Goal: Task Accomplishment & Management: Use online tool/utility

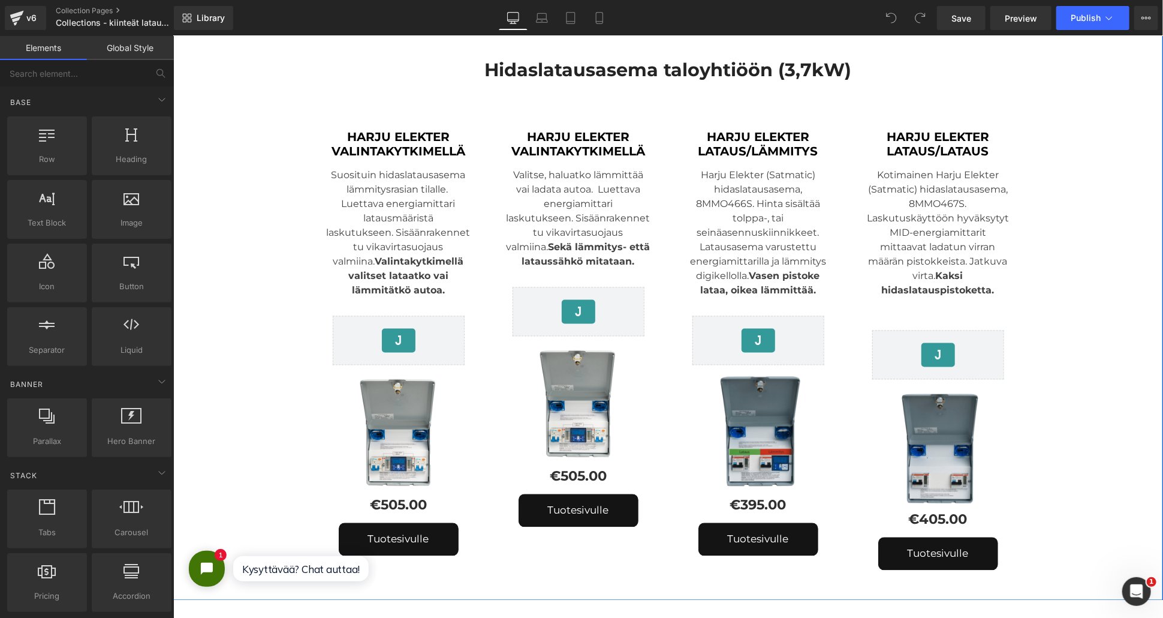
scroll to position [1399, 0]
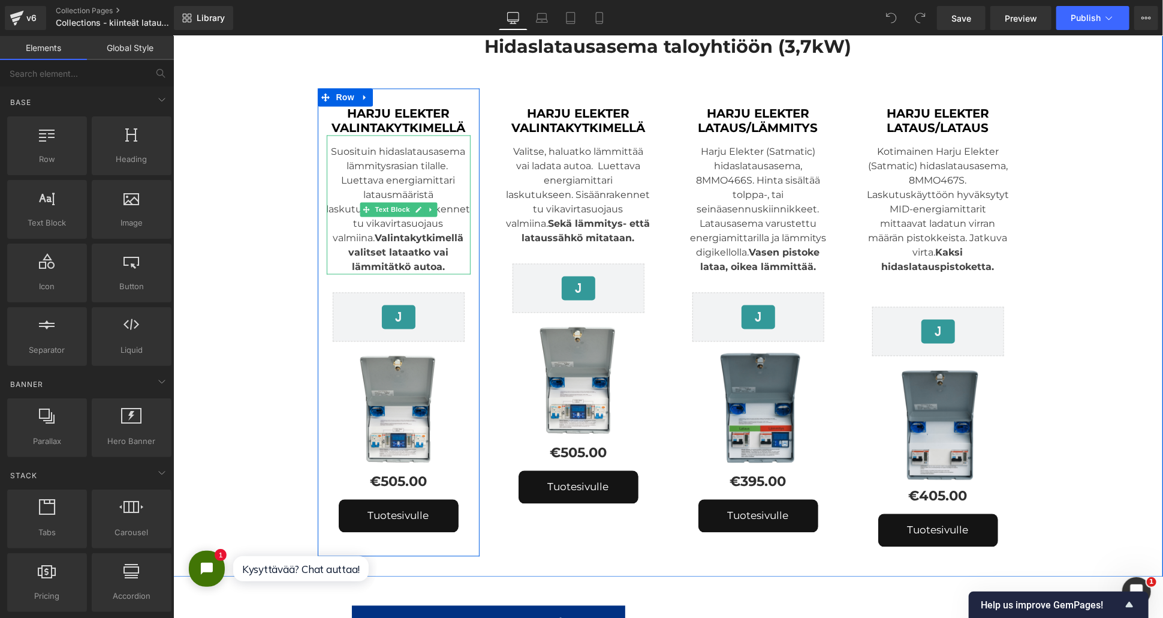
click at [422, 232] on strong "Valintakytkimellä valitset lataatko vai lämmitätkö autoa." at bounding box center [406, 252] width 116 height 40
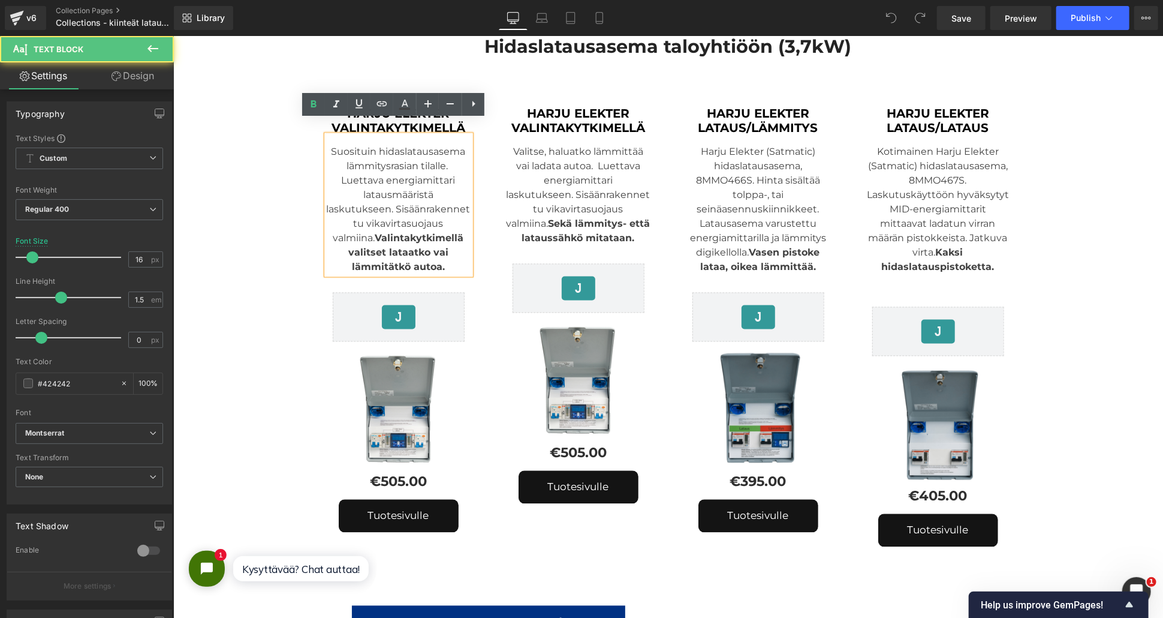
click at [385, 232] on strong "Valintakytkimellä valitset lataatko vai lämmitätkö autoa." at bounding box center [406, 252] width 116 height 40
click at [398, 182] on div "Suosituin hidaslatausasema lämmitysrasian tilalle. Luettava energiamittari lata…" at bounding box center [398, 204] width 144 height 139
drag, startPoint x: 448, startPoint y: 162, endPoint x: 335, endPoint y: 167, distance: 113.4
click at [335, 167] on div "Suosituin hidaslatausasema lämmitysrasian tilalle. Luettava energiamittari lata…" at bounding box center [398, 204] width 144 height 139
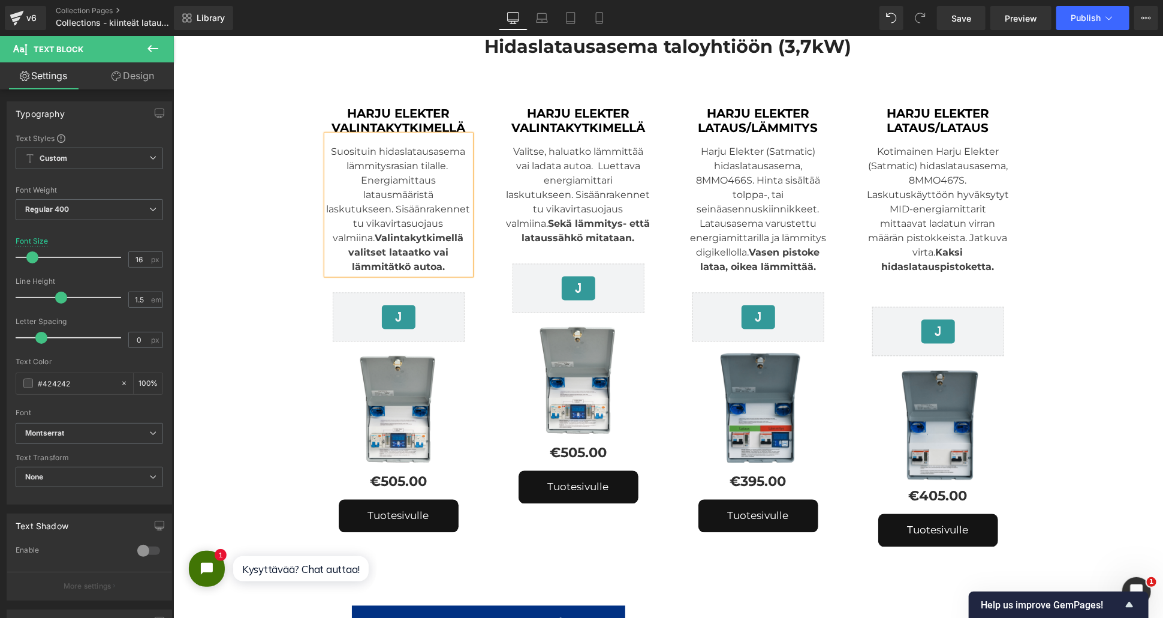
click at [363, 197] on div "Suosituin hidaslatausasema lämmitysrasian tilalle. Energiamittaus latausmäärist…" at bounding box center [398, 204] width 144 height 139
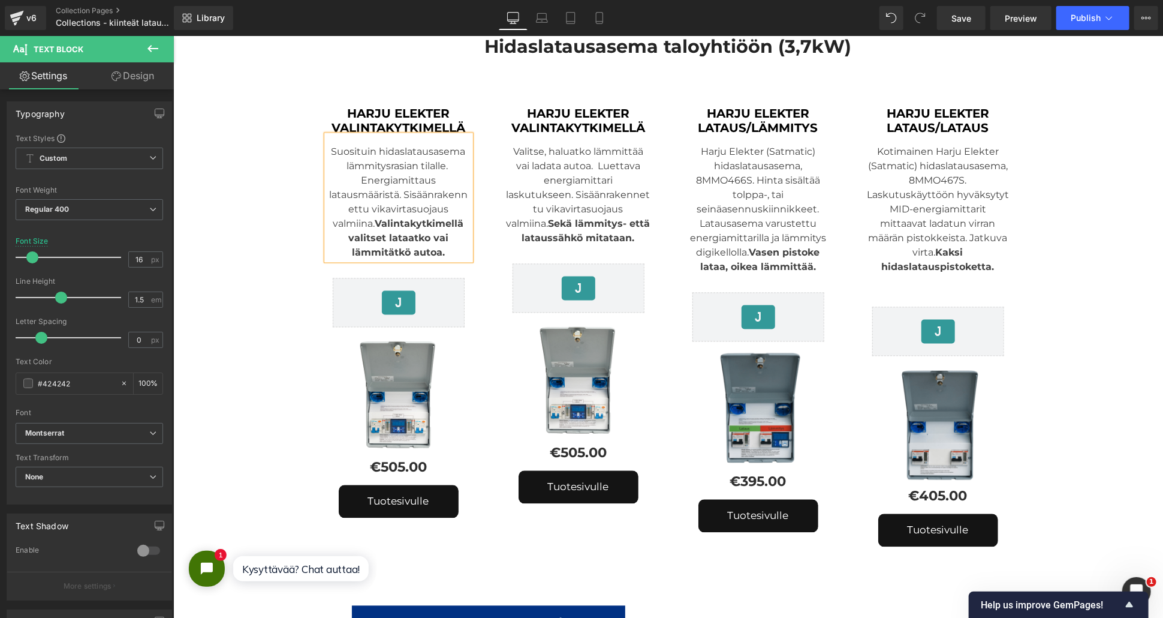
click at [326, 135] on div "Suosituin hidaslatausasema lämmitysrasian tilalle. Energiamittaus latausmäärist…" at bounding box center [398, 197] width 144 height 125
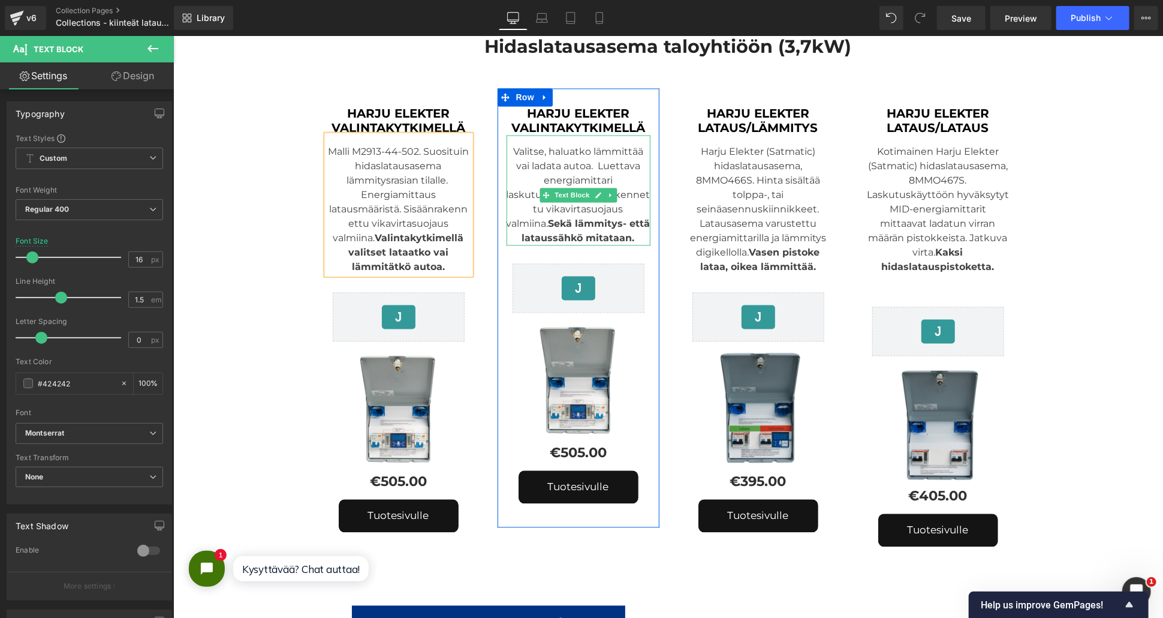
click at [610, 218] on strong "Sekä lämmitys- että lataussähkö mitataan" at bounding box center [586, 231] width 128 height 26
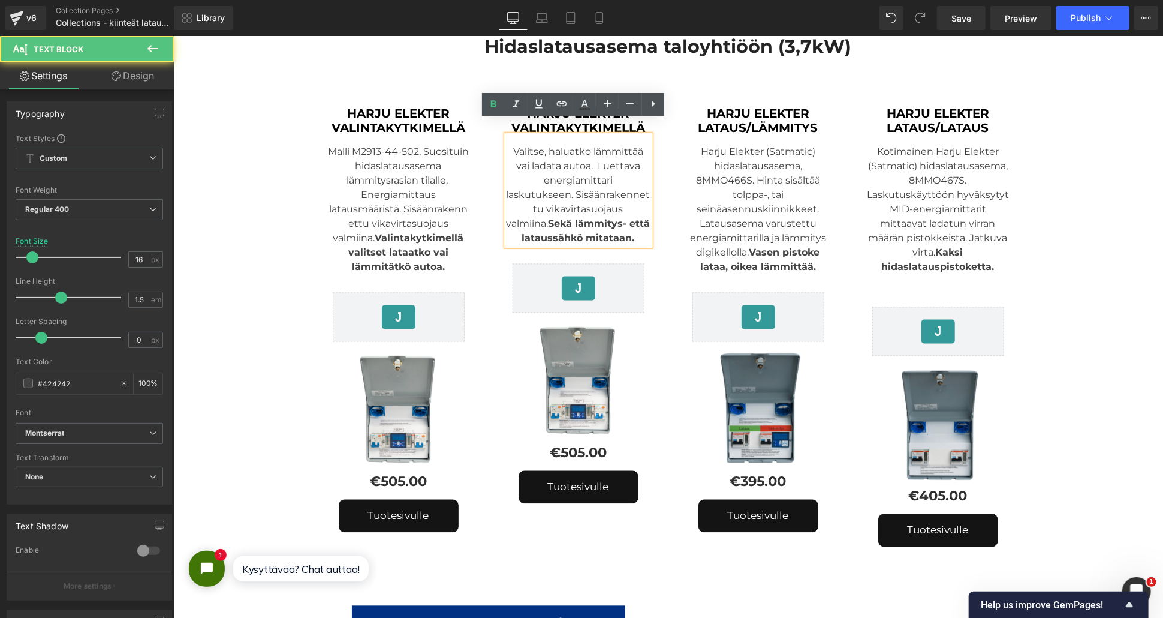
click at [568, 218] on strong "Sekä lämmitys- että lataussähkö mitataan" at bounding box center [586, 231] width 128 height 26
click at [532, 218] on strong "Sekä lämmitys- että lataussähkö mitataan" at bounding box center [586, 231] width 128 height 26
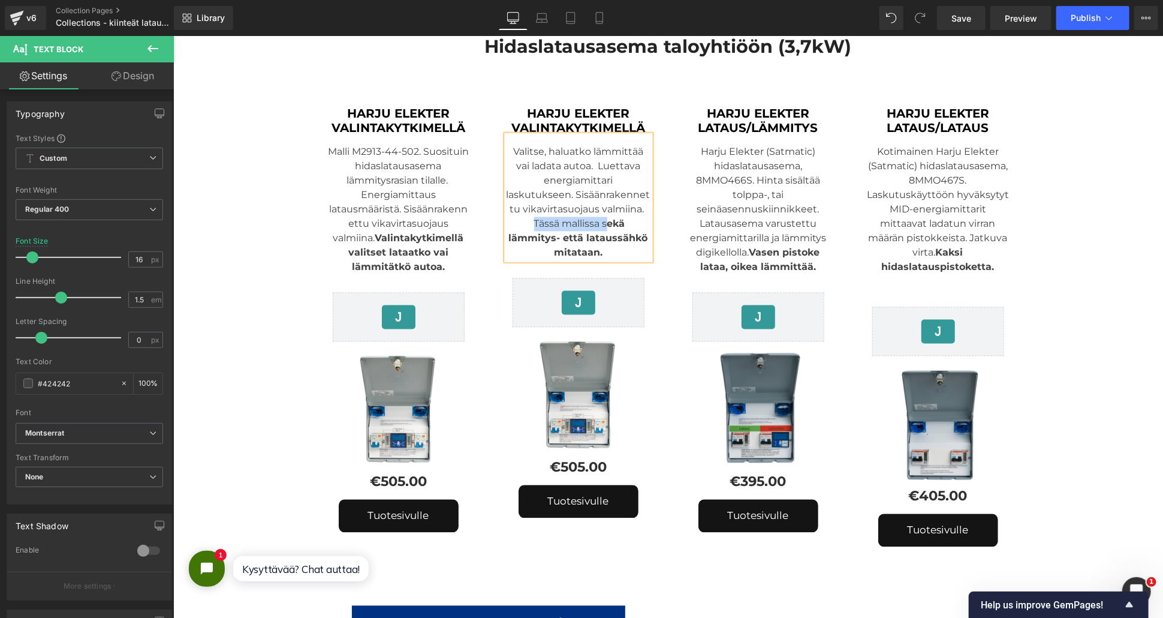
drag, startPoint x: 528, startPoint y: 210, endPoint x: 599, endPoint y: 204, distance: 71.1
click at [599, 204] on div "Valitse, haluatko lämmittää vai ladata autoa. Luettava energiamittari laskutuks…" at bounding box center [578, 197] width 144 height 125
click at [492, 98] on icon at bounding box center [493, 104] width 14 height 14
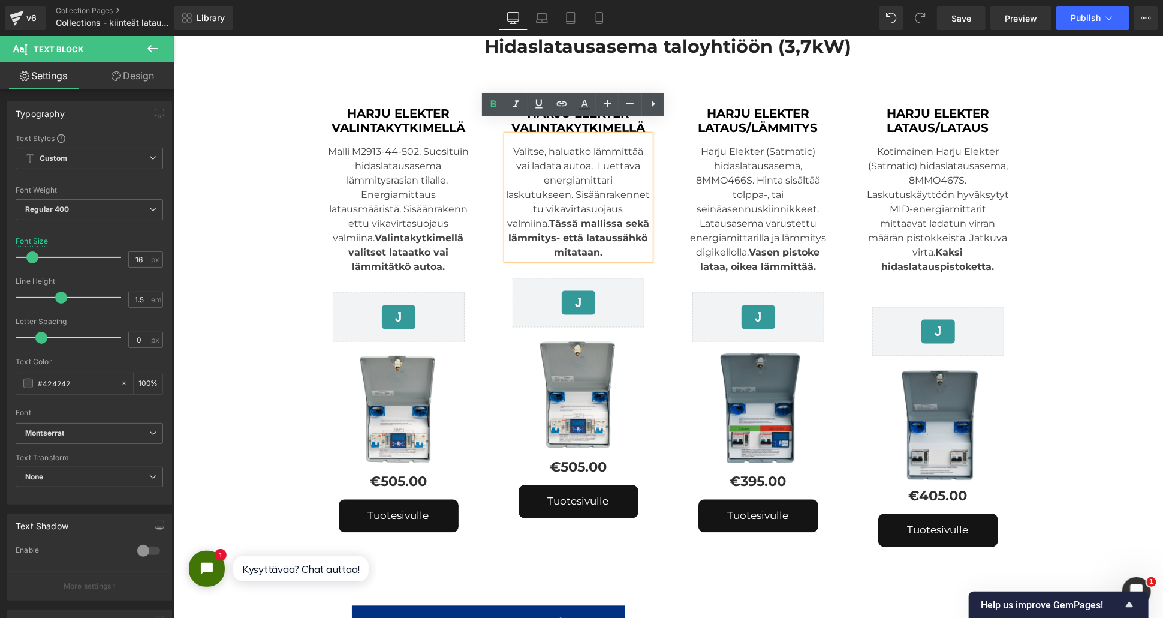
click at [586, 195] on div "Valitse, haluatko lämmittää vai ladata autoa. Luettava energiamittari laskutuks…" at bounding box center [578, 197] width 144 height 125
click at [585, 178] on div "Valitse, haluatko lämmittää vai ladata autoa. Luettava energiamittari laskutuks…" at bounding box center [578, 197] width 144 height 125
click at [64, 7] on link "Collection Pages" at bounding box center [125, 11] width 138 height 10
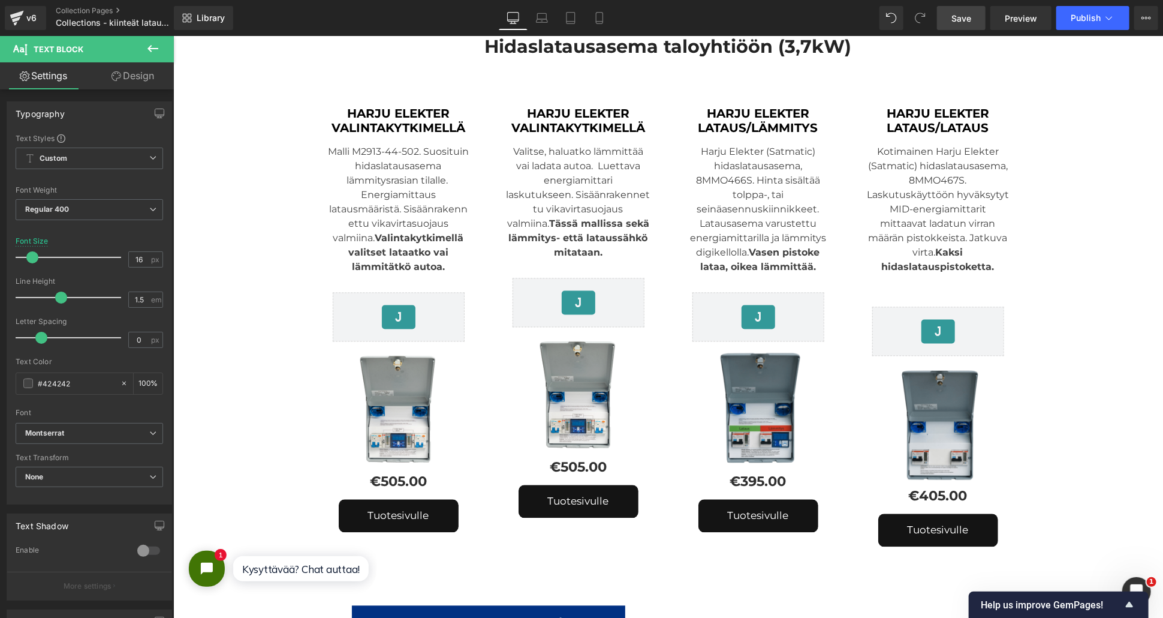
click at [953, 12] on span "Save" at bounding box center [962, 18] width 20 height 13
click at [91, 12] on link "Collection Pages" at bounding box center [125, 11] width 138 height 10
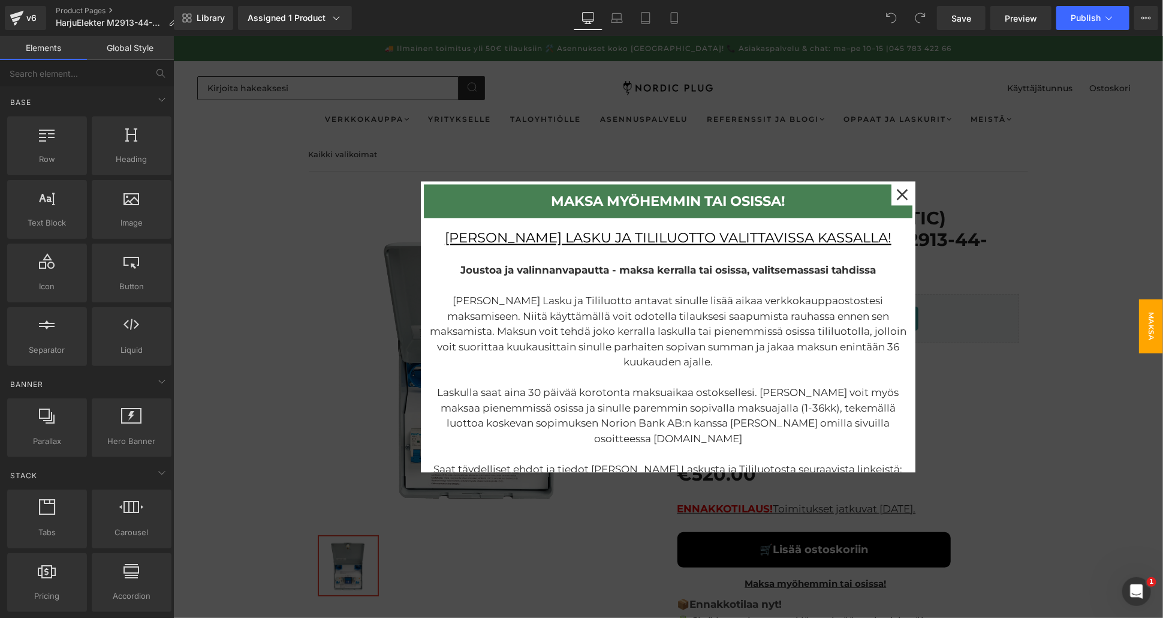
click at [1094, 463] on div at bounding box center [668, 326] width 990 height 582
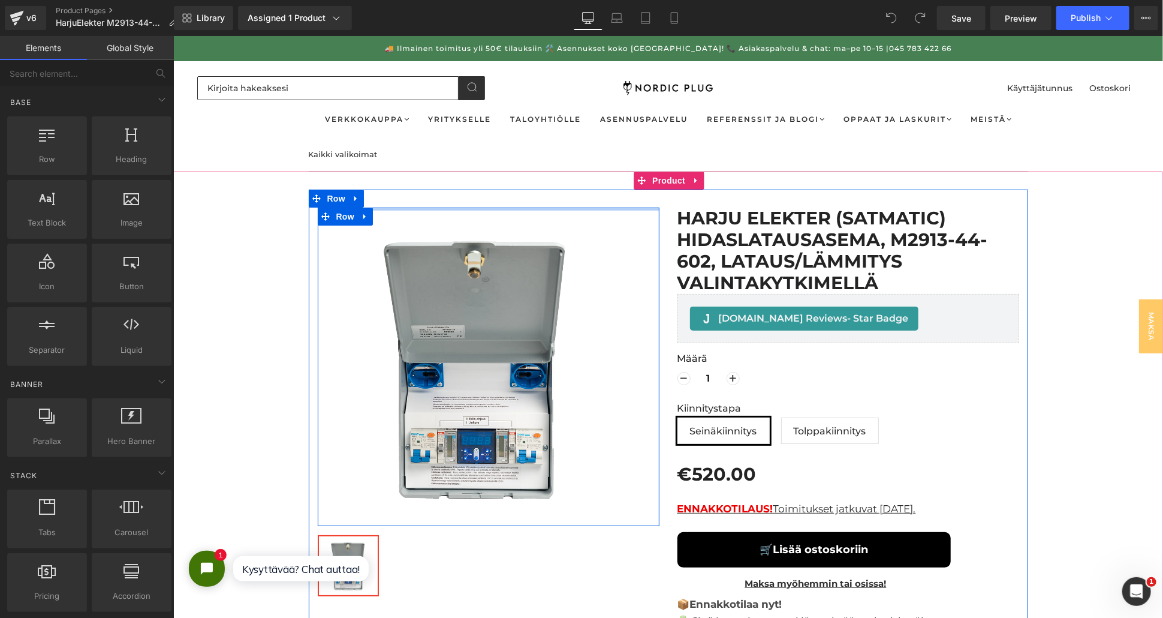
scroll to position [67, 0]
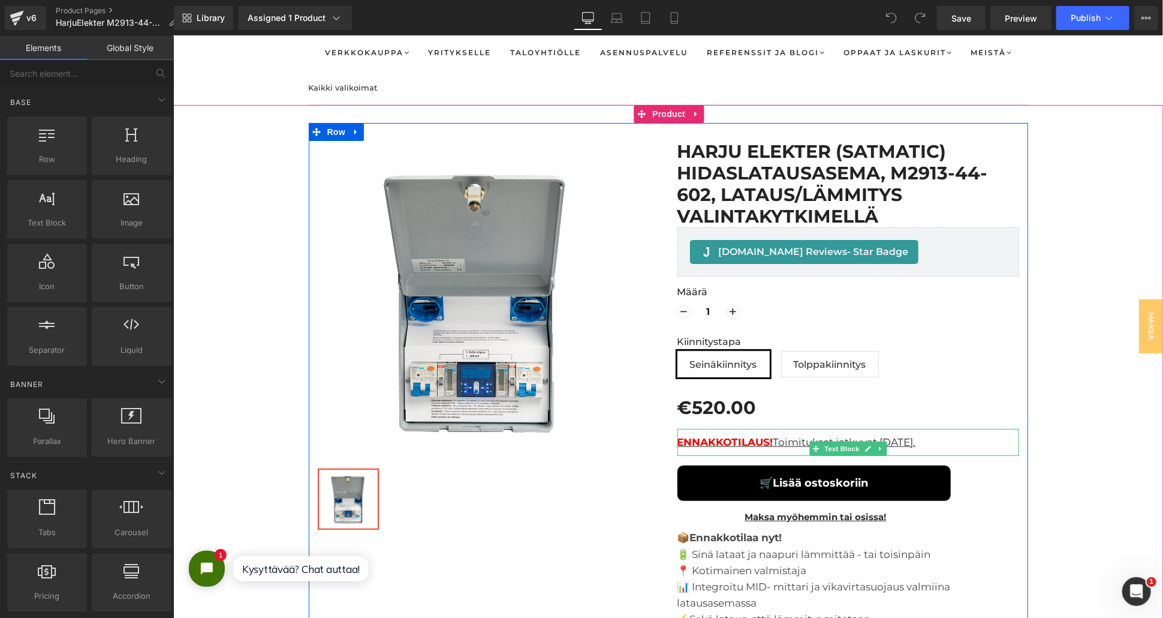
click at [875, 437] on u "ENNAKKOTILAUS! Toimitukset jatkuvat [DATE]." at bounding box center [796, 441] width 239 height 12
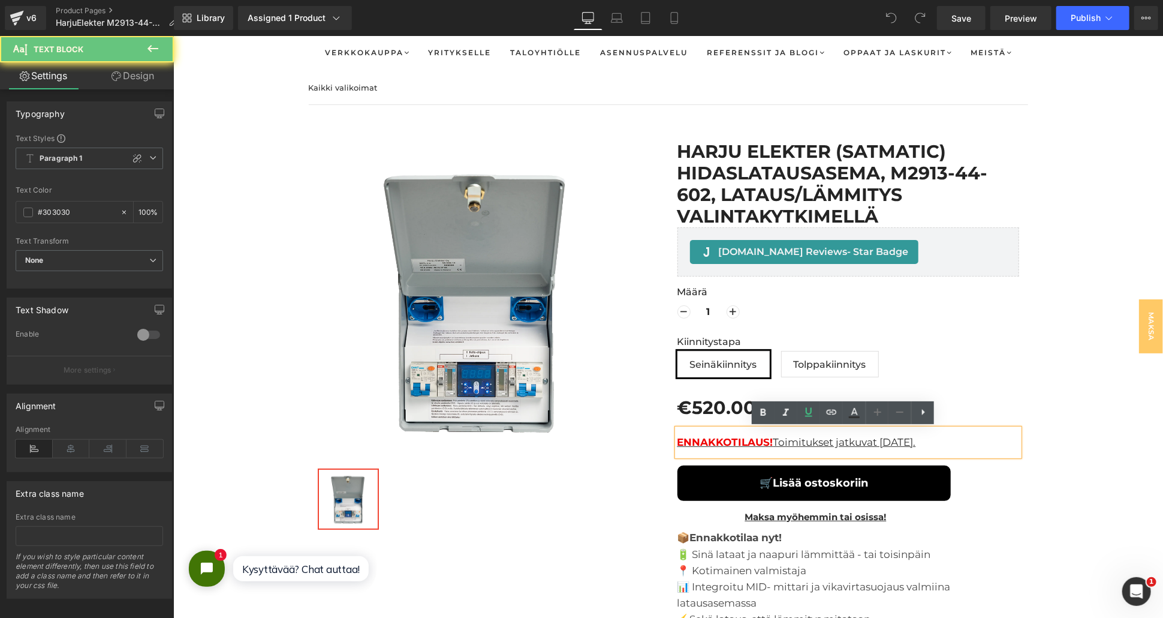
click at [893, 437] on u "ENNAKKOTILAUS! Toimitukset jatkuvat [DATE]." at bounding box center [796, 441] width 239 height 12
click at [899, 439] on u "ENNAKKOTILAUS! Toimitukset jatkuvat [DATE]." at bounding box center [796, 441] width 239 height 12
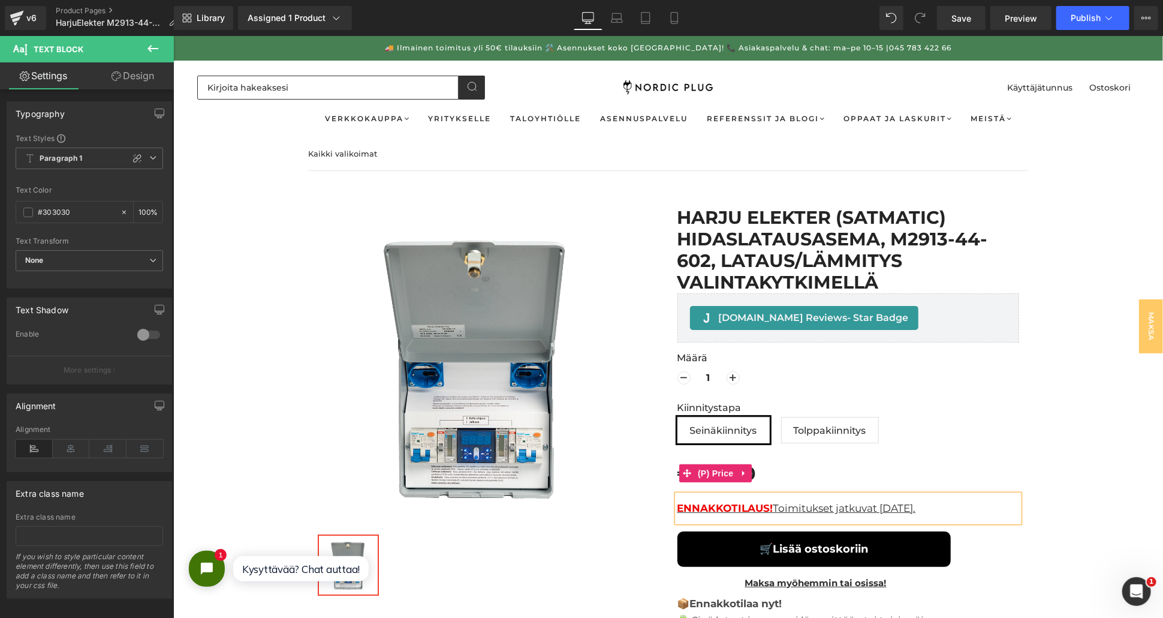
scroll to position [0, 0]
click at [971, 23] on span "Save" at bounding box center [962, 18] width 20 height 13
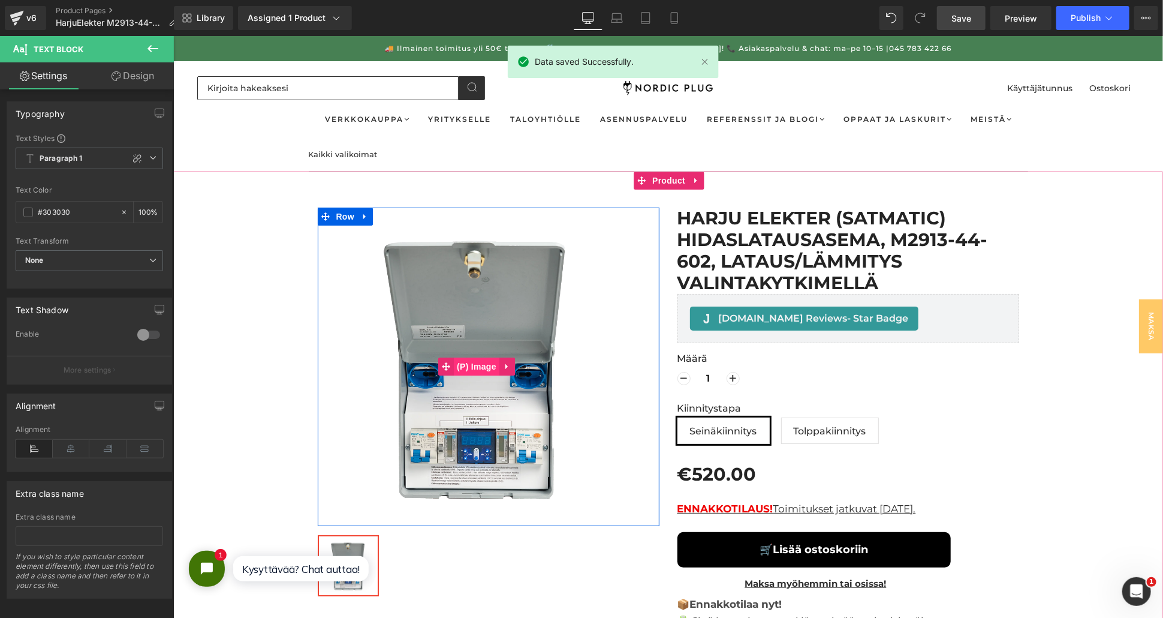
click at [460, 363] on span "(P) Image" at bounding box center [476, 366] width 46 height 18
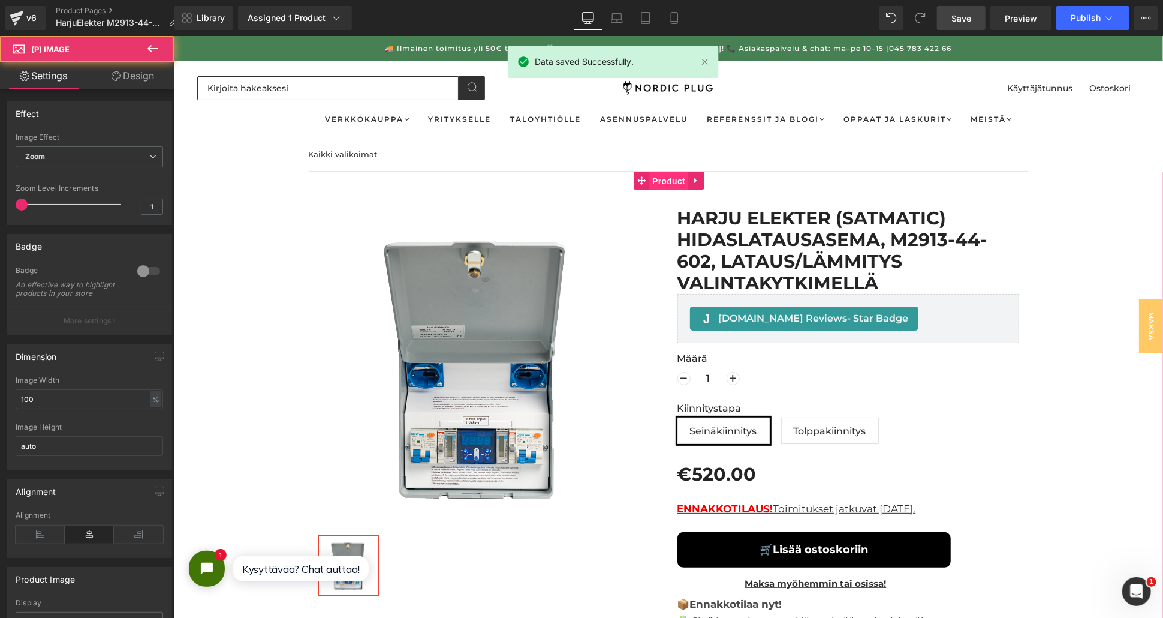
click at [672, 178] on span "Product" at bounding box center [668, 180] width 39 height 18
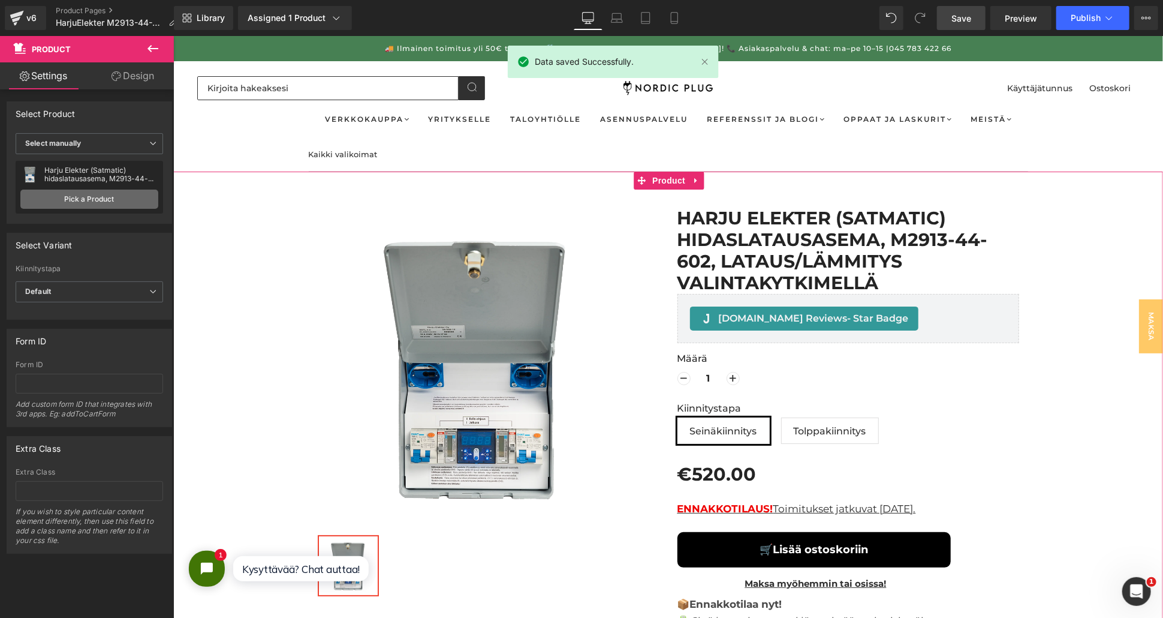
click at [76, 202] on link "Pick a Product" at bounding box center [89, 198] width 138 height 19
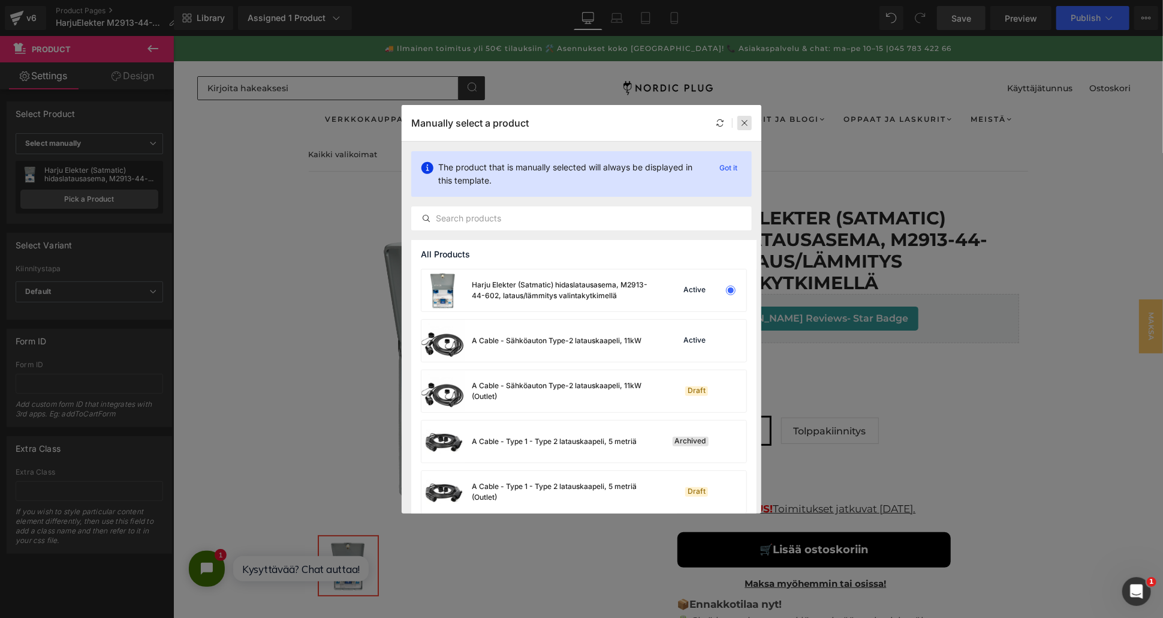
click at [746, 129] on div at bounding box center [744, 123] width 14 height 14
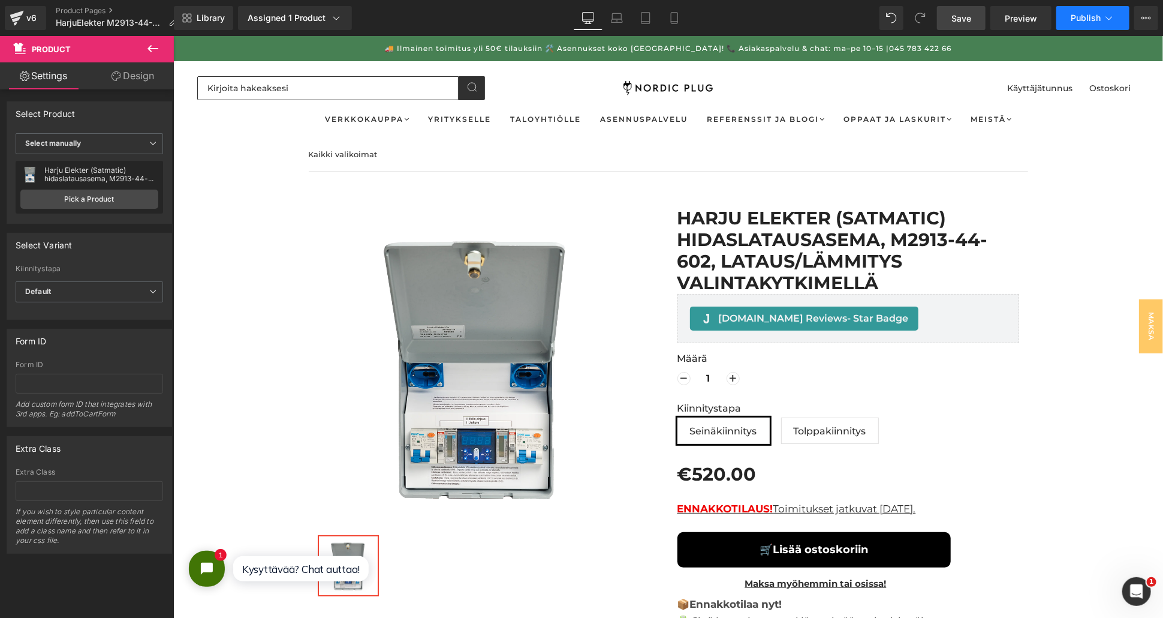
click at [1086, 20] on span "Publish" at bounding box center [1086, 18] width 30 height 10
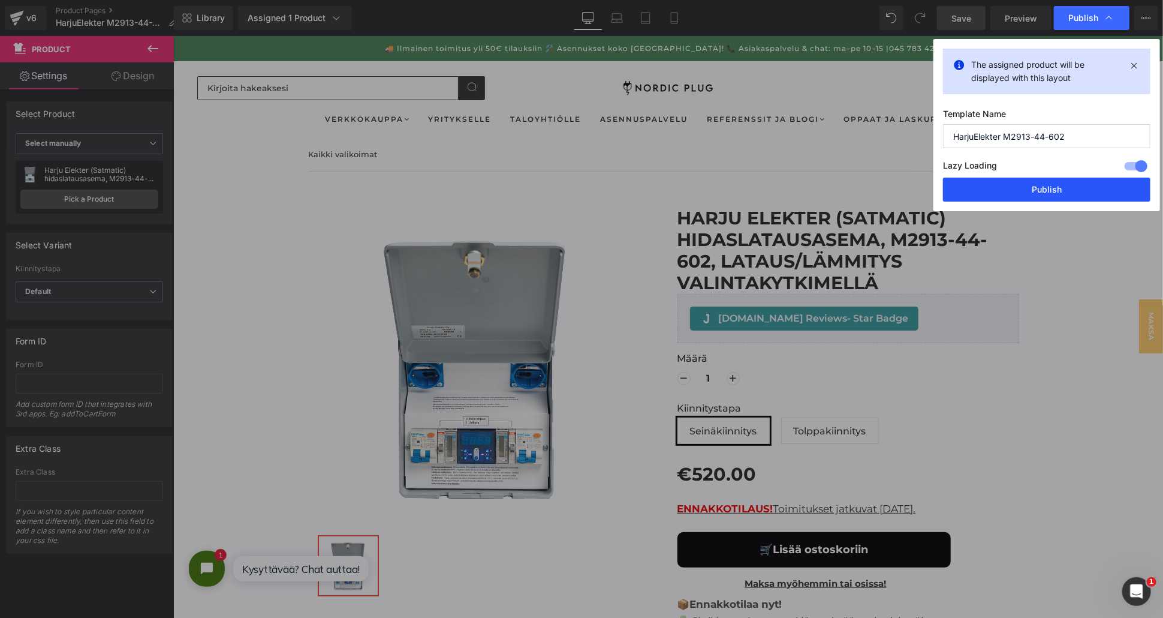
click at [1026, 194] on button "Publish" at bounding box center [1046, 189] width 207 height 24
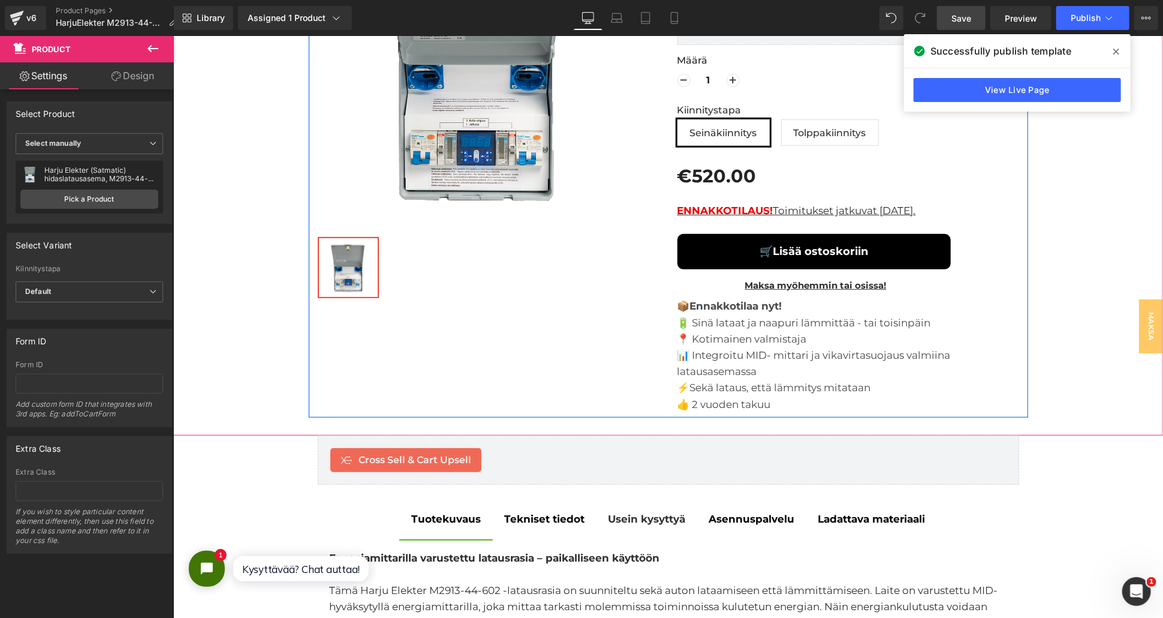
scroll to position [333, 0]
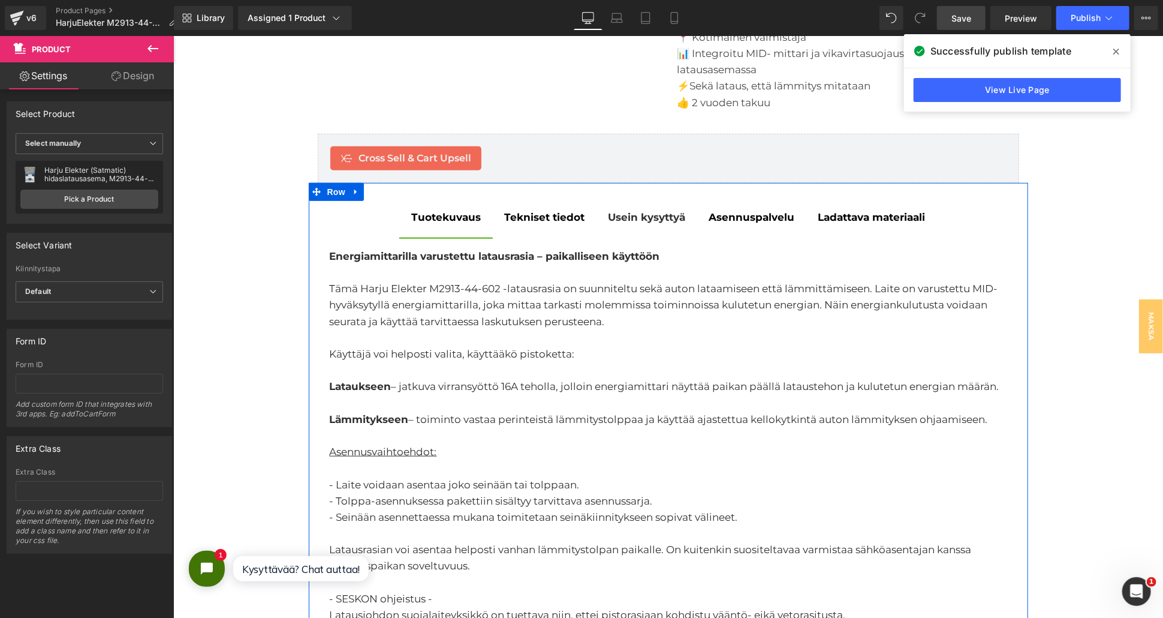
drag, startPoint x: 489, startPoint y: 396, endPoint x: 400, endPoint y: 331, distance: 109.9
click at [489, 396] on div at bounding box center [668, 403] width 678 height 16
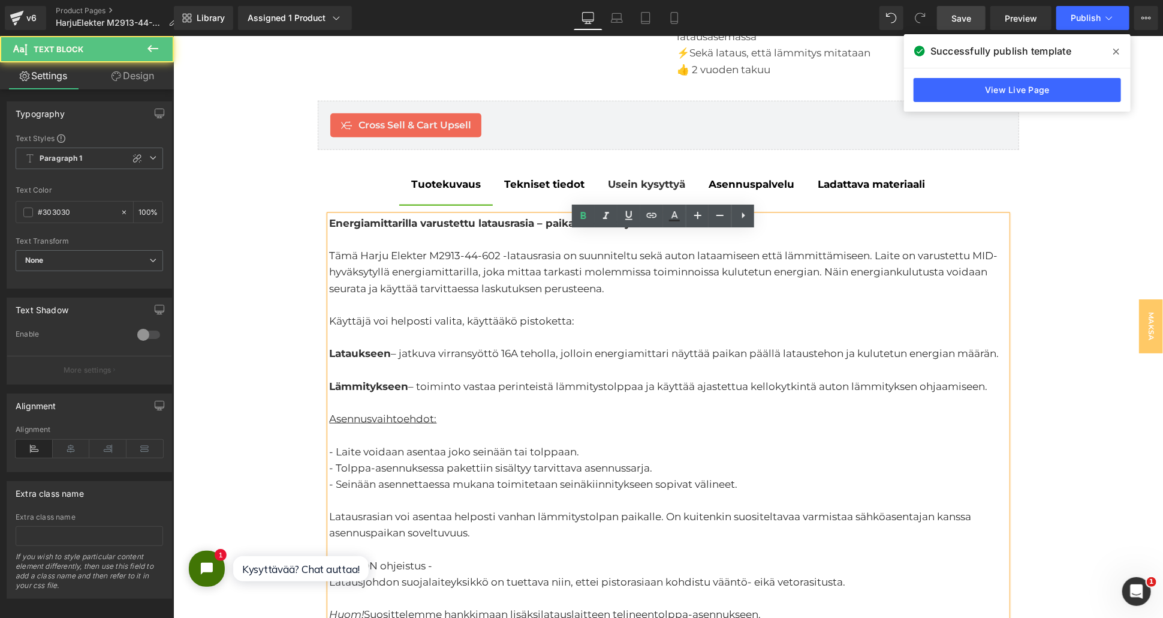
scroll to position [666, 0]
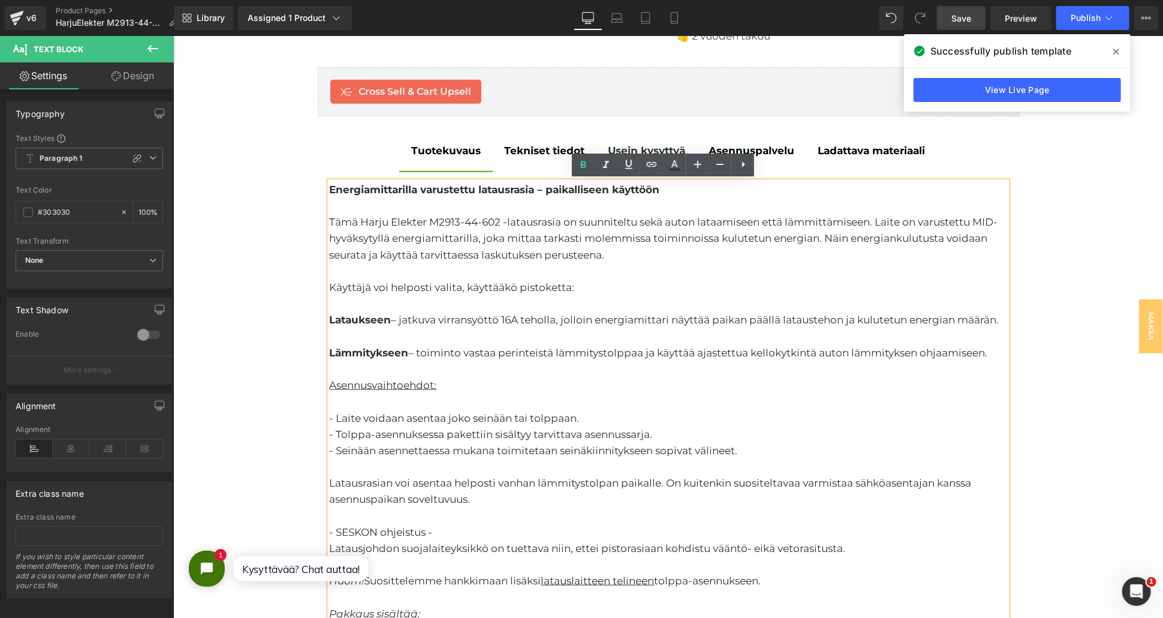
click at [359, 228] on div "Tämä Harju Elekter M2913-44-602 -latausrasia on suunniteltu sekä auton lataamis…" at bounding box center [668, 237] width 678 height 49
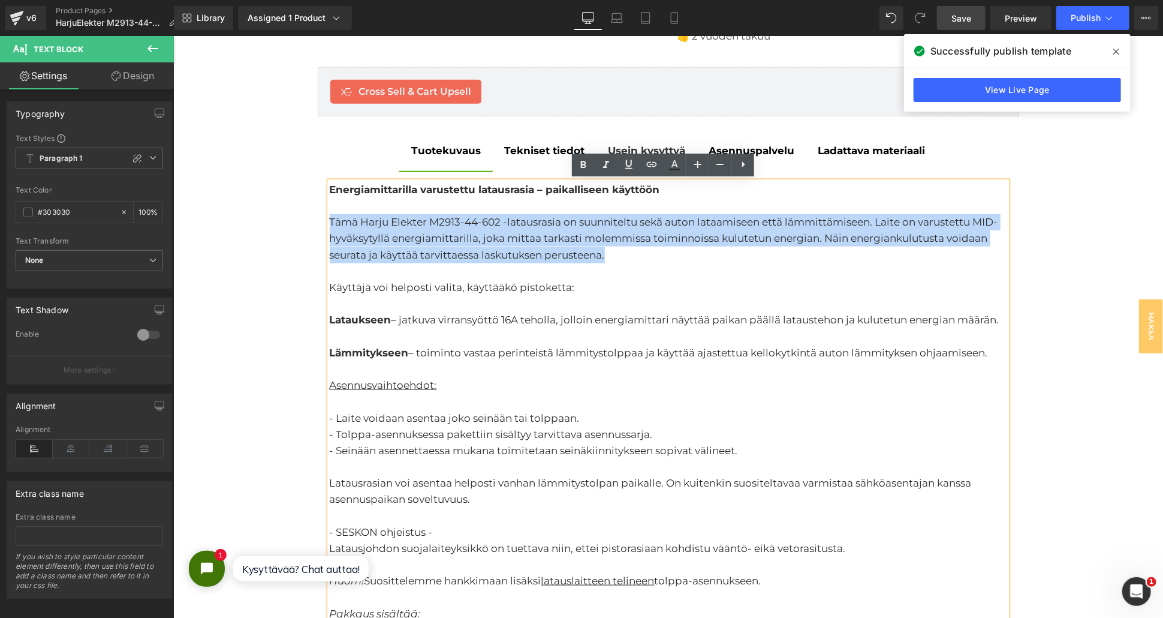
drag, startPoint x: 326, startPoint y: 219, endPoint x: 577, endPoint y: 264, distance: 255.8
click at [577, 264] on div "Energiamittarilla varustettu latausrasia – paikalliseen käyttöön Tämä Harju Ele…" at bounding box center [668, 556] width 678 height 750
click at [578, 261] on div "Tämä Harju Elekter M2913-44-602 -latausrasia on suunniteltu sekä auton lataamis…" at bounding box center [668, 237] width 678 height 49
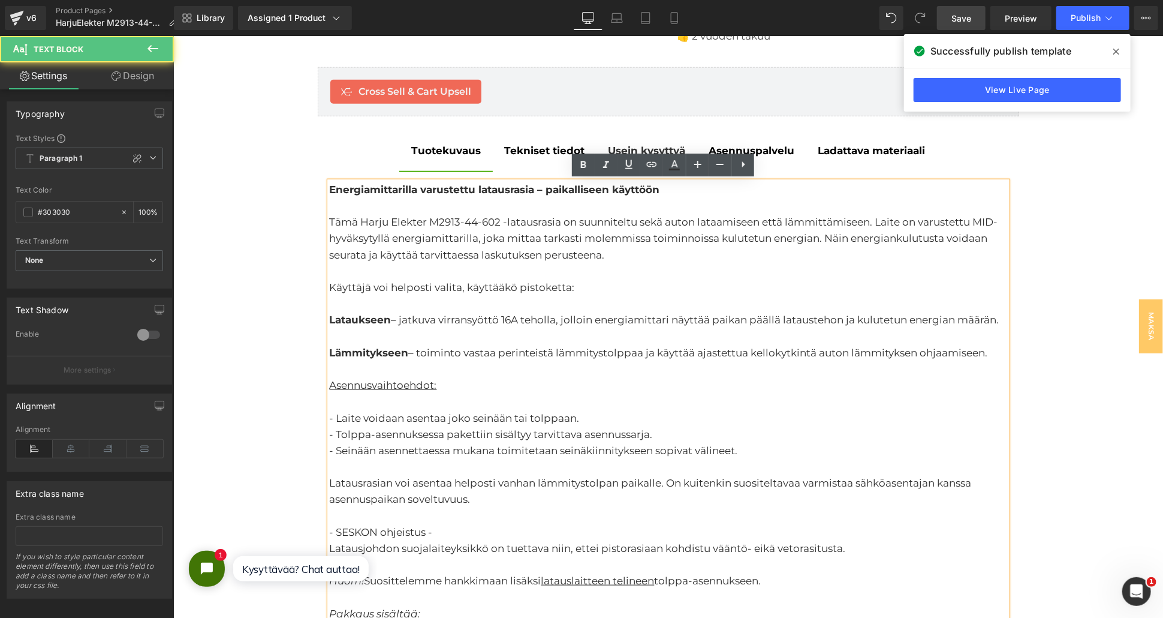
click at [356, 217] on div "Tämä Harju Elekter M2913-44-602 -latausrasia on suunniteltu sekä auton lataamis…" at bounding box center [668, 237] width 678 height 49
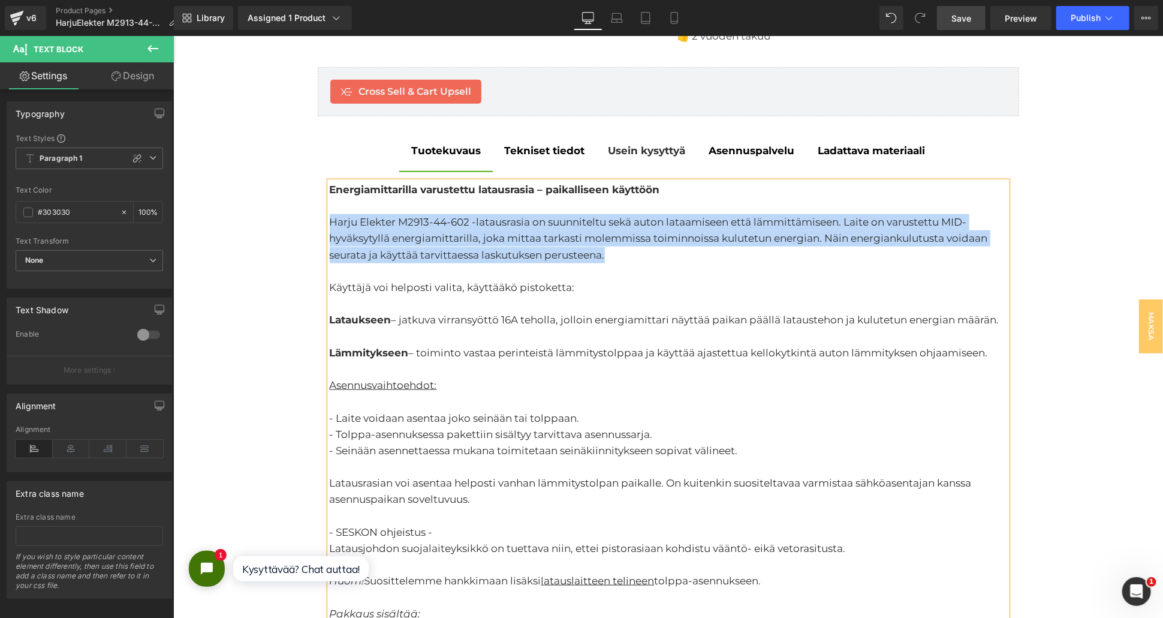
drag, startPoint x: 633, startPoint y: 257, endPoint x: 326, endPoint y: 225, distance: 308.6
click at [329, 225] on div "Harju Elekter M2913-44-602 -latausrasia on suunniteltu sekä auton lataamiseen e…" at bounding box center [668, 237] width 678 height 49
click at [359, 258] on div "Harju Elekter M2913-44-602 -latausrasia on suunniteltu sekä auton lataamiseen e…" at bounding box center [668, 237] width 678 height 49
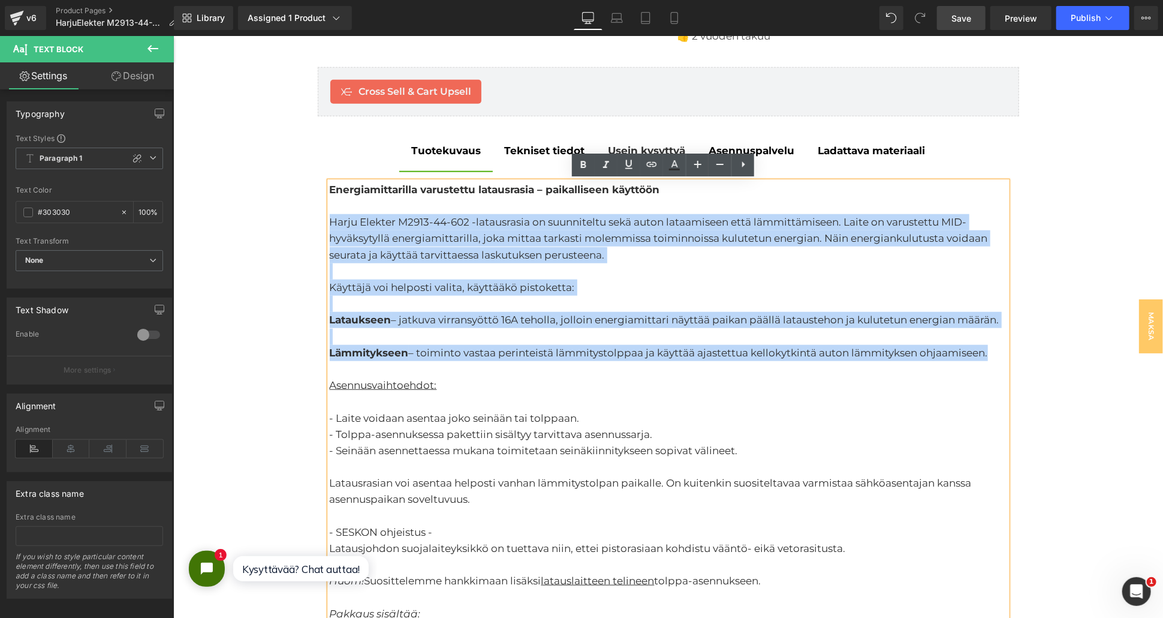
drag, startPoint x: 324, startPoint y: 222, endPoint x: 993, endPoint y: 356, distance: 681.7
click at [993, 356] on div "Energiamittarilla varustettu latausrasia – paikalliseen käyttöön Harju Elekter …" at bounding box center [668, 556] width 678 height 750
copy div "Harju Elekter M2913-44-602 -latausrasia on suunniteltu sekä auton lataamiseen e…"
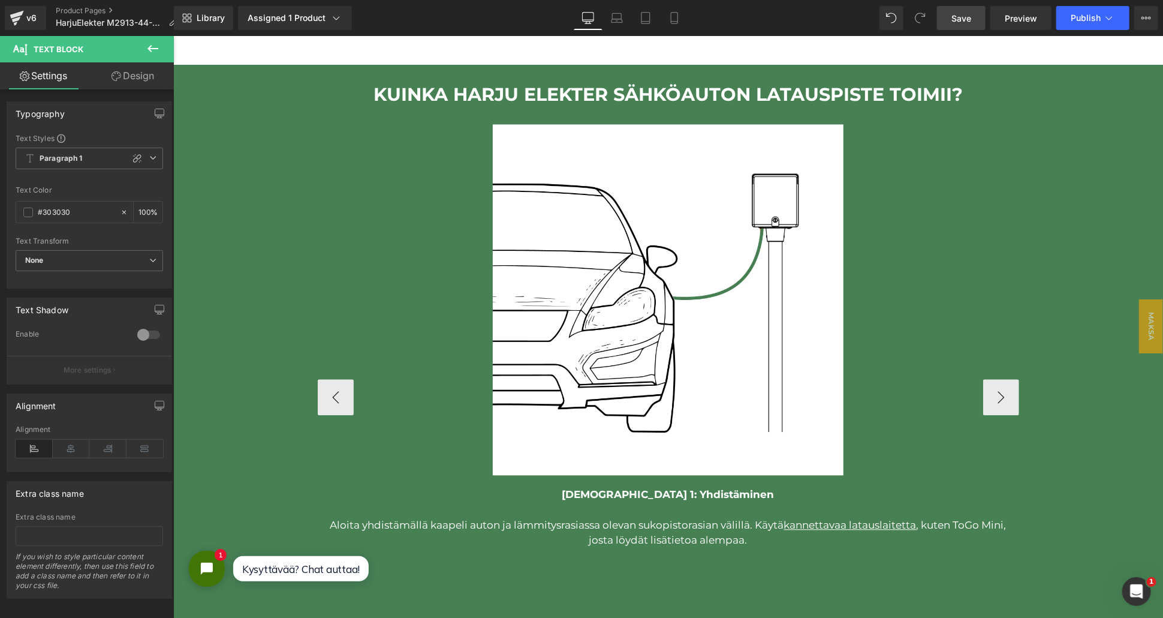
scroll to position [1665, 0]
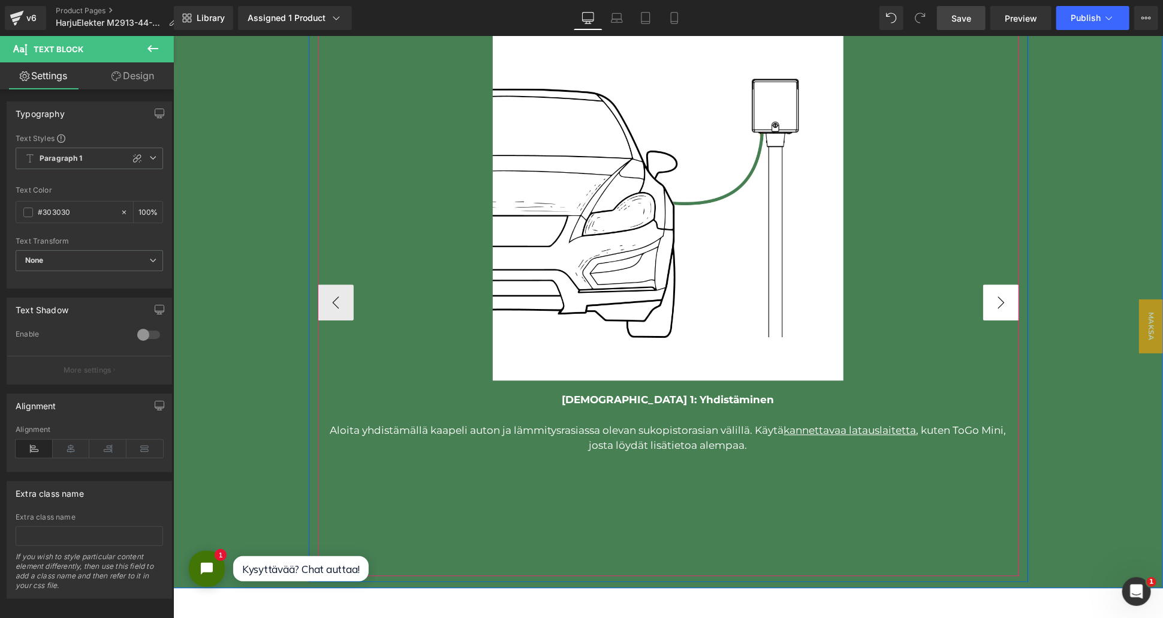
click at [1001, 300] on button "›" at bounding box center [1001, 302] width 36 height 36
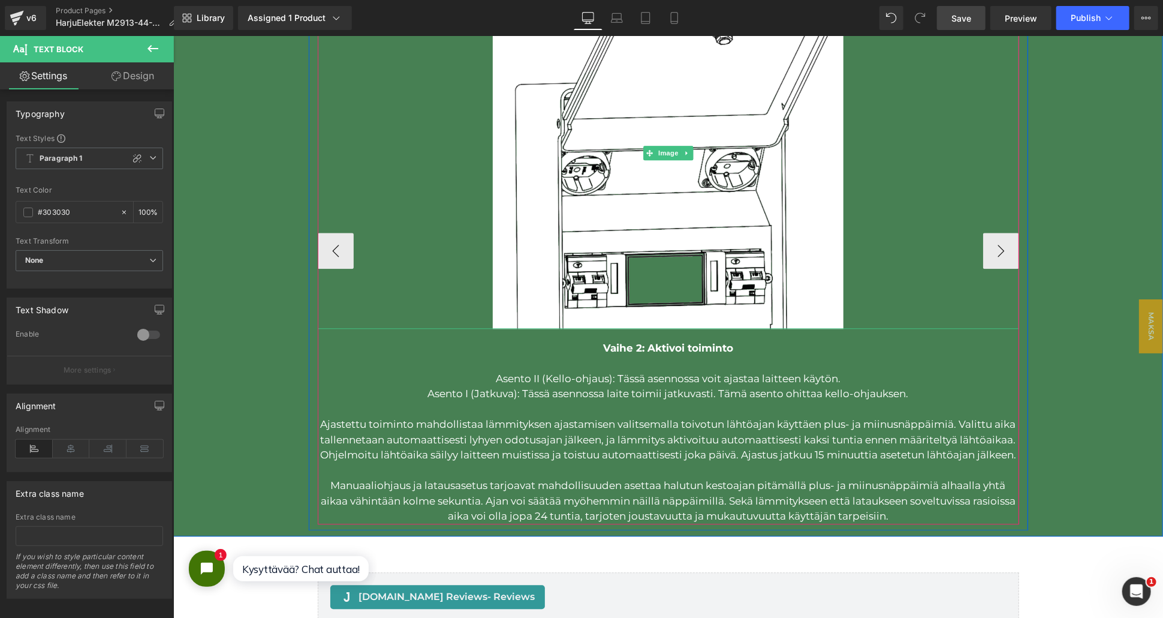
scroll to position [1732, 0]
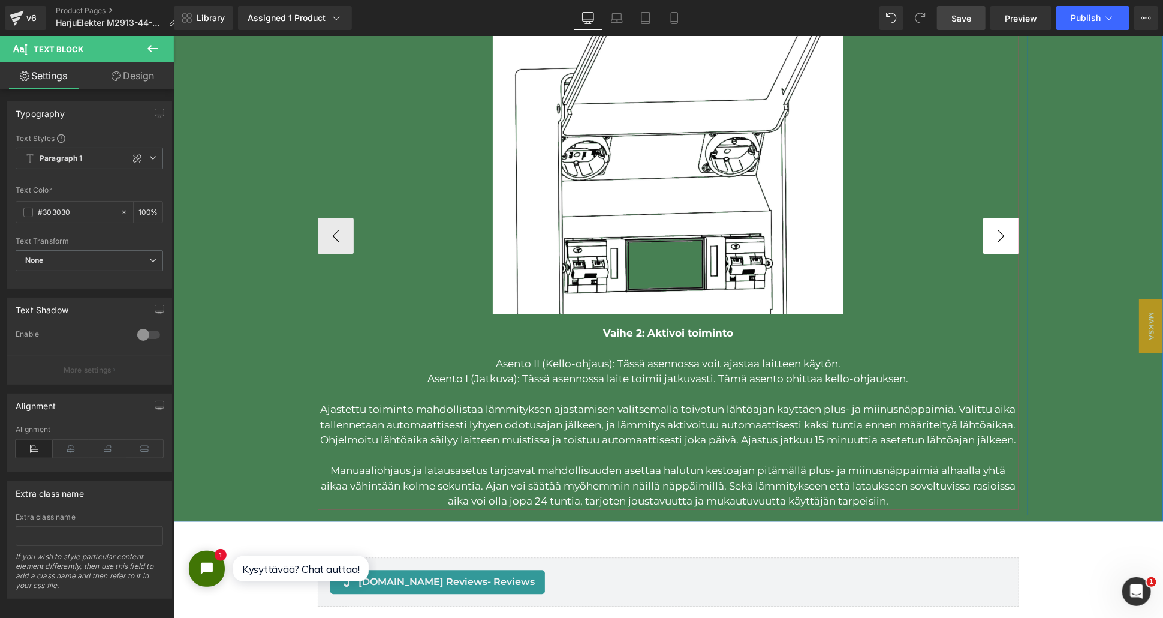
click at [998, 252] on button "›" at bounding box center [1001, 235] width 36 height 36
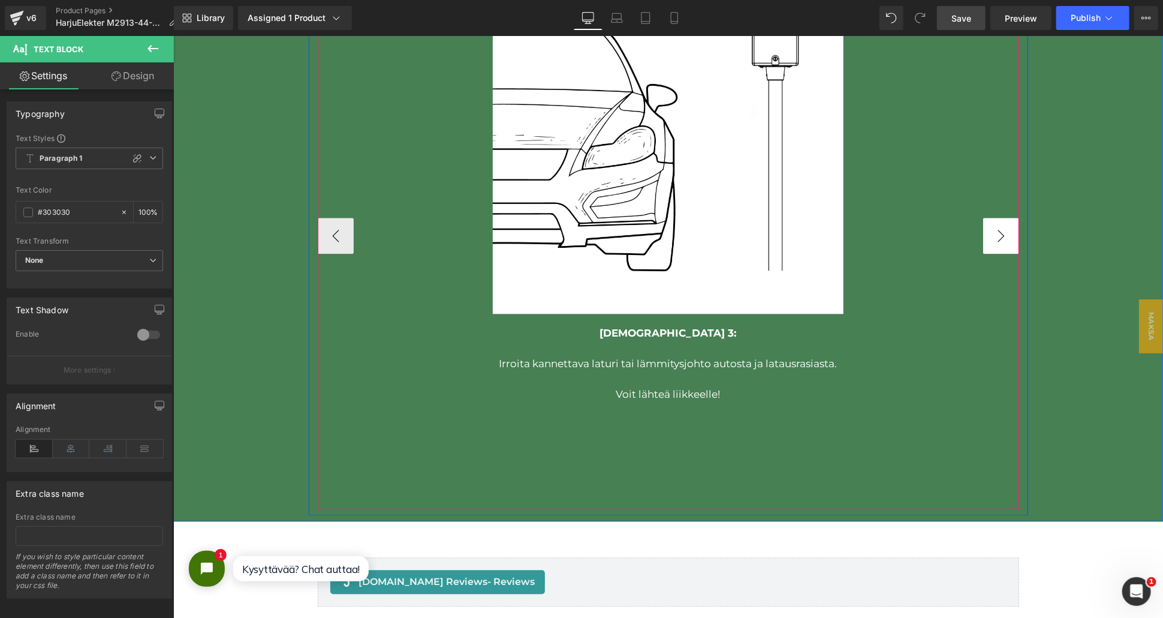
click at [998, 252] on button "›" at bounding box center [1001, 235] width 36 height 36
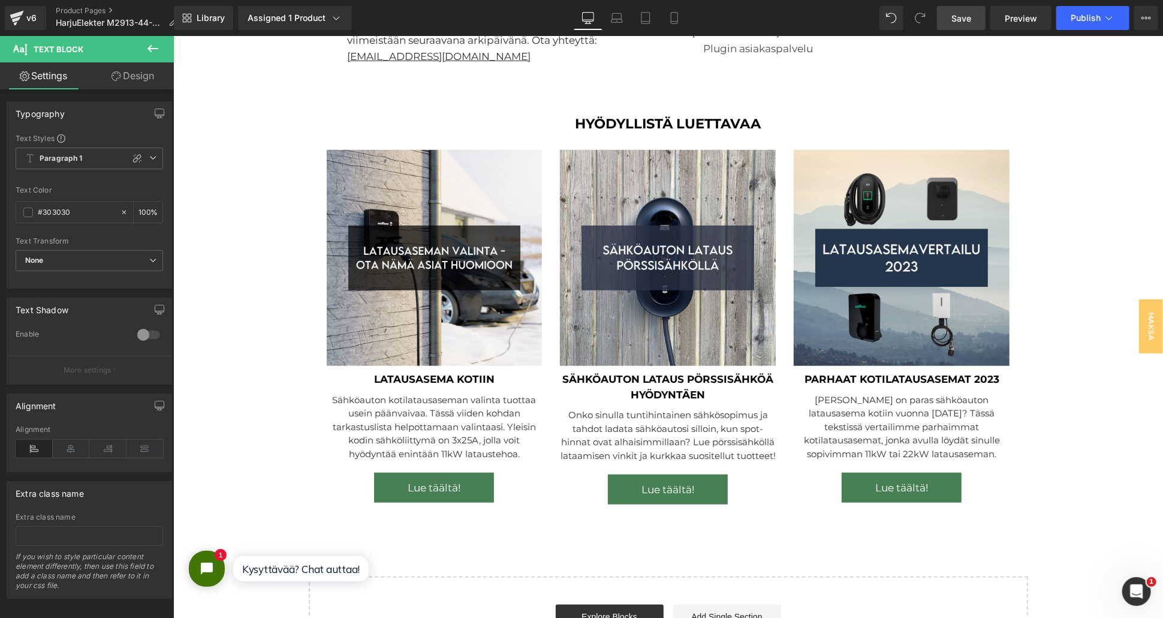
scroll to position [3133, 0]
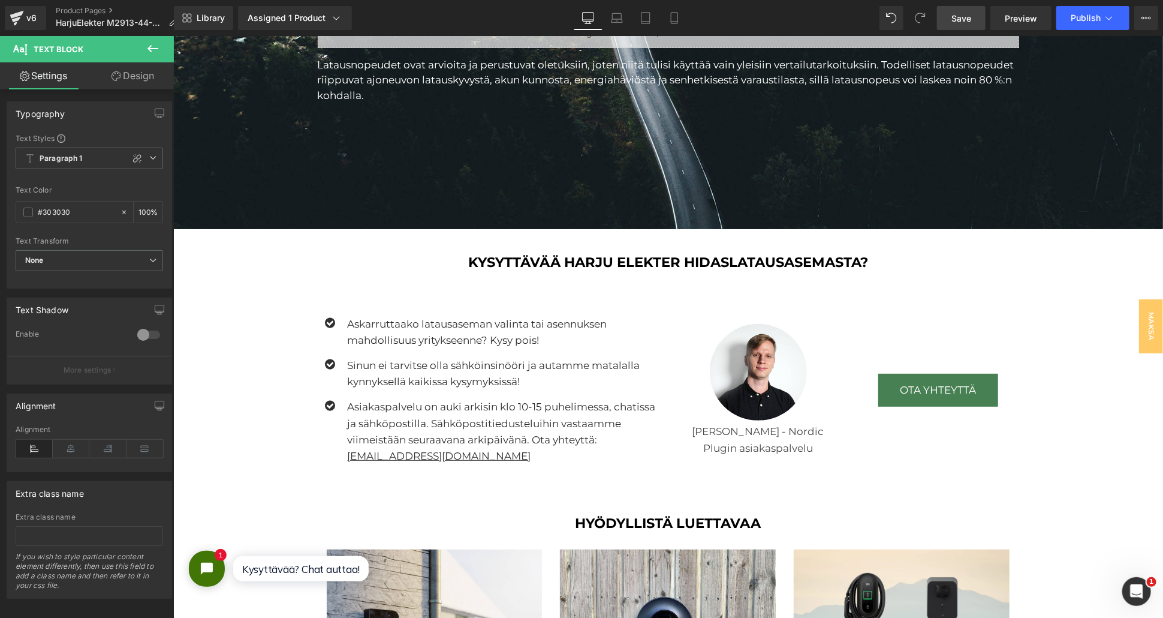
click at [947, 9] on link "Save" at bounding box center [961, 18] width 49 height 24
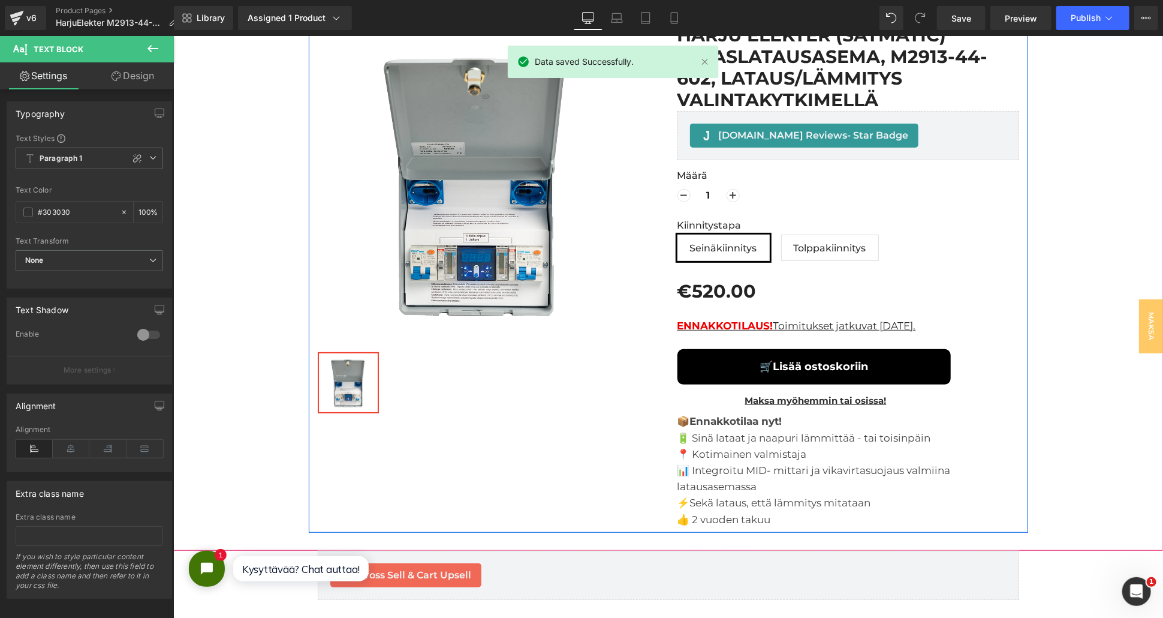
scroll to position [67, 0]
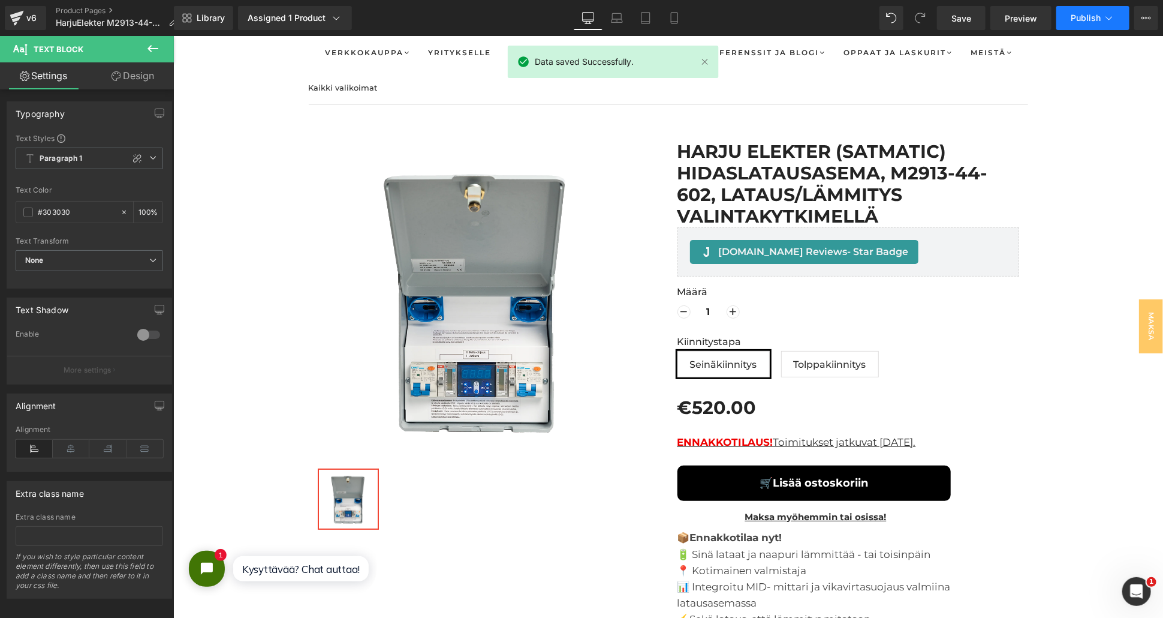
click at [1089, 16] on span "Publish" at bounding box center [1086, 18] width 30 height 10
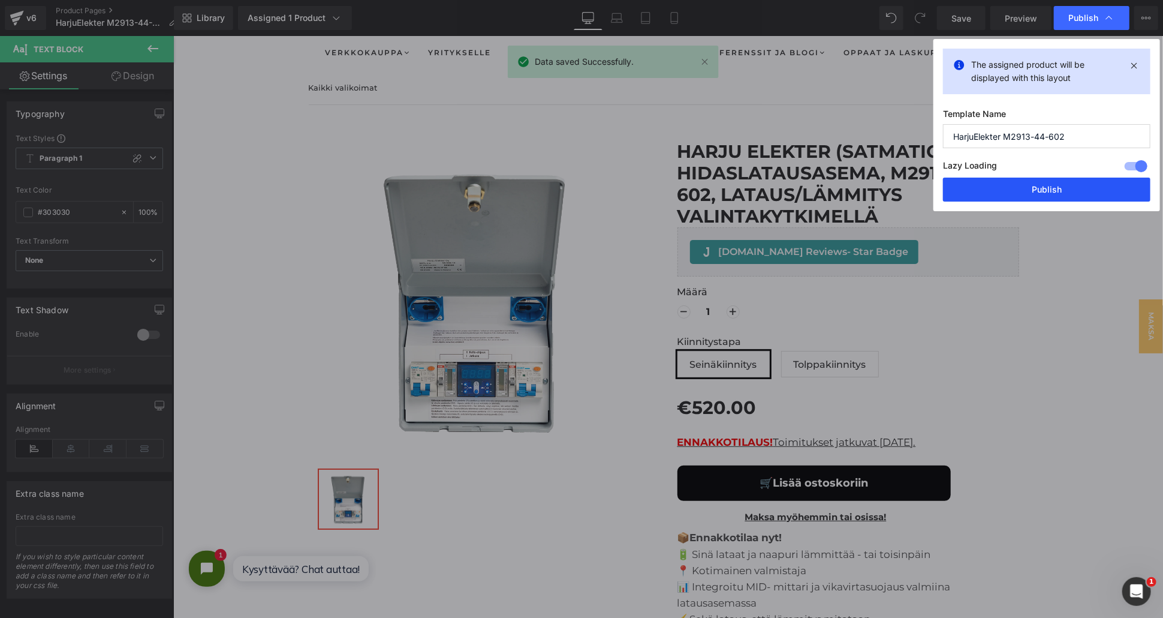
click at [997, 191] on button "Publish" at bounding box center [1046, 189] width 207 height 24
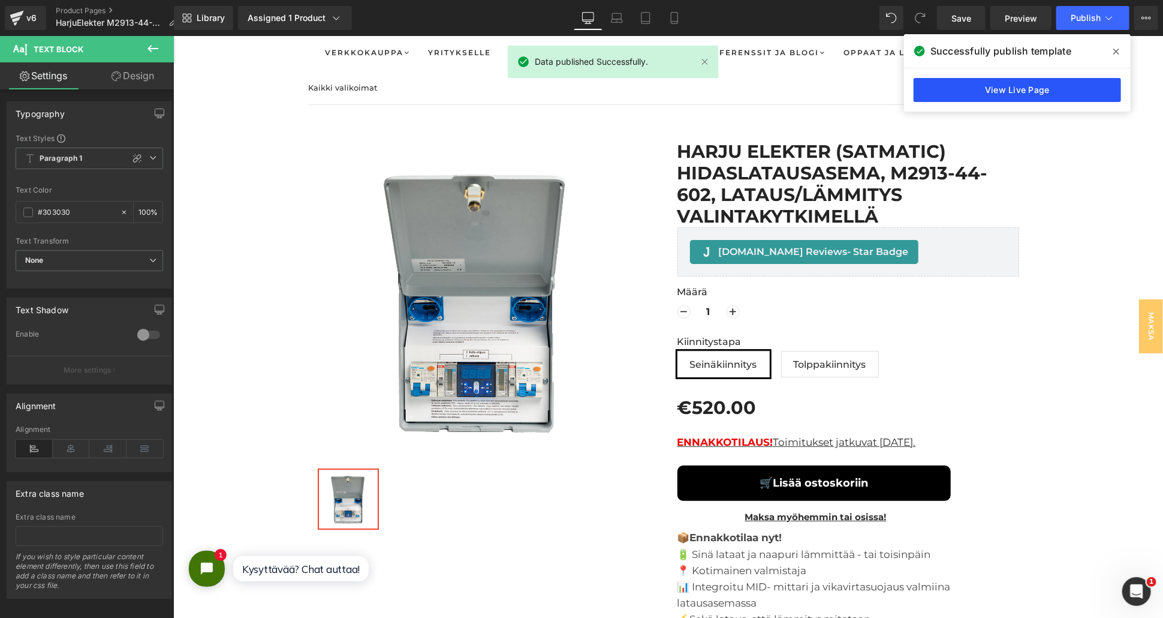
click at [1015, 85] on link "View Live Page" at bounding box center [1017, 90] width 207 height 24
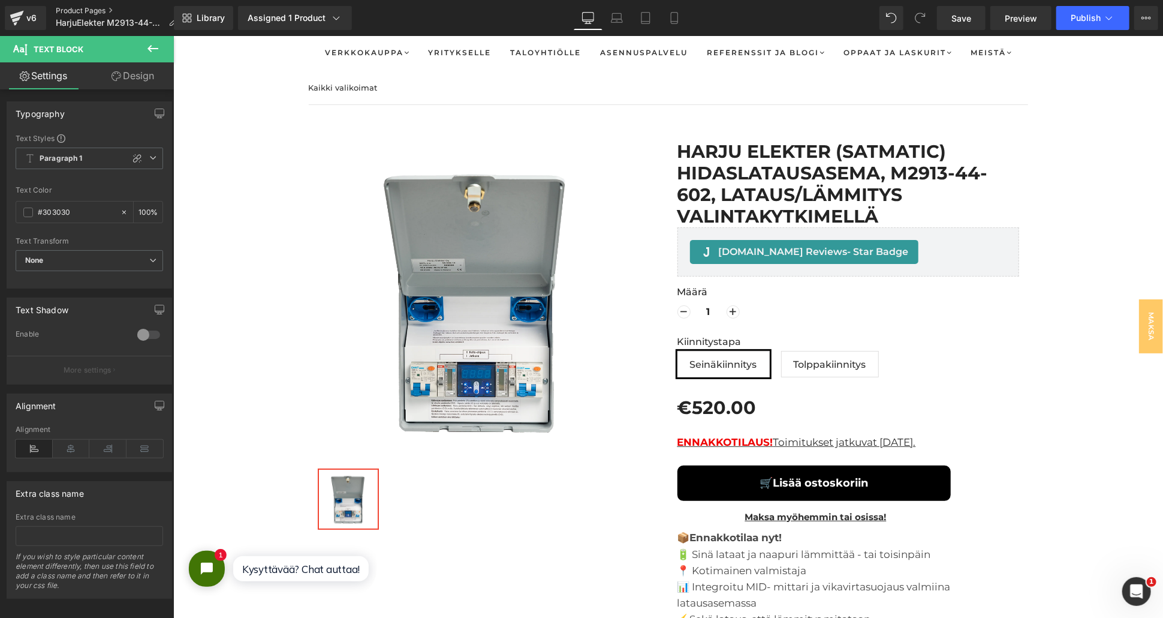
click at [75, 10] on link "Product Pages" at bounding box center [121, 11] width 131 height 10
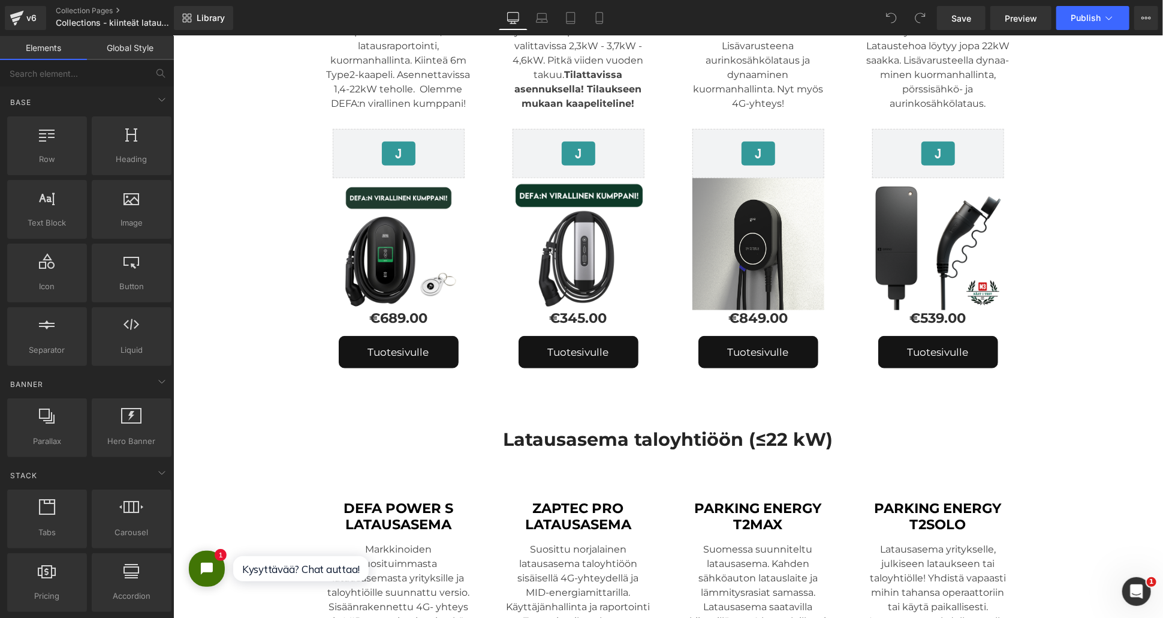
scroll to position [333, 0]
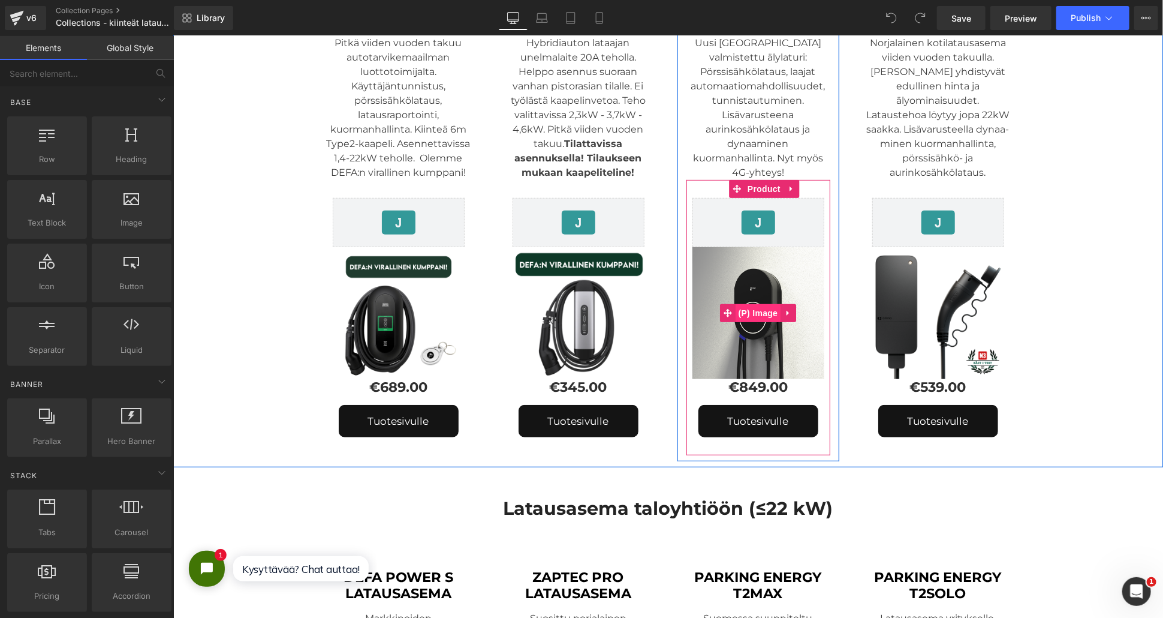
click at [749, 305] on span "(P) Image" at bounding box center [758, 312] width 46 height 18
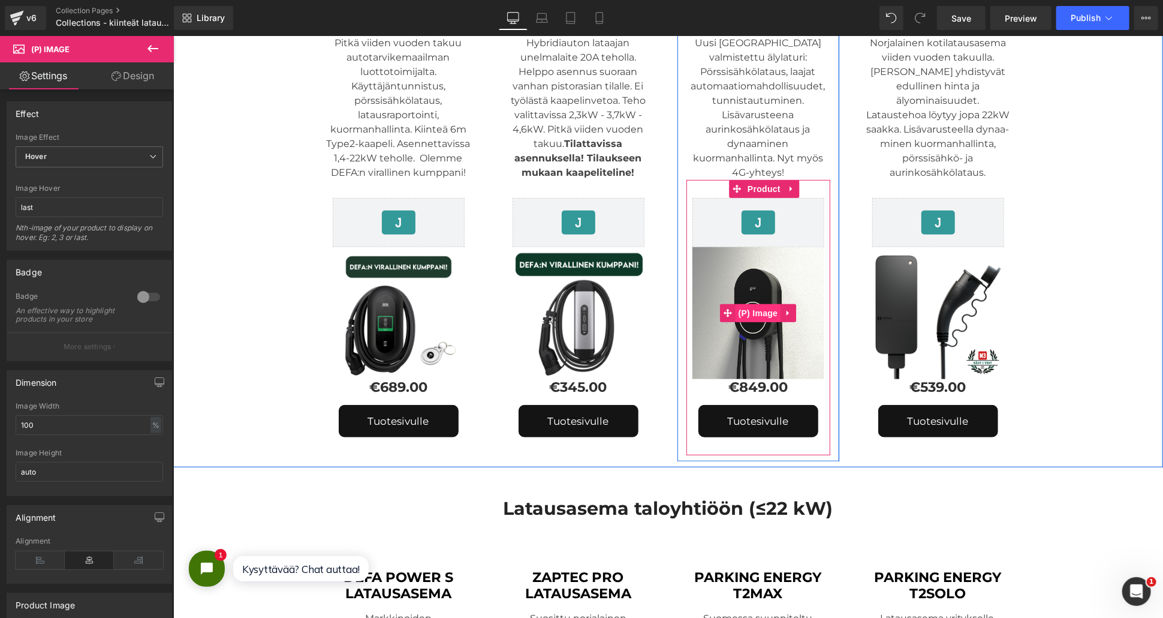
click at [758, 313] on span "(P) Image" at bounding box center [758, 312] width 46 height 18
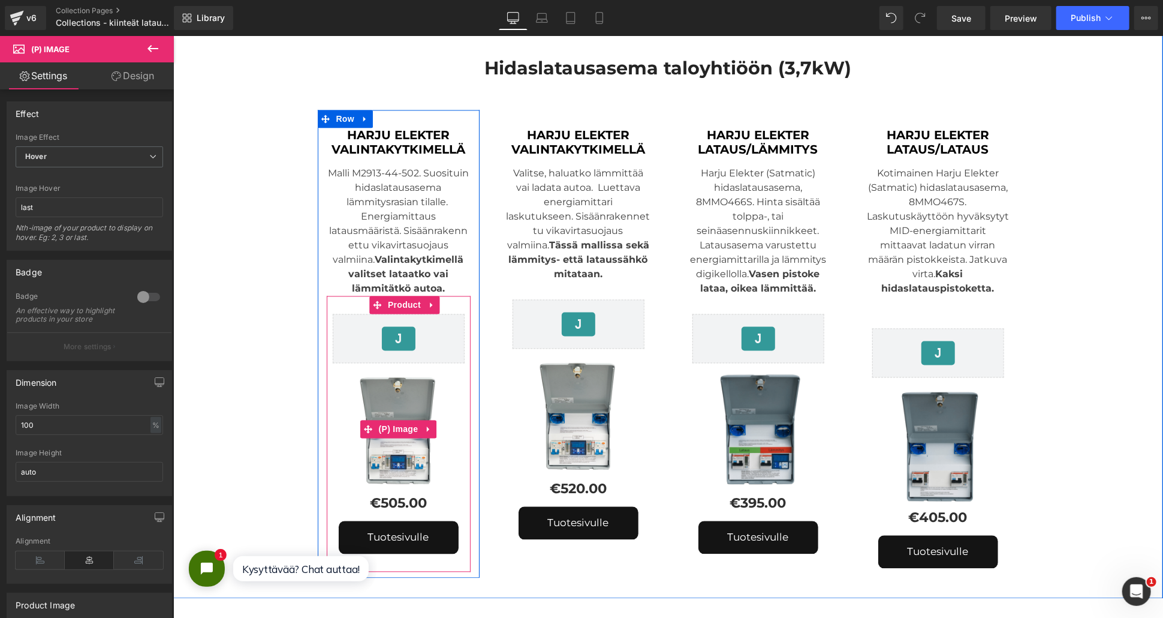
scroll to position [1399, 0]
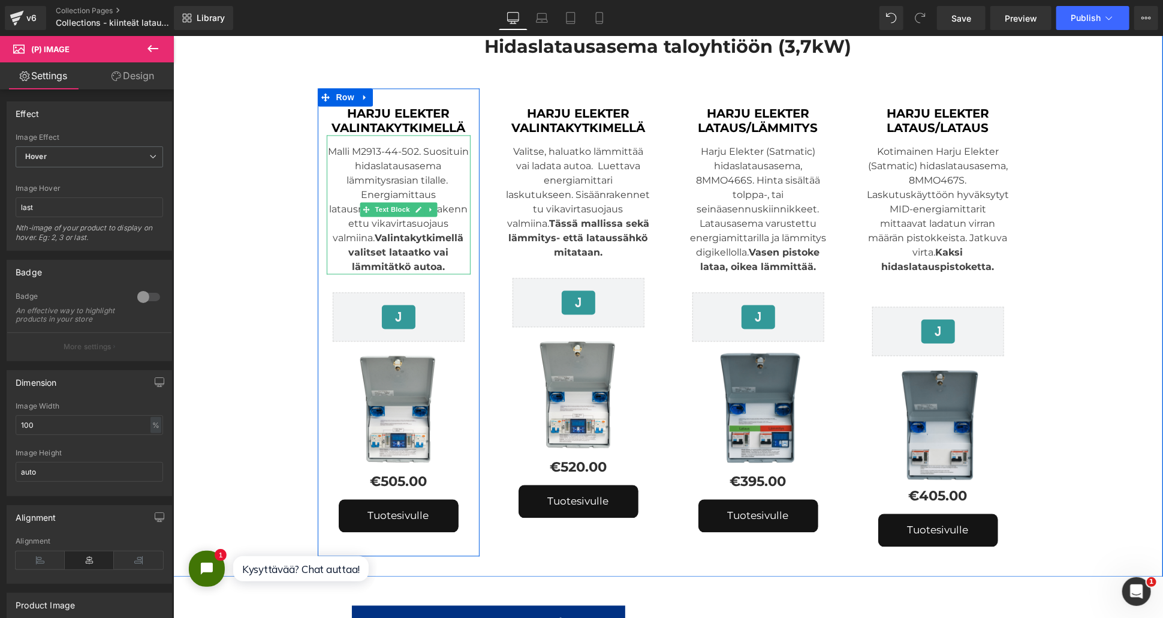
click at [346, 137] on div "Malli M2913-44-502. Suosituin hidaslatausasema lämmitysrasian tilalle. Energiam…" at bounding box center [398, 204] width 144 height 139
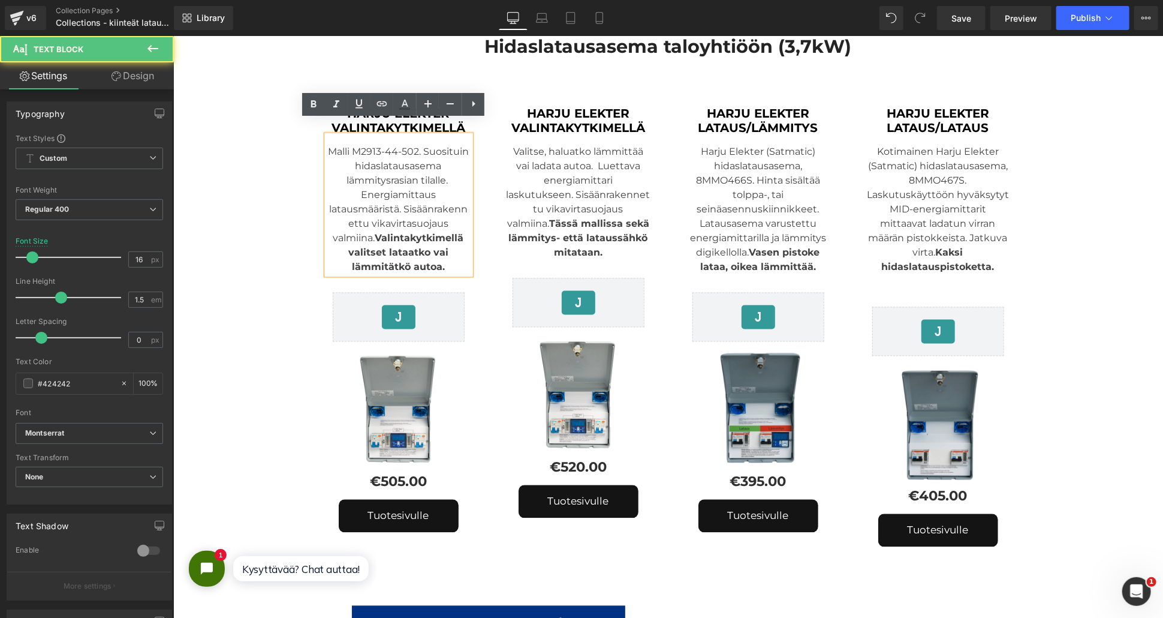
click at [344, 136] on div "Malli M2913-44-502. Suosituin hidaslatausasema lämmitysrasian tilalle. Energiam…" at bounding box center [398, 204] width 144 height 139
click at [379, 141] on div "Malli M2913-44-502. Suosituin hidaslatausasema lämmitysrasian tilalle. Energiam…" at bounding box center [398, 204] width 144 height 139
click at [416, 168] on div "Malli M2913-44-502. Suosituin hidaslatausasema lämmitysrasian tilalle. Energiam…" at bounding box center [398, 204] width 144 height 139
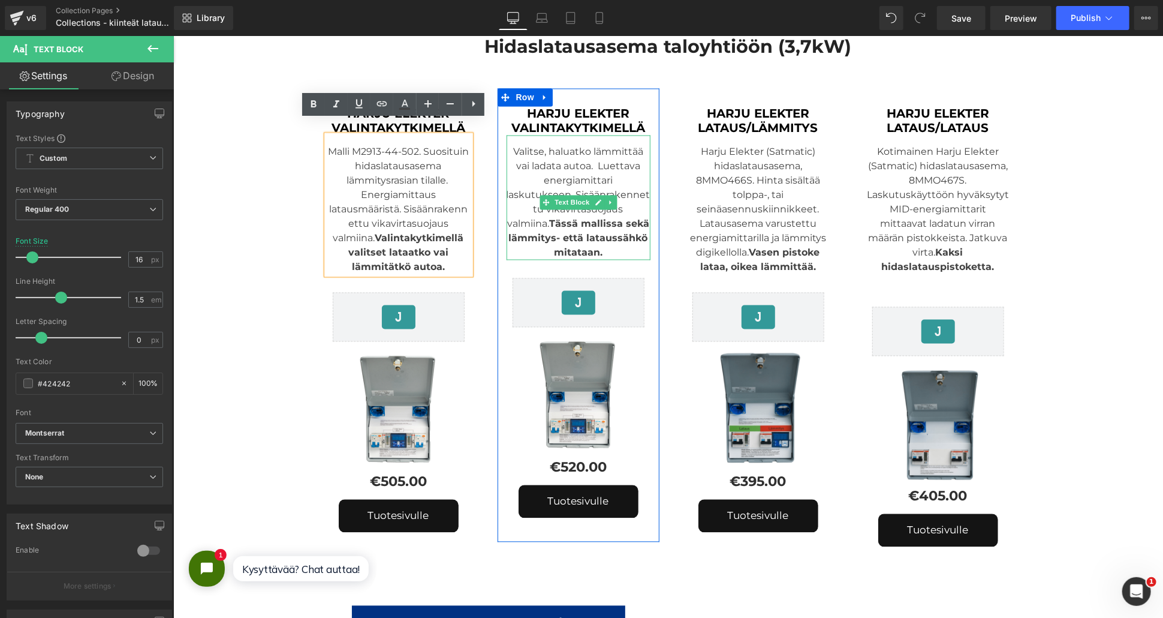
click at [508, 139] on div "Valitse, haluatko lämmittää vai ladata autoa. Luettava energiamittari laskutuks…" at bounding box center [578, 197] width 144 height 125
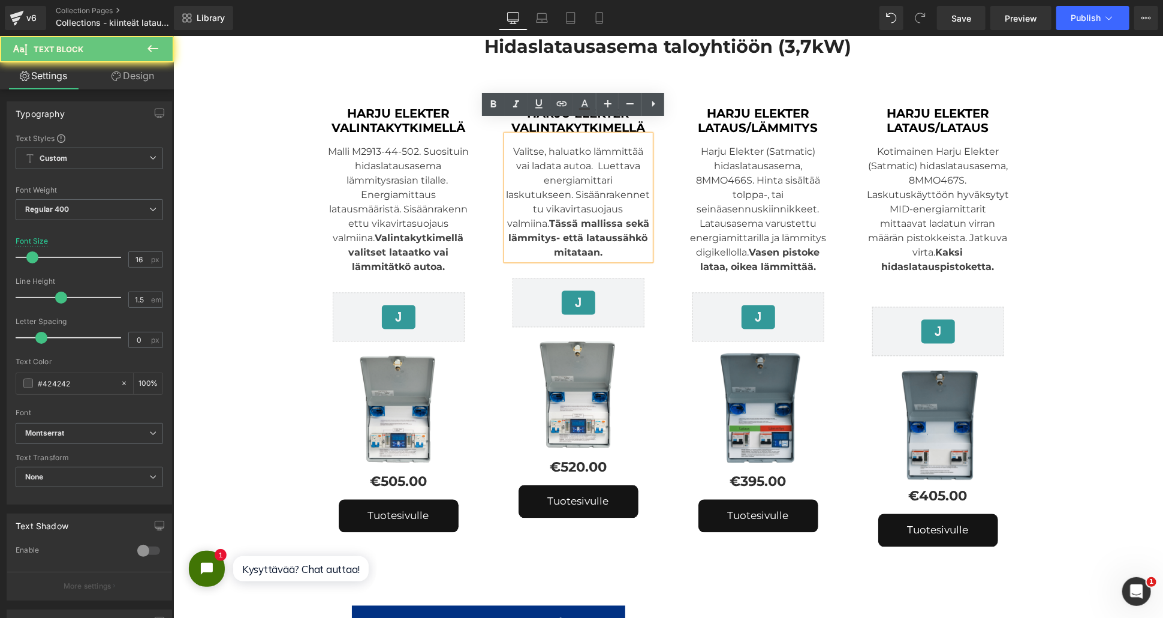
click at [508, 139] on div "Valitse, haluatko lämmittää vai ladata autoa. Luettava energiamittari laskutuks…" at bounding box center [578, 197] width 144 height 125
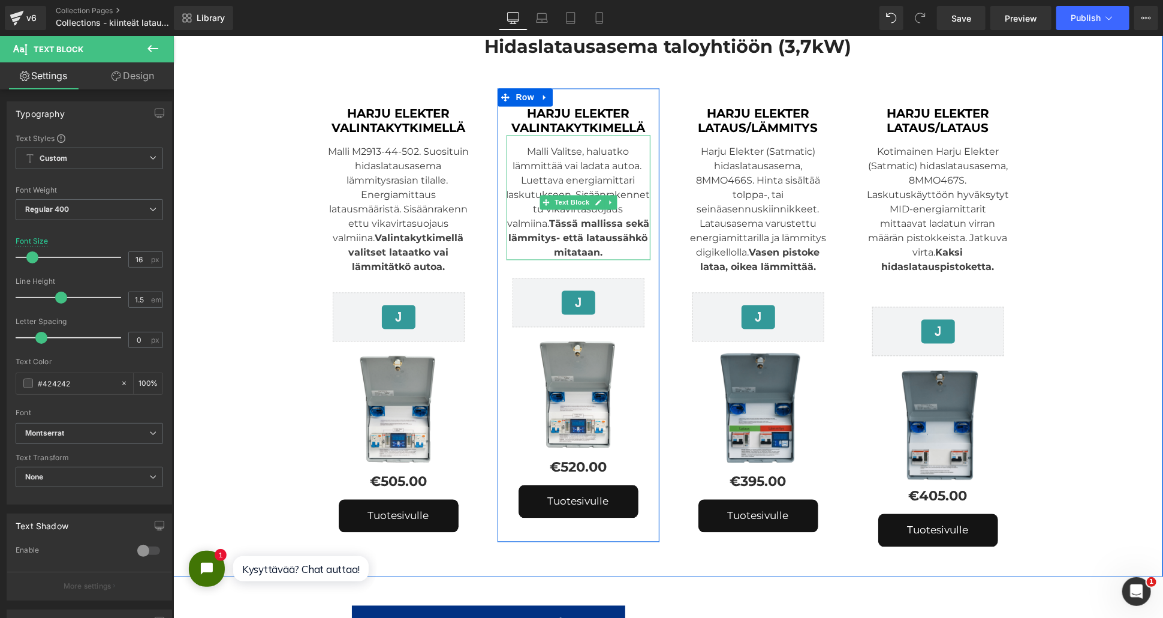
click at [546, 138] on div "Malli Valitse, haluatko lämmittää vai ladata autoa. Luettava energiamittari las…" at bounding box center [578, 197] width 144 height 125
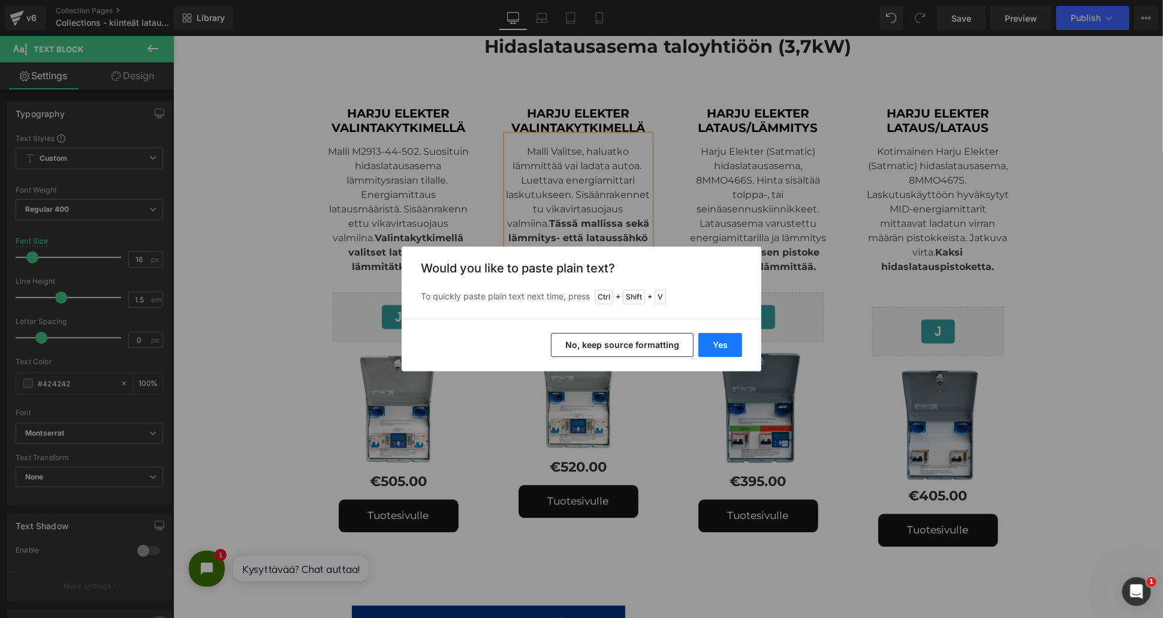
click at [721, 345] on button "Yes" at bounding box center [721, 345] width 44 height 24
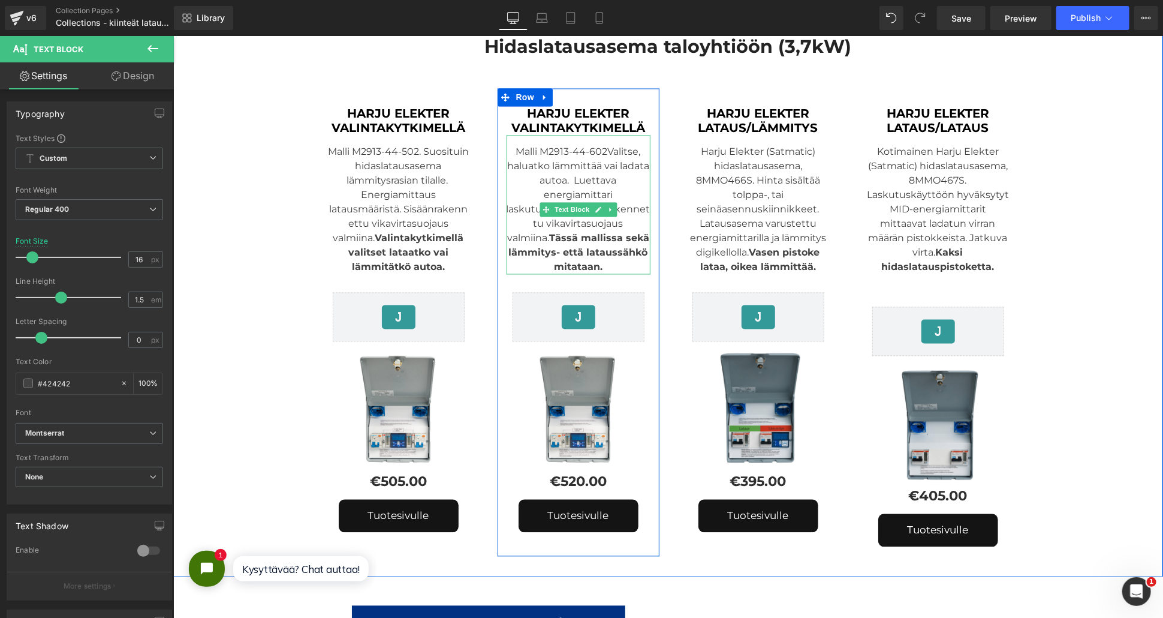
click at [603, 137] on div "Malli M2913-44-602Valitse, haluatko lämmittää vai ladata autoa. Luettava energi…" at bounding box center [578, 204] width 144 height 139
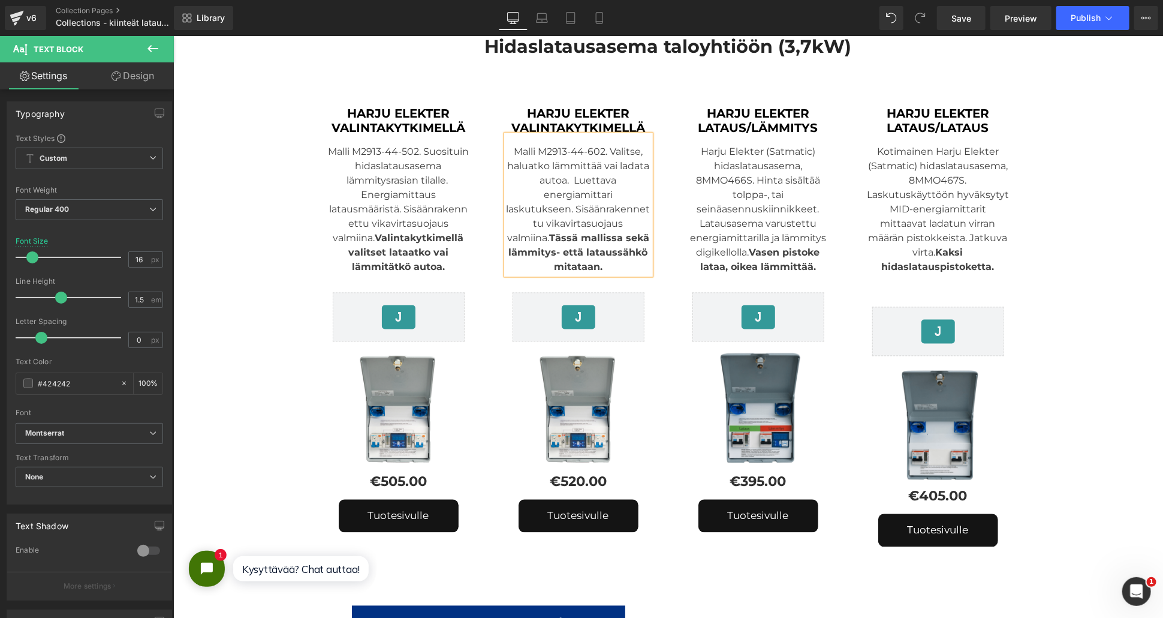
click at [592, 206] on div "Malli M2913-44-602. Valitse, haluatko lämmittää vai ladata autoa. Luettava ener…" at bounding box center [578, 204] width 144 height 139
click at [570, 189] on div "Malli M2913-44-602. Valitse, haluatko lämmittää vai ladata autoa. Luettava ener…" at bounding box center [578, 204] width 144 height 139
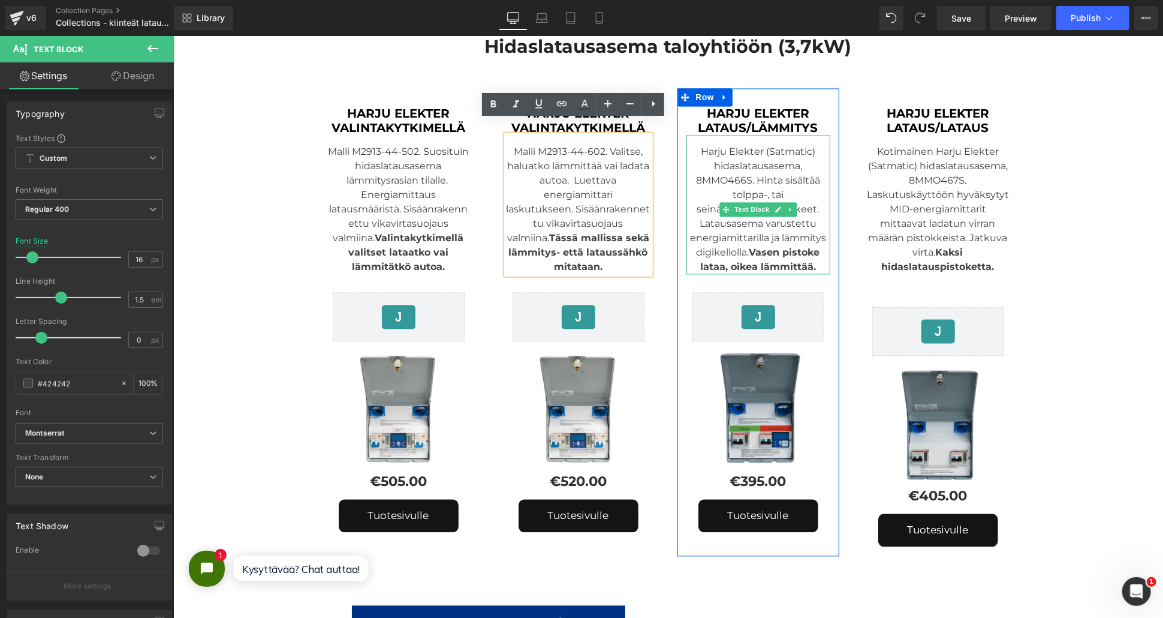
click at [808, 136] on div "Harju Elekter (Satmatic) hidaslatausasema, 8MMO466S. Hinta sisältää tolppa-, ta…" at bounding box center [758, 204] width 144 height 139
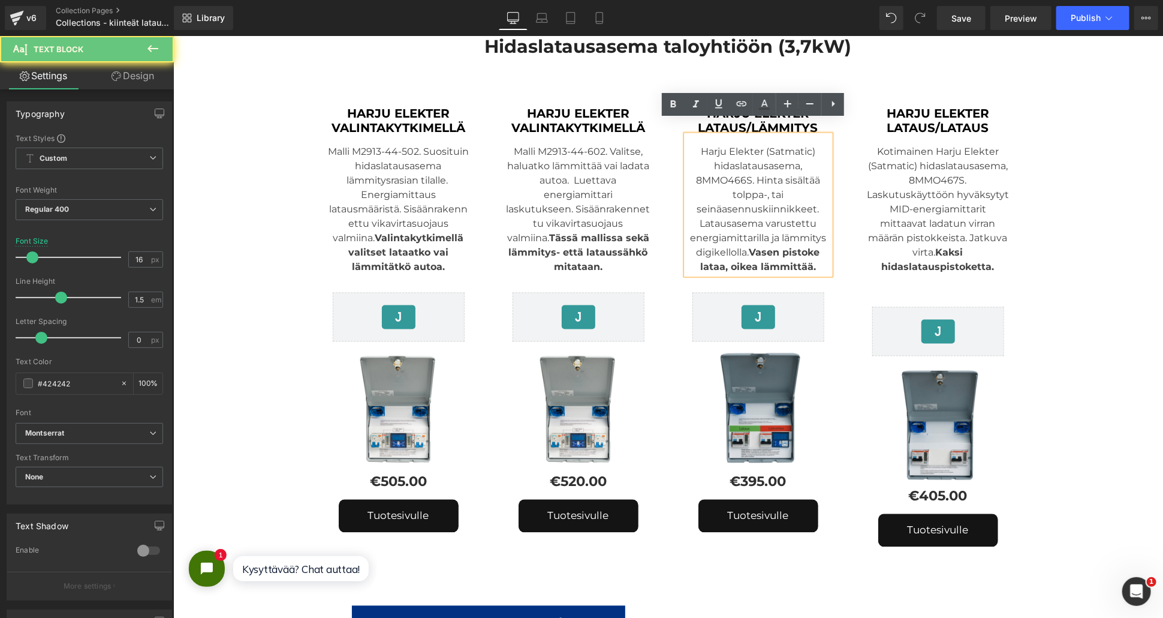
click at [811, 138] on div "Harju Elekter (Satmatic) hidaslatausasema, 8MMO466S. Hinta sisältää tolppa-, ta…" at bounding box center [758, 204] width 144 height 139
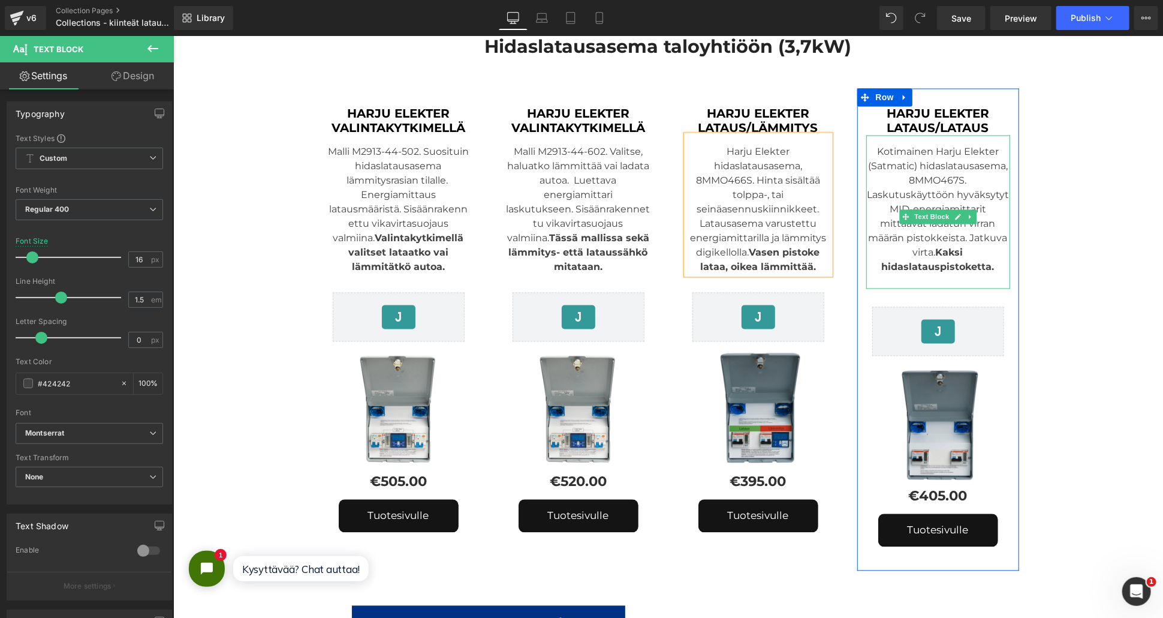
click at [913, 149] on div "Kotimainen Harju Elekter (Satmatic) hidaslatausasema, 8MMO467S. Laskutuskäyttöö…" at bounding box center [938, 211] width 144 height 153
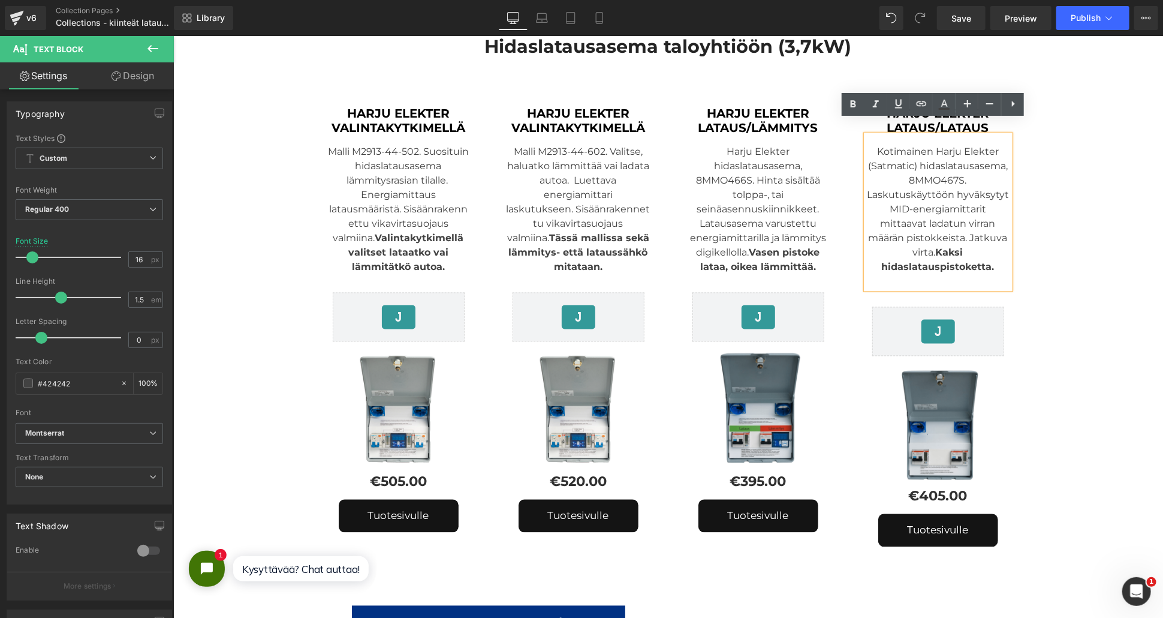
click at [910, 147] on div "Kotimainen Harju Elekter (Satmatic) hidaslatausasema, 8MMO467S. Laskutuskäyttöö…" at bounding box center [938, 211] width 144 height 153
drag, startPoint x: 930, startPoint y: 136, endPoint x: 874, endPoint y: 140, distance: 56.5
click at [874, 140] on div "Kotimainen Harju Elekter hidaslatausasema, 8MMO467S. Laskutuskäyttöön hyväksyty…" at bounding box center [938, 211] width 144 height 153
click at [975, 167] on div "Harju Elekter hidaslatausasema, 8MMO467S. Laskutuskäyttöön hyväksytyt MID-energ…" at bounding box center [938, 211] width 144 height 153
click at [932, 246] on strong "Kaksi hidaslatauspistoketta." at bounding box center [937, 259] width 113 height 26
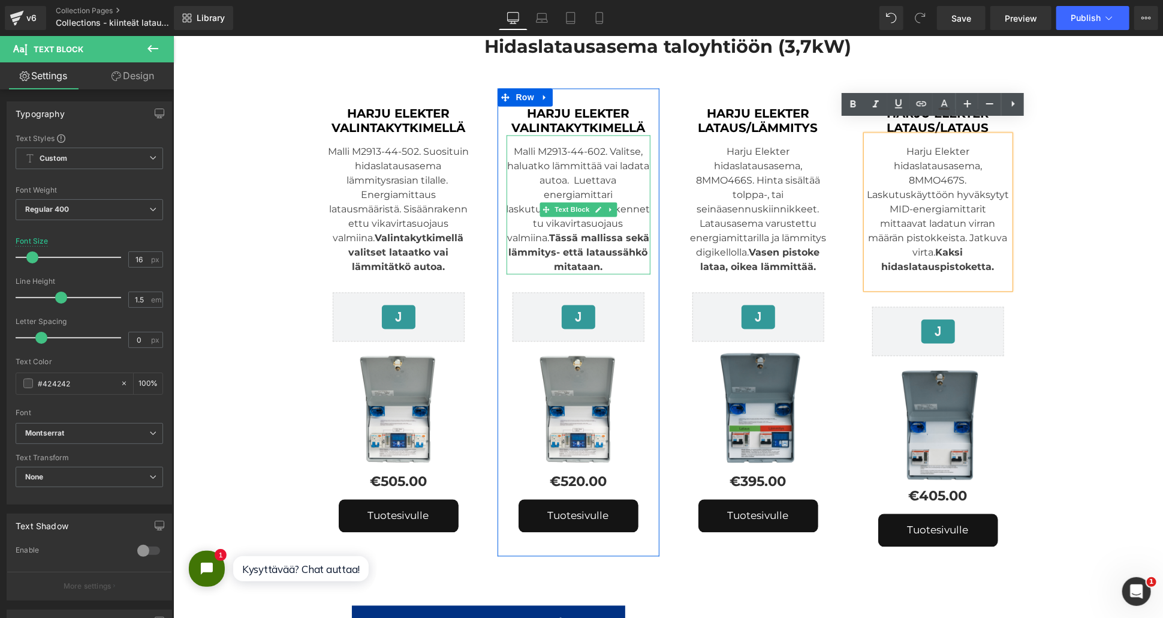
click at [568, 166] on div "Malli M2913-44-602. Valitse, haluatko lämmittää vai ladata autoa. Luettava ener…" at bounding box center [578, 204] width 144 height 139
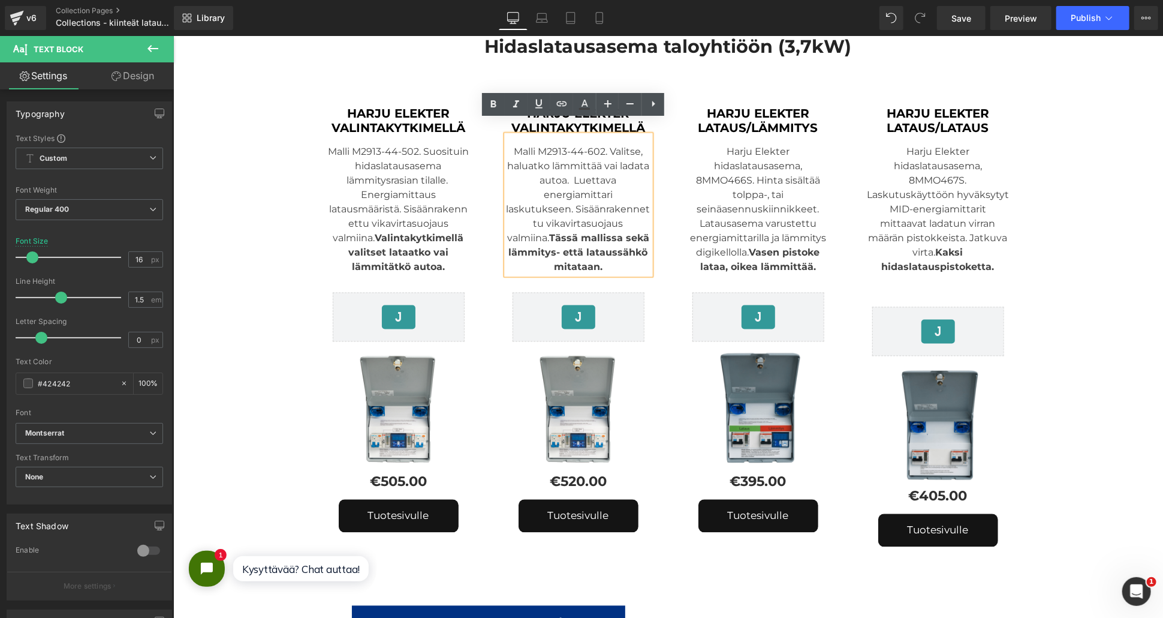
click at [550, 197] on div "Malli M2913-44-602. Valitse, haluatko lämmittää vai ladata autoa. Luettava ener…" at bounding box center [578, 204] width 144 height 139
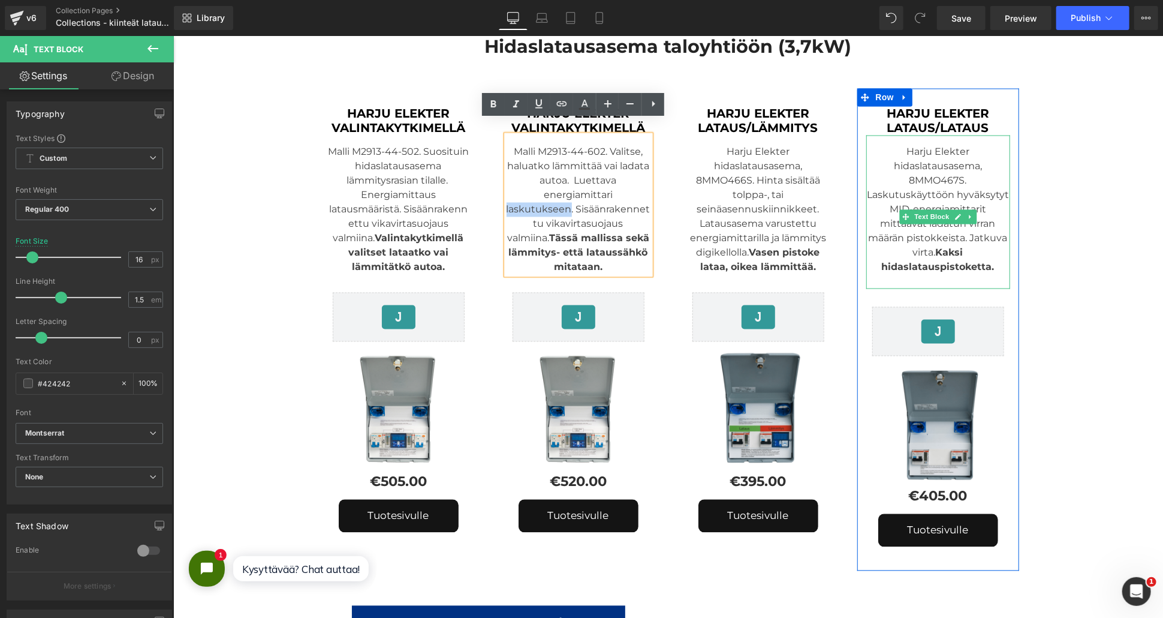
click at [915, 274] on div at bounding box center [938, 281] width 144 height 14
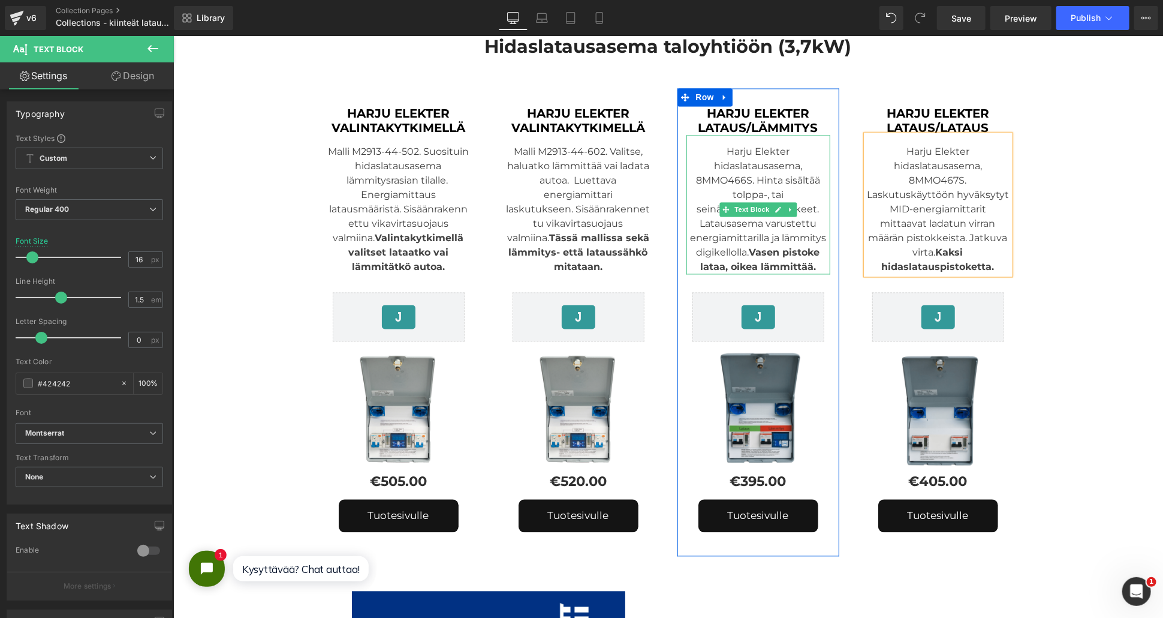
click at [733, 150] on div "Harju Elekter hidaslatausasema, 8MMO466S. Hinta sisältää tolppa-, tai seinäasen…" at bounding box center [758, 204] width 144 height 139
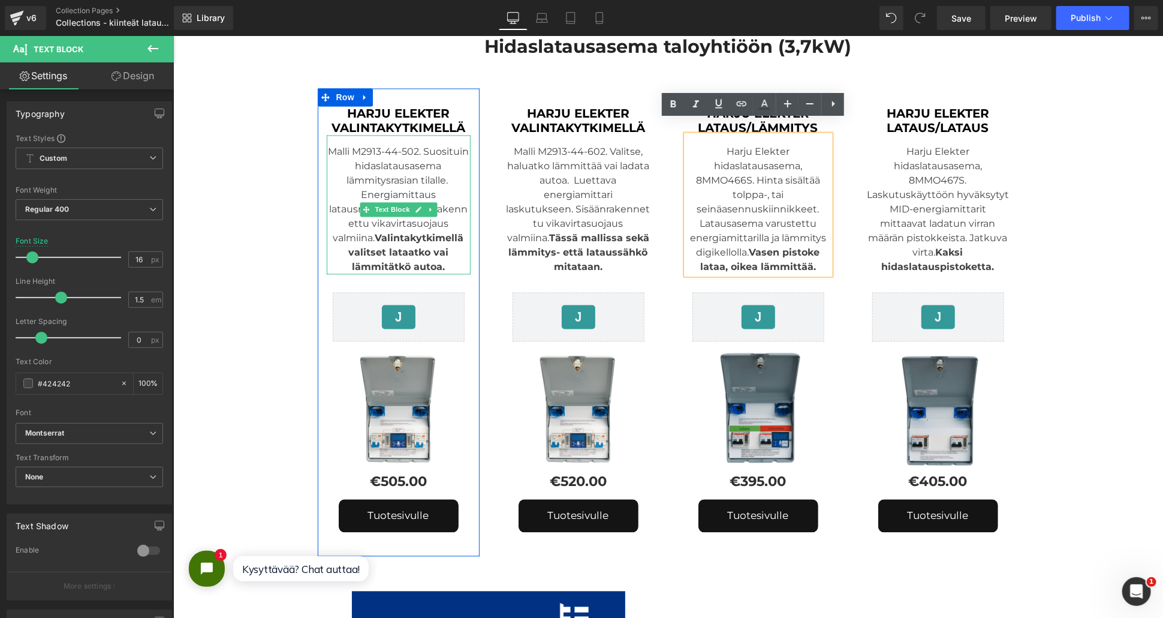
click at [407, 232] on strong "Valintakytkimellä valitset lataatko vai lämmitätkö autoa." at bounding box center [406, 252] width 116 height 40
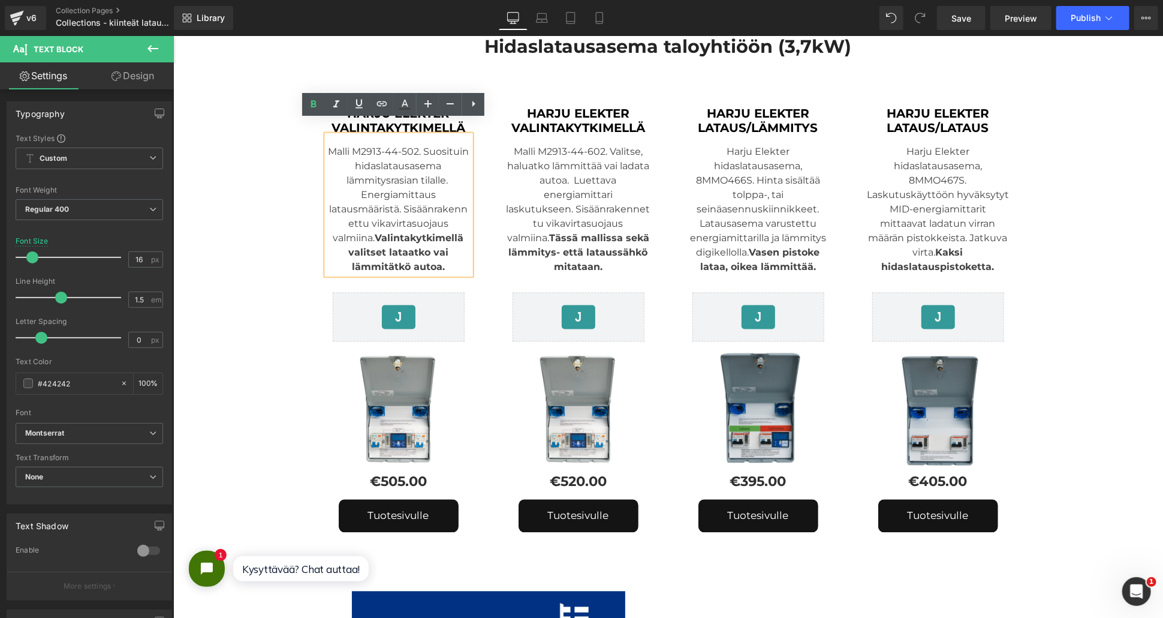
click at [399, 196] on div "Malli M2913-44-502. Suosituin hidaslatausasema lämmitysrasian tilalle. Energiam…" at bounding box center [398, 204] width 144 height 139
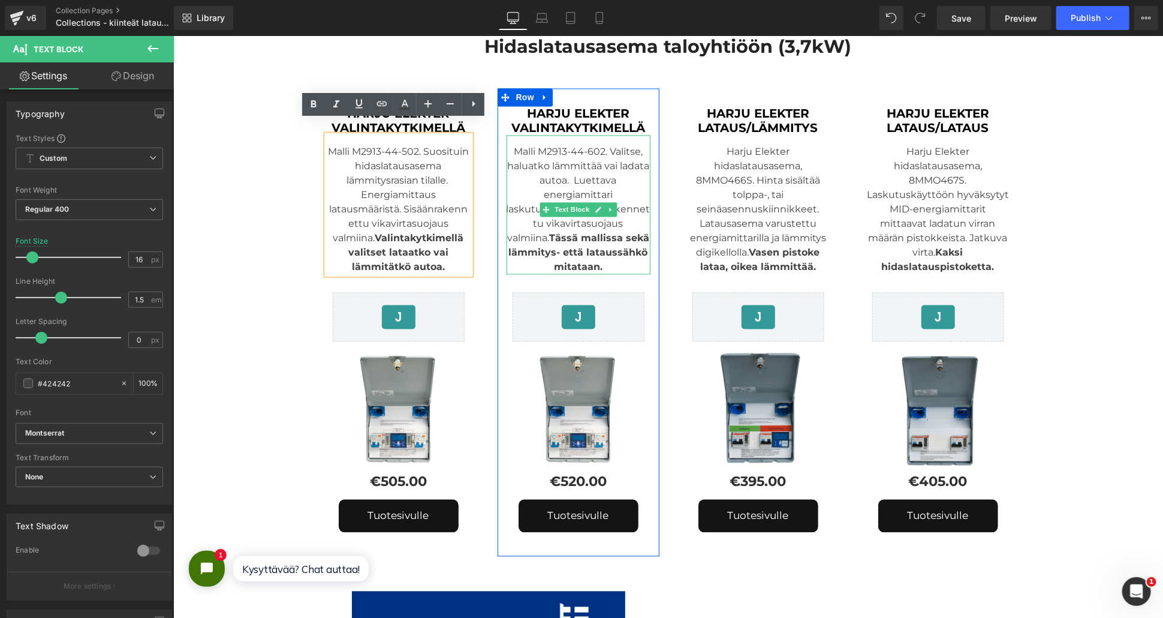
click at [611, 209] on div "Malli M2913-44-602. Valitse, haluatko lämmittää vai ladata autoa. Luettava ener…" at bounding box center [578, 204] width 144 height 139
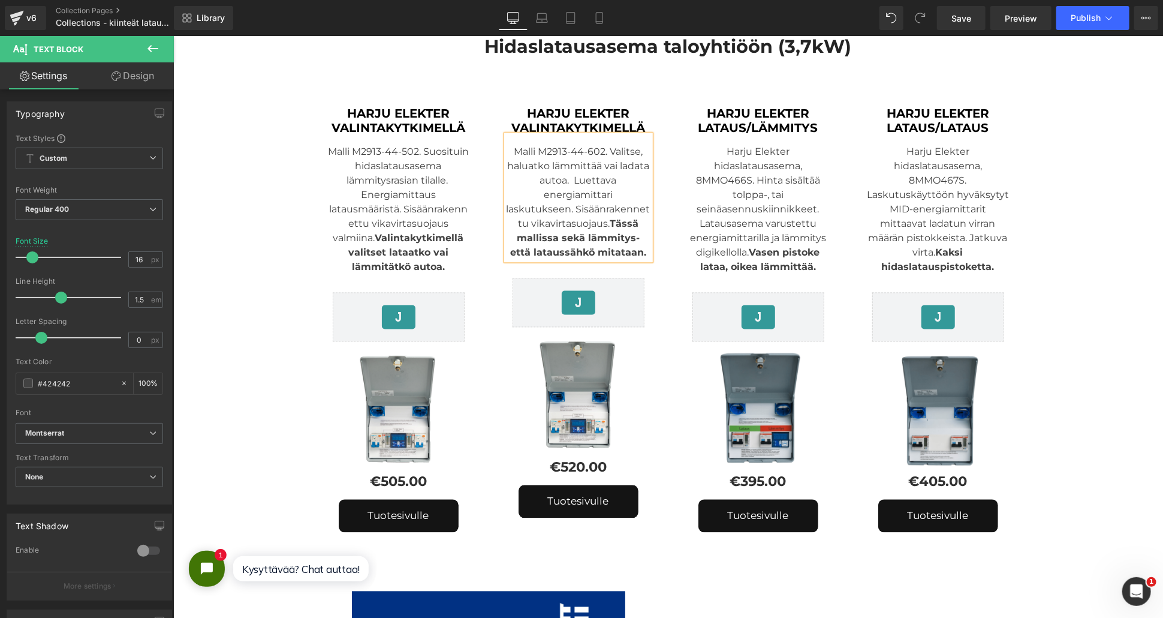
click at [607, 218] on strong "Tässä mallissa s" at bounding box center [577, 231] width 122 height 26
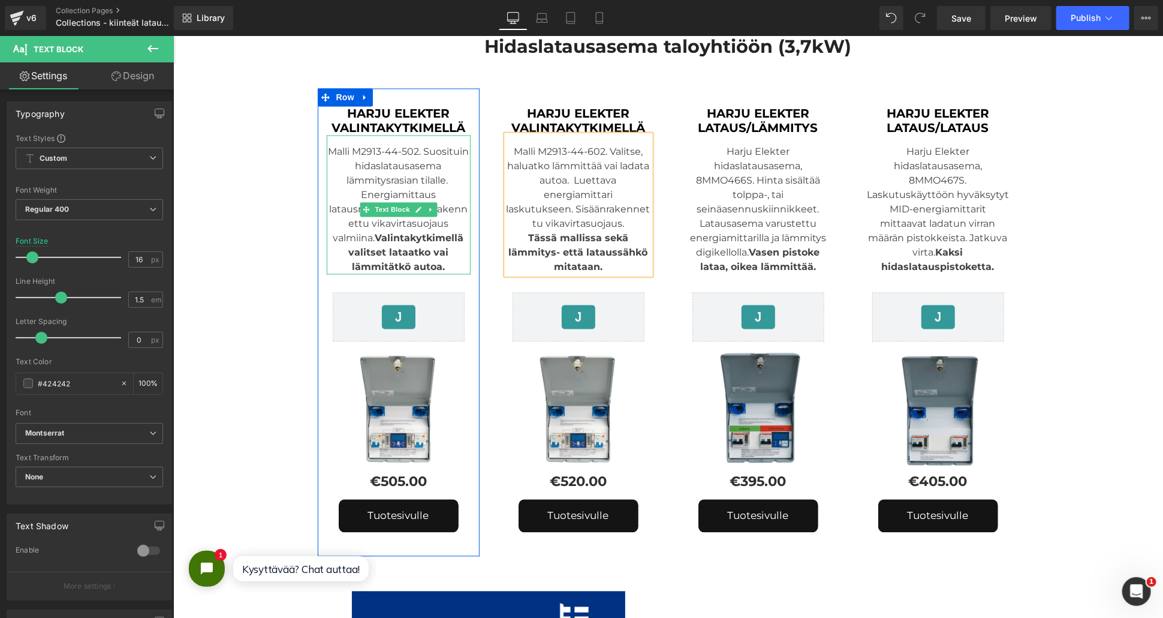
click at [437, 166] on div "Malli M2913-44-502. Suosituin hidaslatausasema lämmitysrasian tilalle. Energiam…" at bounding box center [398, 204] width 144 height 139
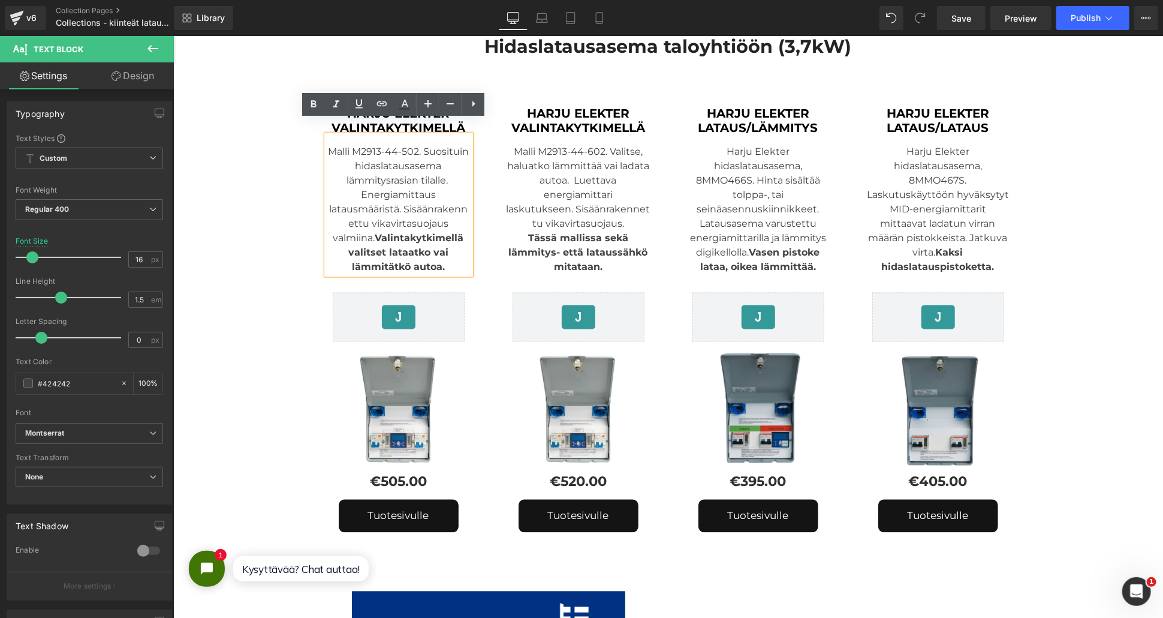
click at [350, 185] on div "Malli M2913-44-502. Suosituin hidaslatausasema lämmitysrasian tilalle. Energiam…" at bounding box center [398, 204] width 144 height 139
click at [398, 195] on div "Malli M2913-44-502. Suosituin hidaslatausasema lämmitysrasian tilalle. Energiam…" at bounding box center [398, 204] width 144 height 139
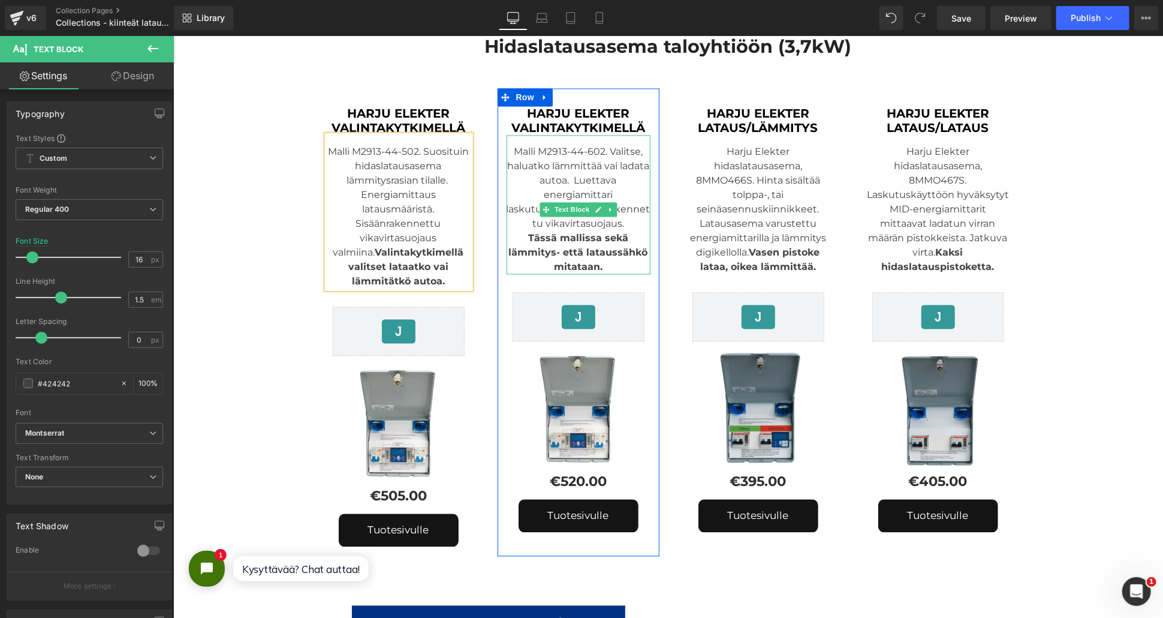
click at [562, 211] on div "Malli M2913-44-602. Valitse, haluatko lämmittää vai ladata autoa. Luettava ener…" at bounding box center [578, 204] width 144 height 139
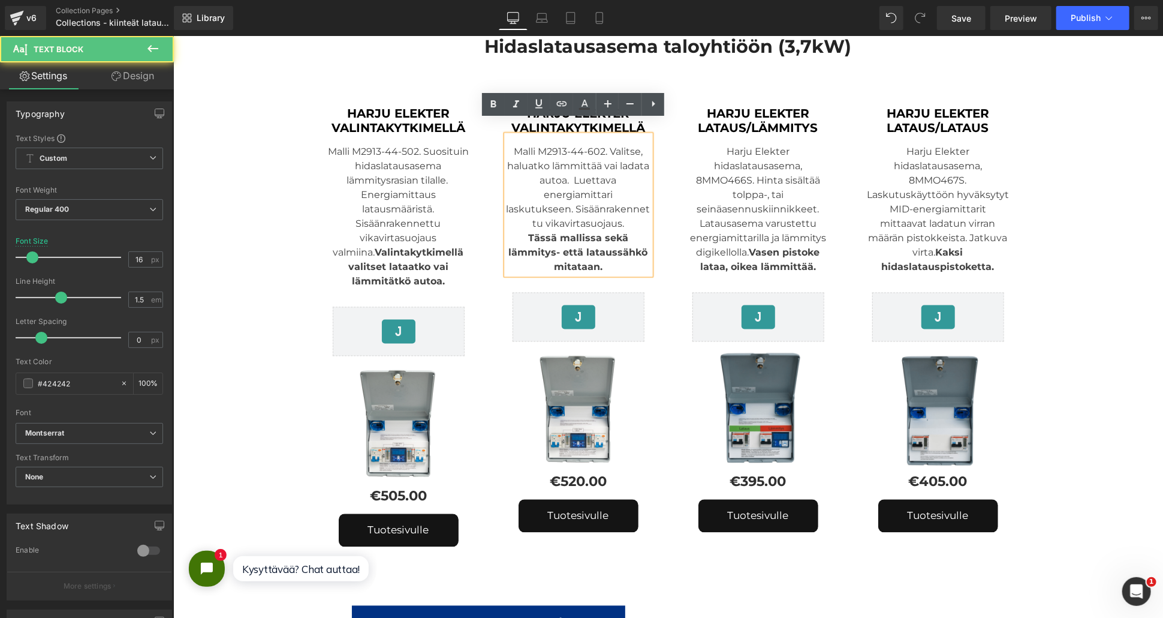
click at [570, 196] on div "Malli M2913-44-602. Valitse, haluatko lämmittää vai ladata autoa. Luettava ener…" at bounding box center [578, 204] width 144 height 139
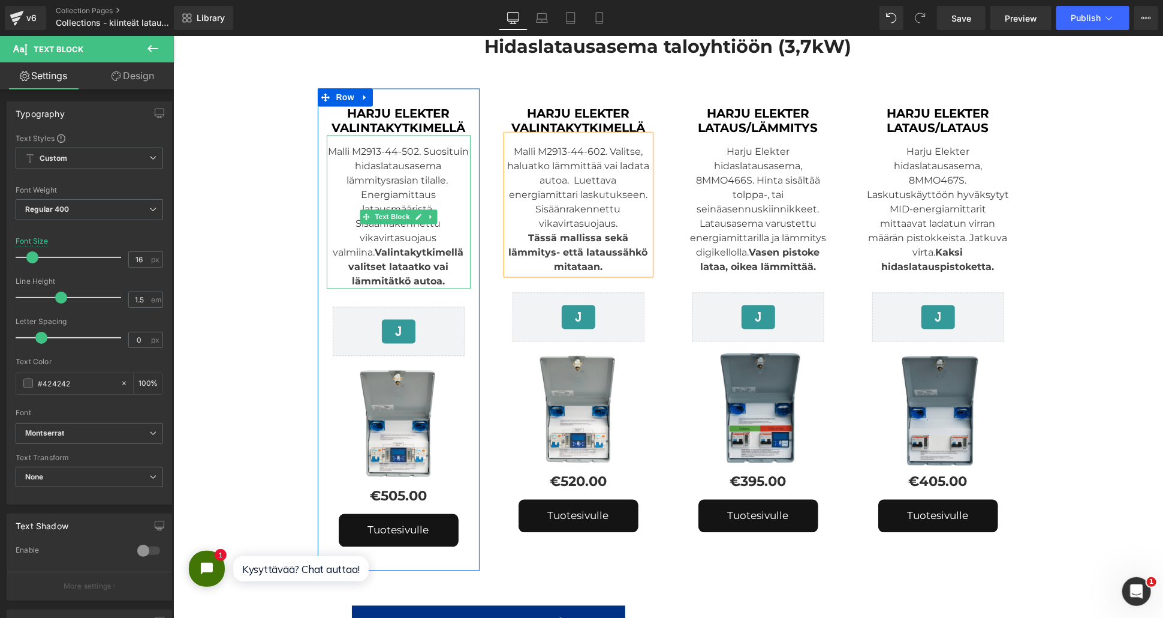
click at [364, 236] on div "Sisäänrakennettu vikavirtasuojaus valmiina. Valintakytkimellä valitset lataatko…" at bounding box center [398, 252] width 144 height 72
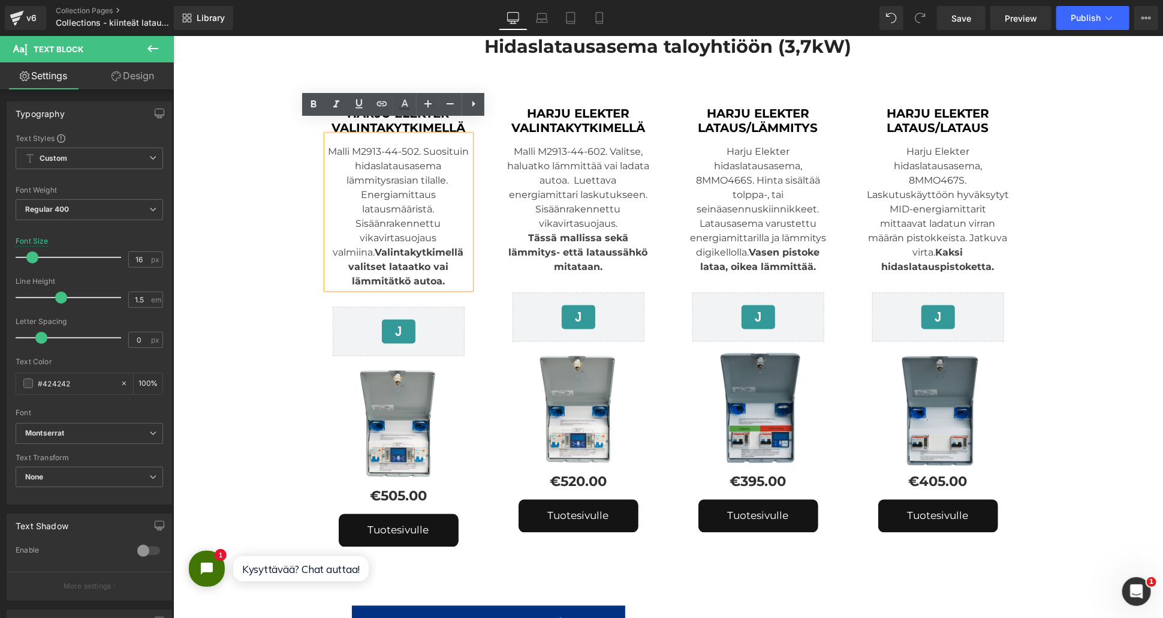
click at [355, 234] on div "Sisäänrakennettu vikavirtasuojaus valmiina. Valintakytkimellä valitset lataatko…" at bounding box center [398, 252] width 144 height 72
click at [354, 193] on div "Malli M2913-44-502. Suosituin hidaslatausasema lämmitysrasian tilalle. Energiam…" at bounding box center [398, 211] width 144 height 153
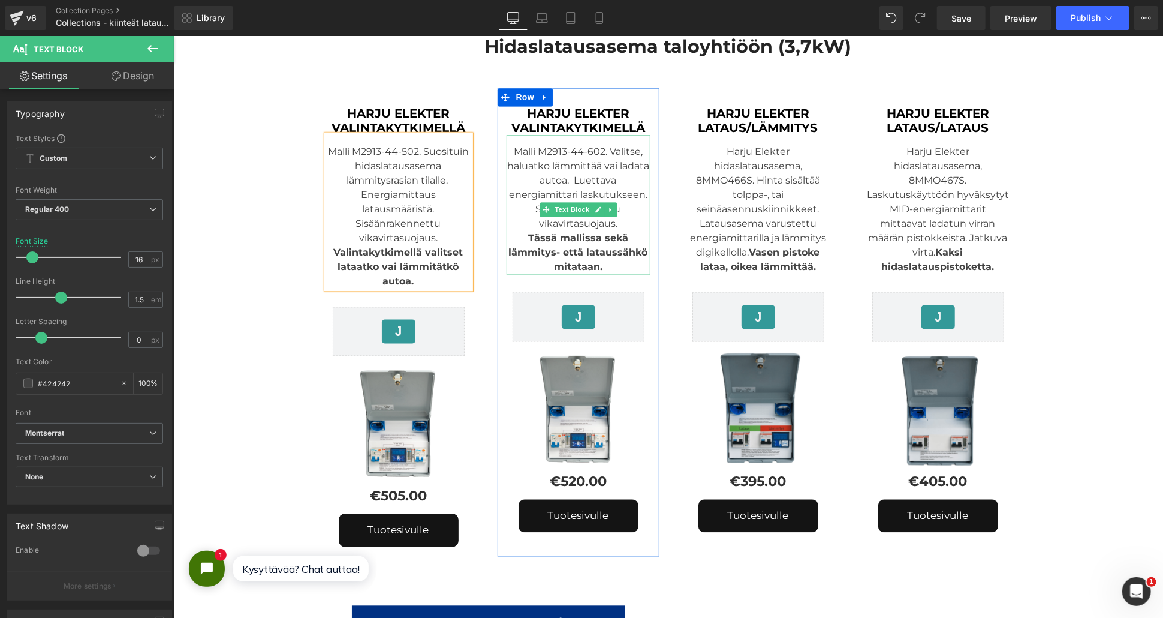
click at [565, 164] on div "Malli M2913-44-602. Valitse, haluatko lämmittää vai ladata autoa. Luettava ener…" at bounding box center [578, 204] width 144 height 139
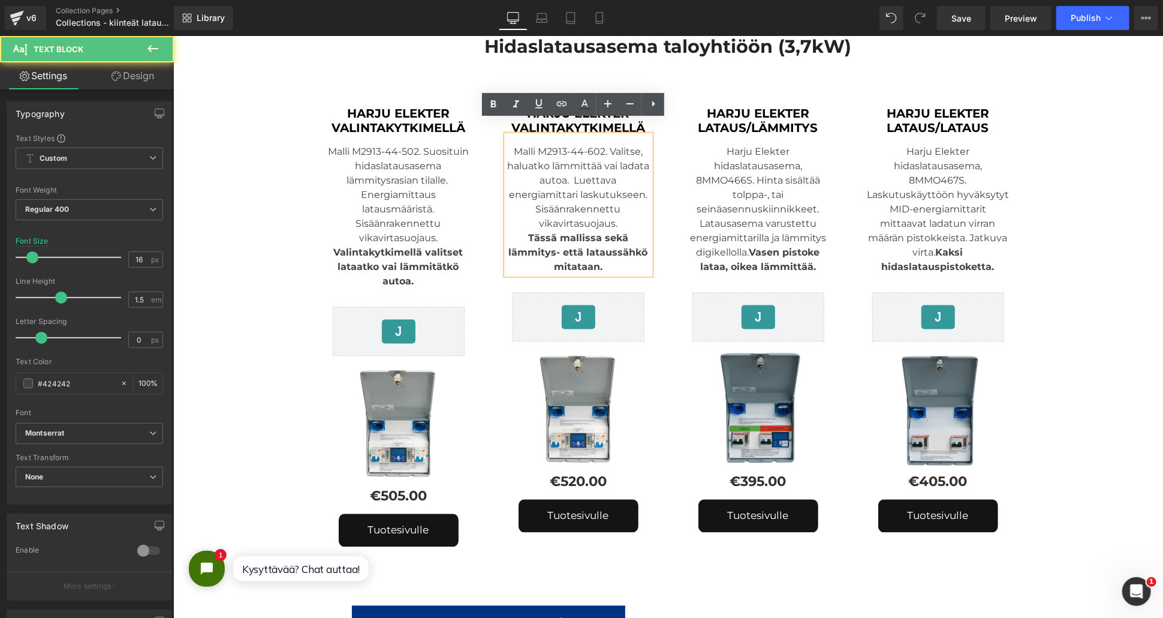
click at [567, 164] on div "Malli M2913-44-602. Valitse, haluatko lämmittää vai ladata autoa. Luettava ener…" at bounding box center [578, 204] width 144 height 139
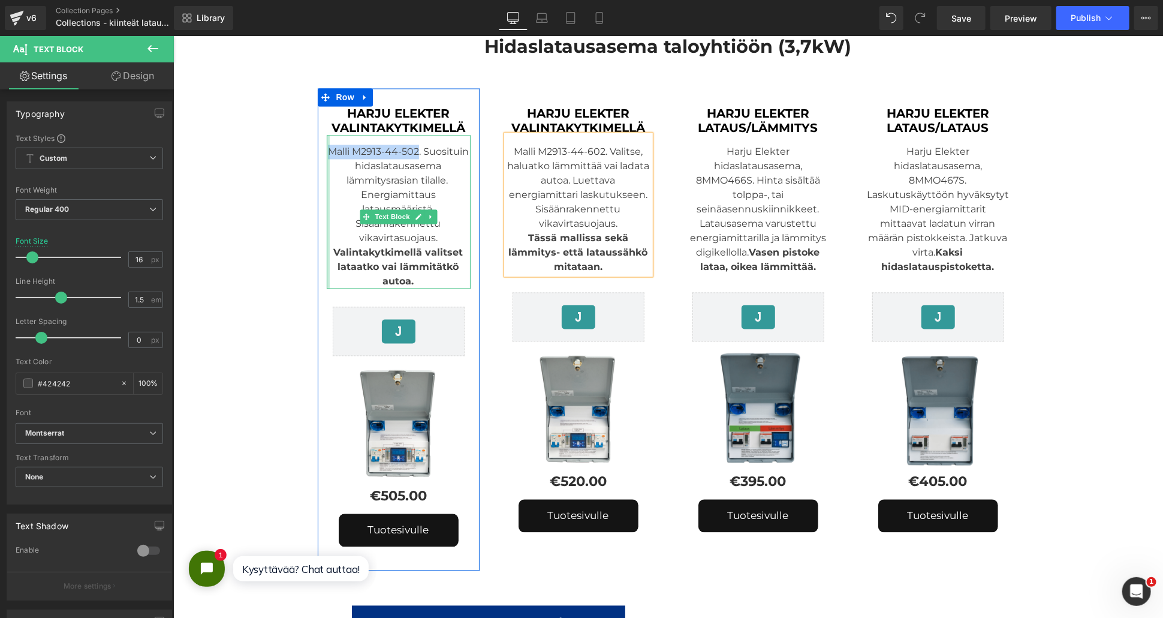
drag, startPoint x: 414, startPoint y: 136, endPoint x: 322, endPoint y: 137, distance: 91.7
click at [326, 137] on div "Malli M2913-44-502. Suosituin hidaslatausasema lämmitysrasian tilalle. Energiam…" at bounding box center [398, 211] width 144 height 153
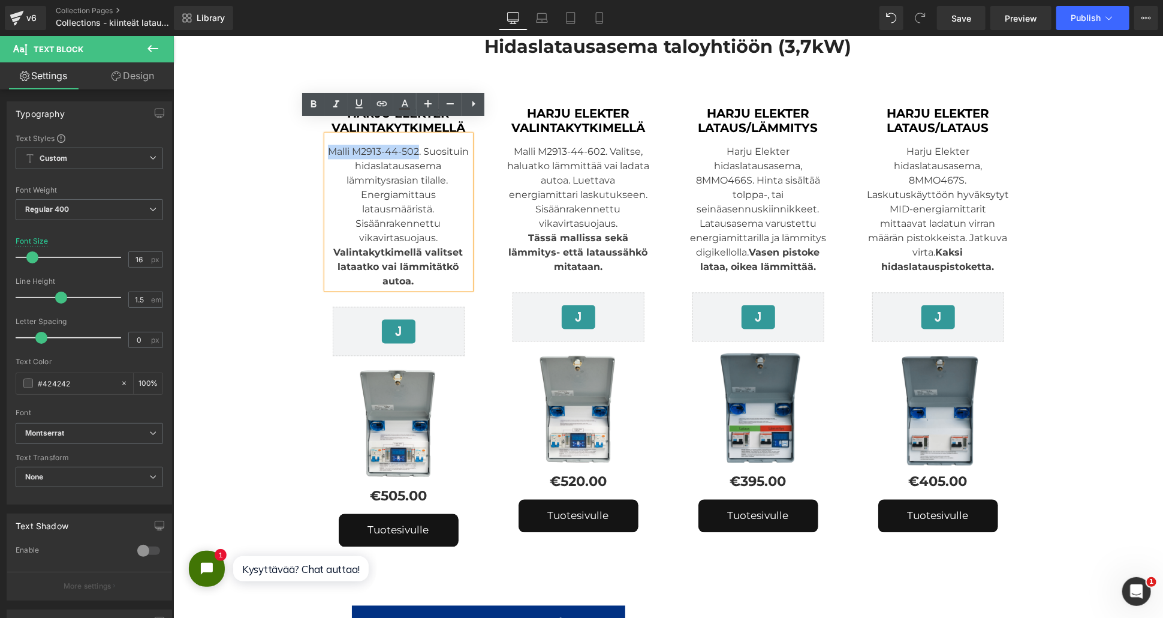
copy div "Malli M2913-44-502"
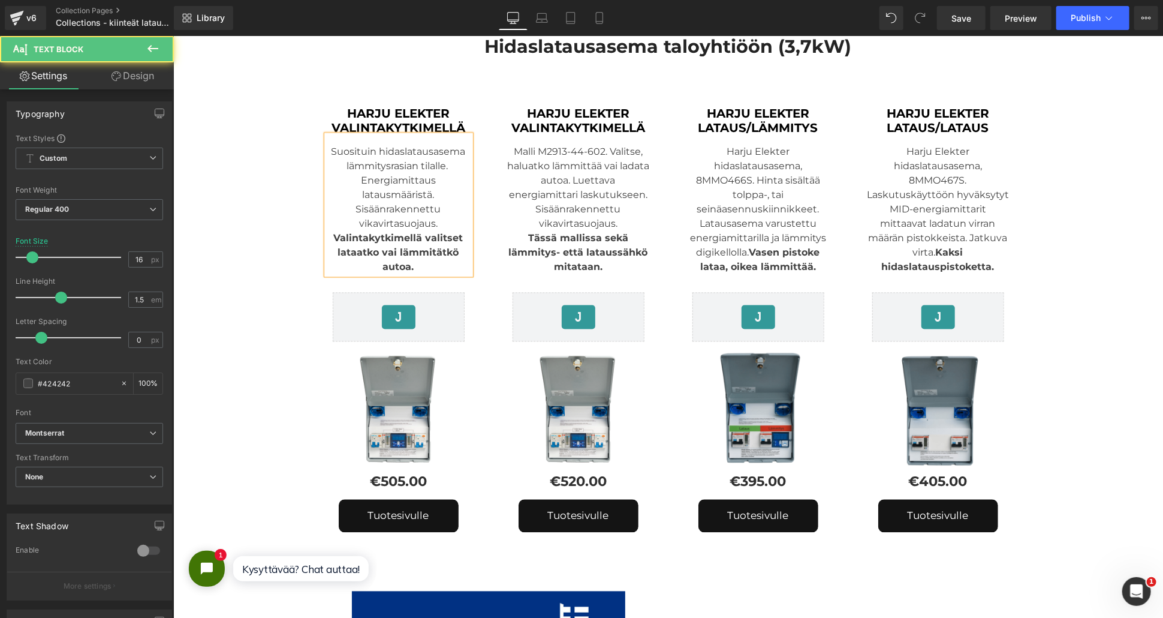
click at [441, 152] on div "Suosituin hidaslatausasema lämmitysrasian tilalle. Energiamittaus latausmäärist…" at bounding box center [398, 204] width 144 height 139
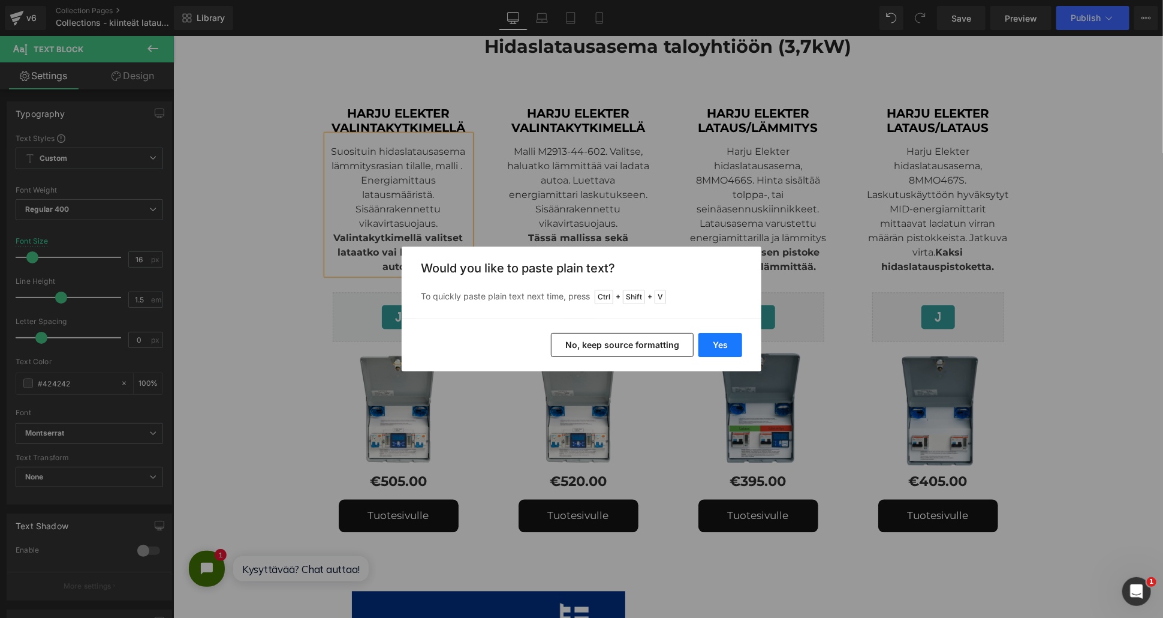
drag, startPoint x: 725, startPoint y: 338, endPoint x: 550, endPoint y: 301, distance: 178.3
click at [725, 338] on button "Yes" at bounding box center [721, 345] width 44 height 24
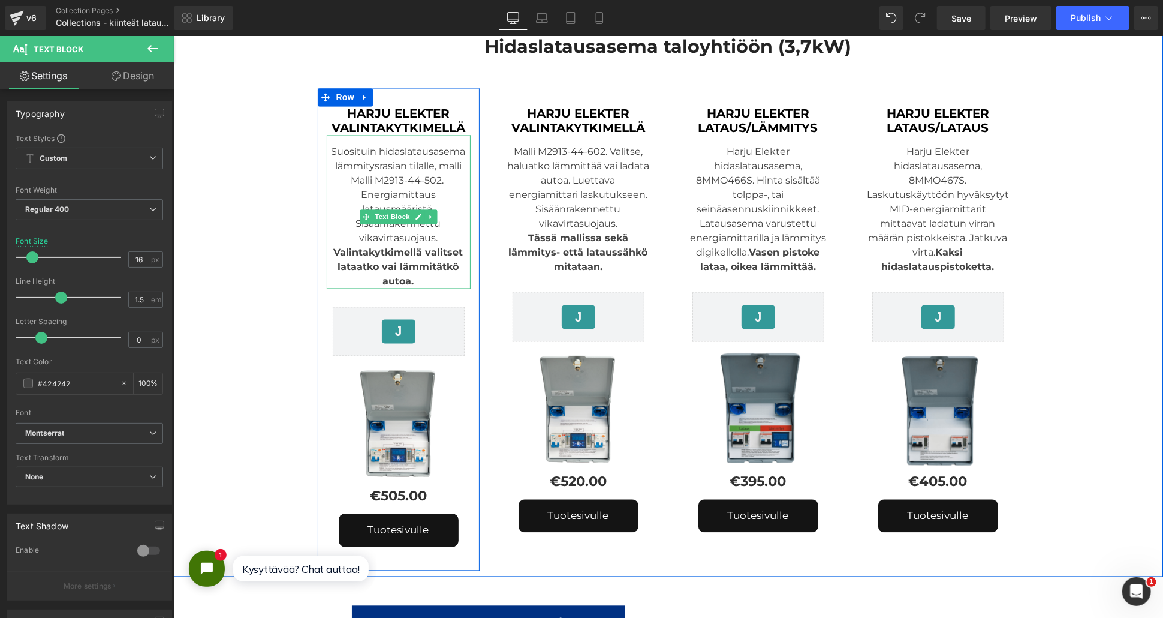
click at [357, 163] on div "Suosituin hidaslatausasema lämmitysrasian tilalle, malli Malli M2913-44-502. En…" at bounding box center [398, 211] width 144 height 153
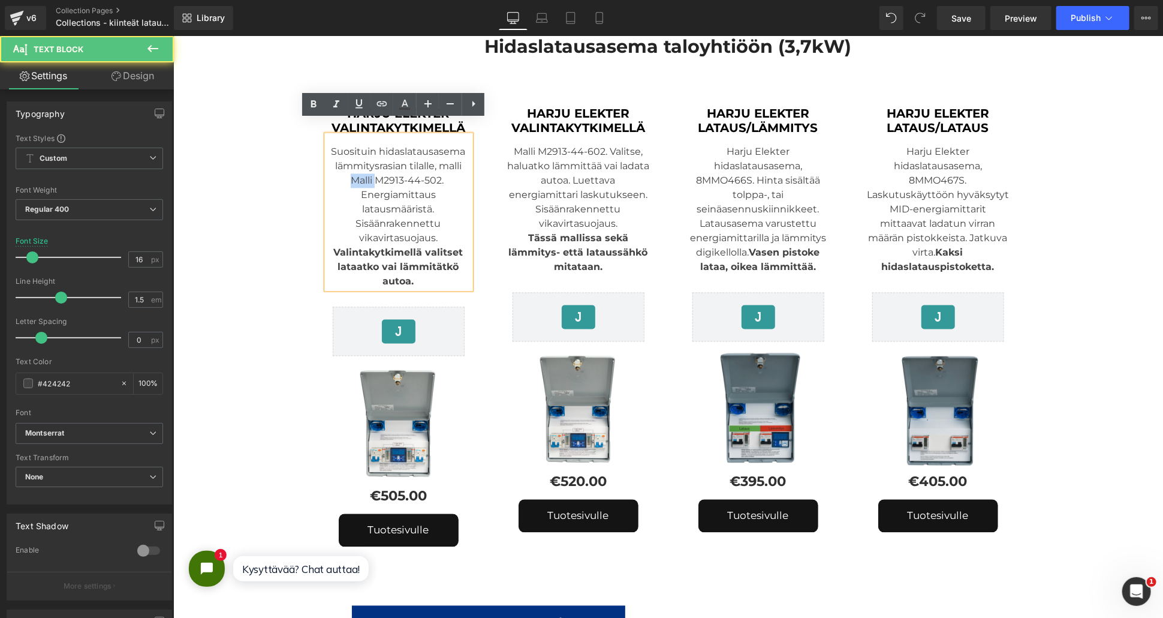
click at [357, 163] on div "Suosituin hidaslatausasema lämmitysrasian tilalle, malli Malli M2913-44-502. En…" at bounding box center [398, 211] width 144 height 153
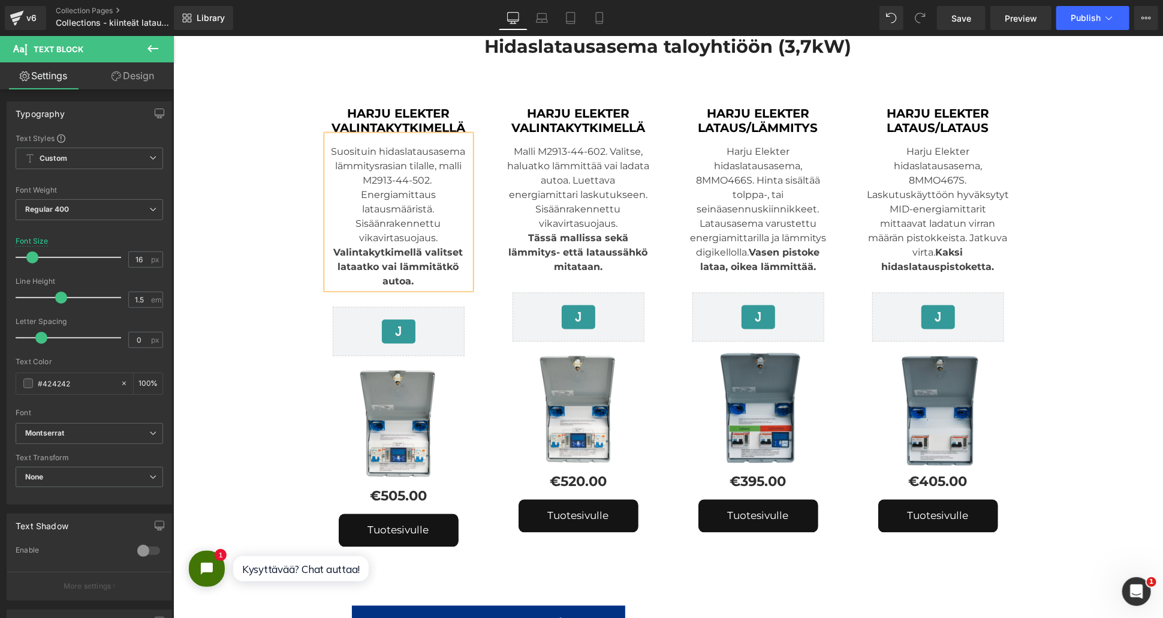
click at [354, 193] on div "Suosituin hidaslatausasema lämmitysrasian tilalle, malli M2913-44-502. Energiam…" at bounding box center [398, 211] width 144 height 153
click at [351, 216] on div "Sisäänrakennettu vikavirtasuojaus." at bounding box center [398, 230] width 144 height 29
click at [435, 193] on div "Suosituin hidaslatausasema lämmitysrasian tilalle, malli M2913-44-502. Energiam…" at bounding box center [398, 211] width 144 height 153
click at [417, 185] on div "Suosituin hidaslatausasema lämmitysrasian tilalle, malli M2913-44-502. Energiam…" at bounding box center [398, 211] width 144 height 153
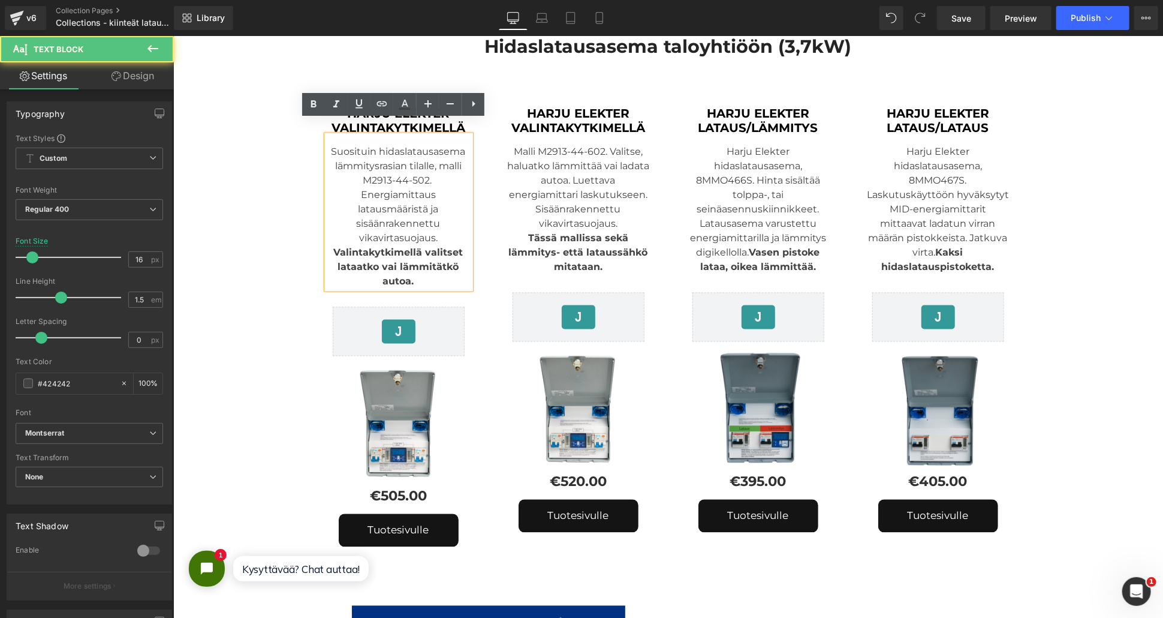
click at [434, 192] on div "Suosituin hidaslatausasema lämmitysrasian tilalle, malli M2913-44-502. Energiam…" at bounding box center [398, 211] width 144 height 153
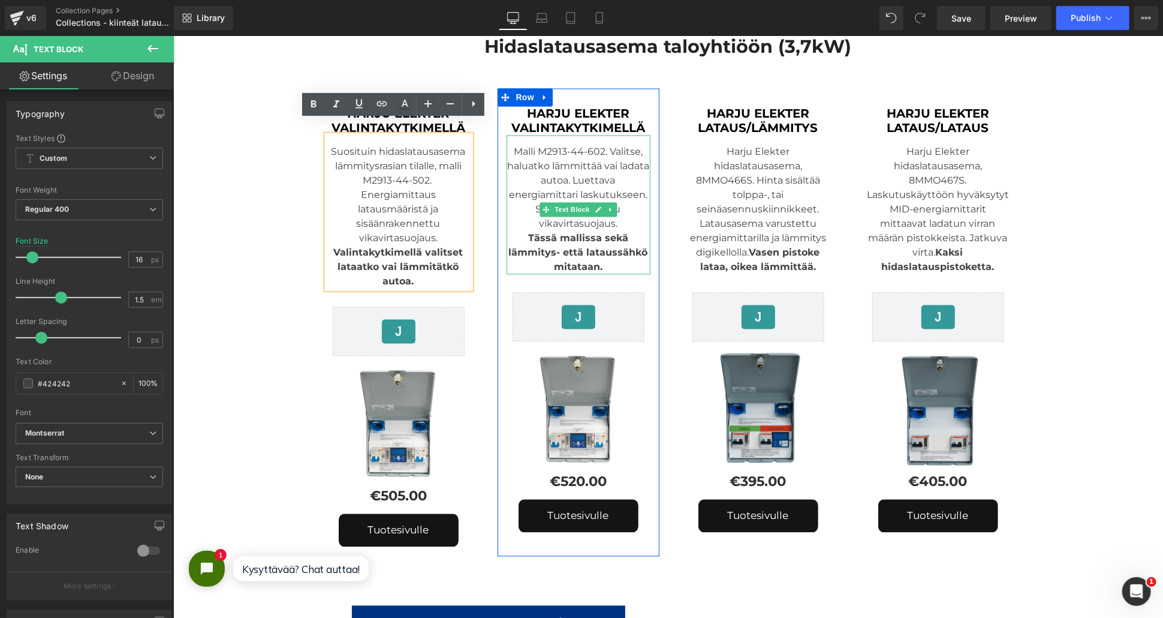
click at [618, 212] on div "Sisäänrakennettu vikavirtasuojaus. Tässä mallissa s ekä lämmitys- että lataussä…" at bounding box center [578, 238] width 144 height 72
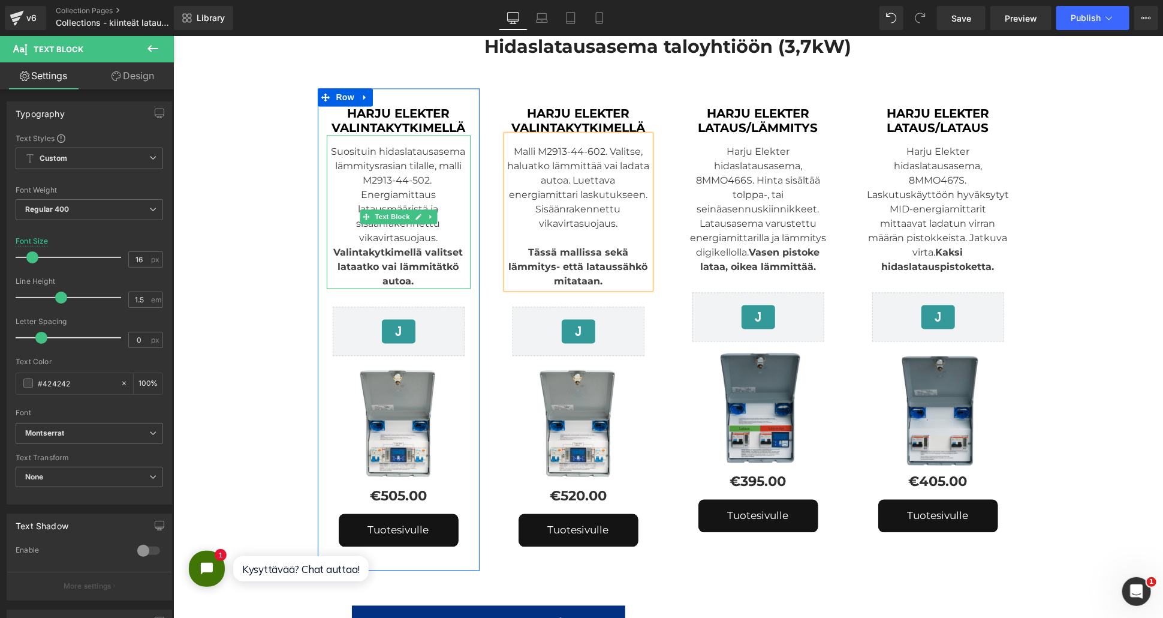
click at [434, 220] on div "Suosituin hidaslatausasema lämmitysrasian tilalle, malli M2913-44-502. Energiam…" at bounding box center [398, 211] width 144 height 153
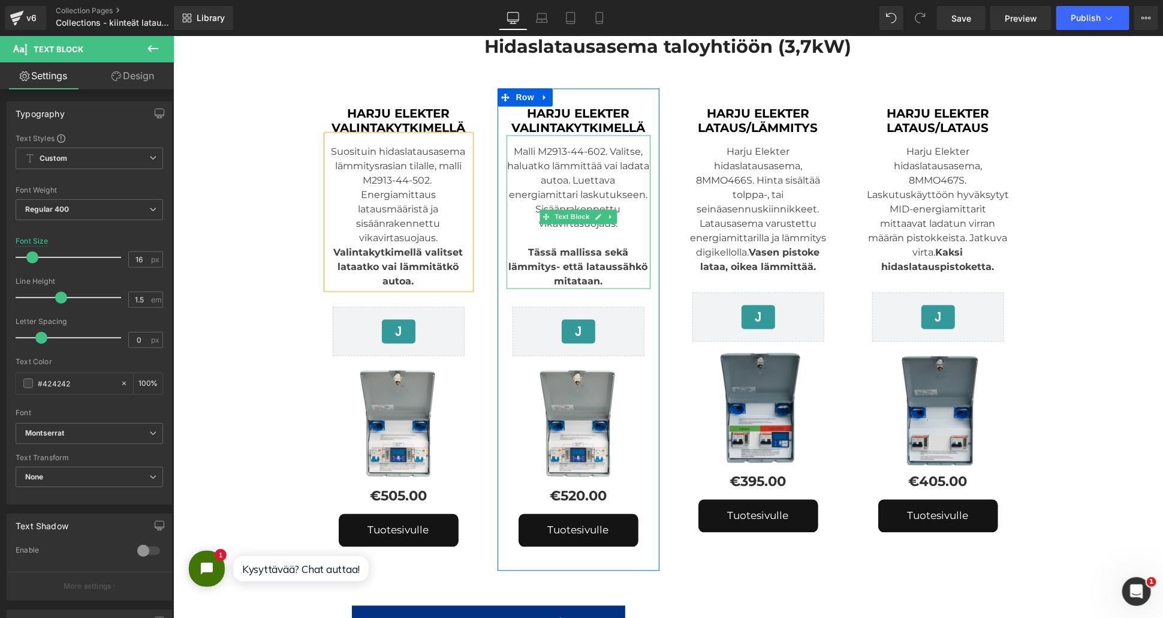
click at [565, 231] on div "Tässä mallissa s ekä lämmitys- että lataussähkö mitataan ." at bounding box center [578, 260] width 144 height 58
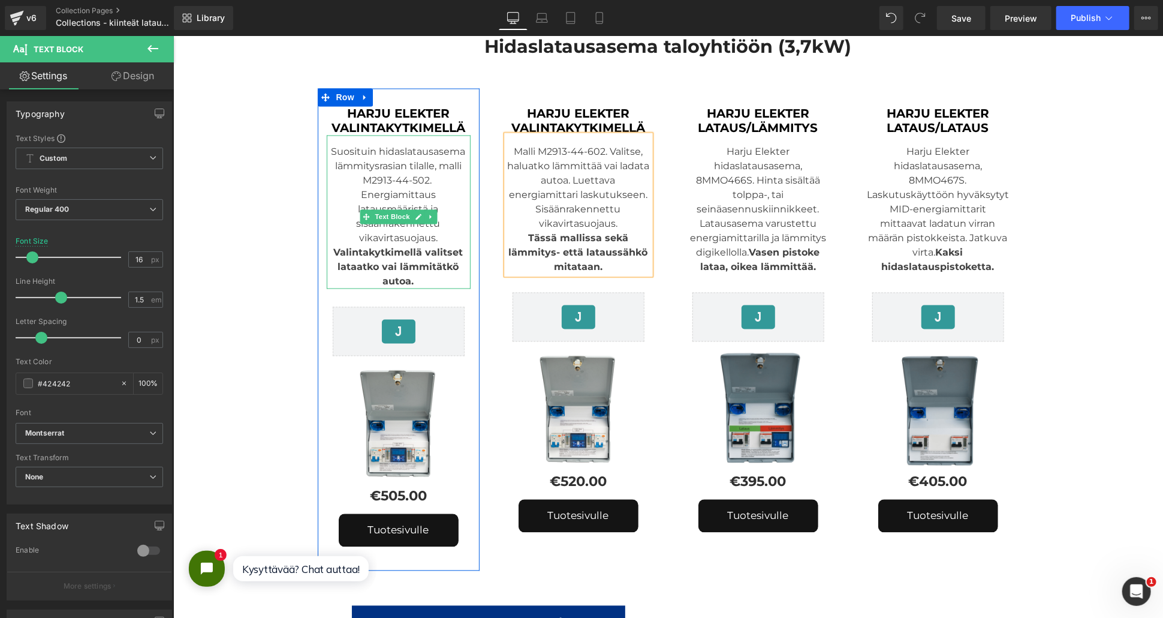
click at [459, 150] on div "Suosituin hidaslatausasema lämmitysrasian tilalle, malli M2913-44-502. Energiam…" at bounding box center [398, 211] width 144 height 153
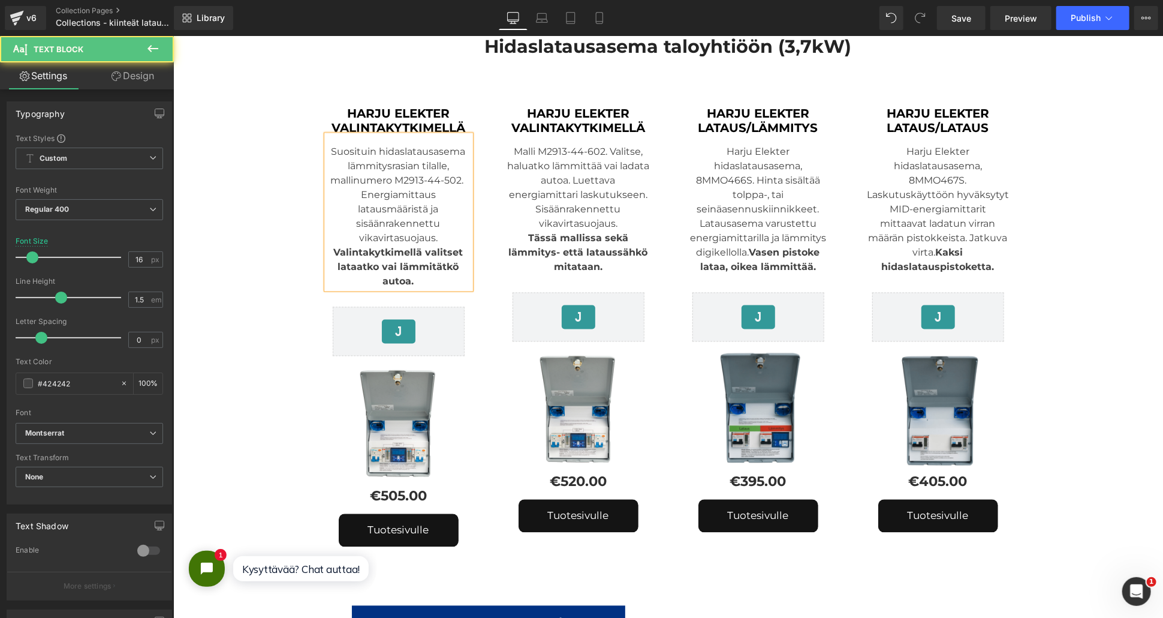
click at [345, 200] on div "Suosituin hidaslatausasema lämmitysrasian tilalle, mallinumero M2913-44-502. En…" at bounding box center [398, 211] width 144 height 153
click at [459, 163] on div "Suosituin hidaslatausasema lämmitysrasian tilalle, mallinumero M2913-44-502. En…" at bounding box center [398, 211] width 144 height 153
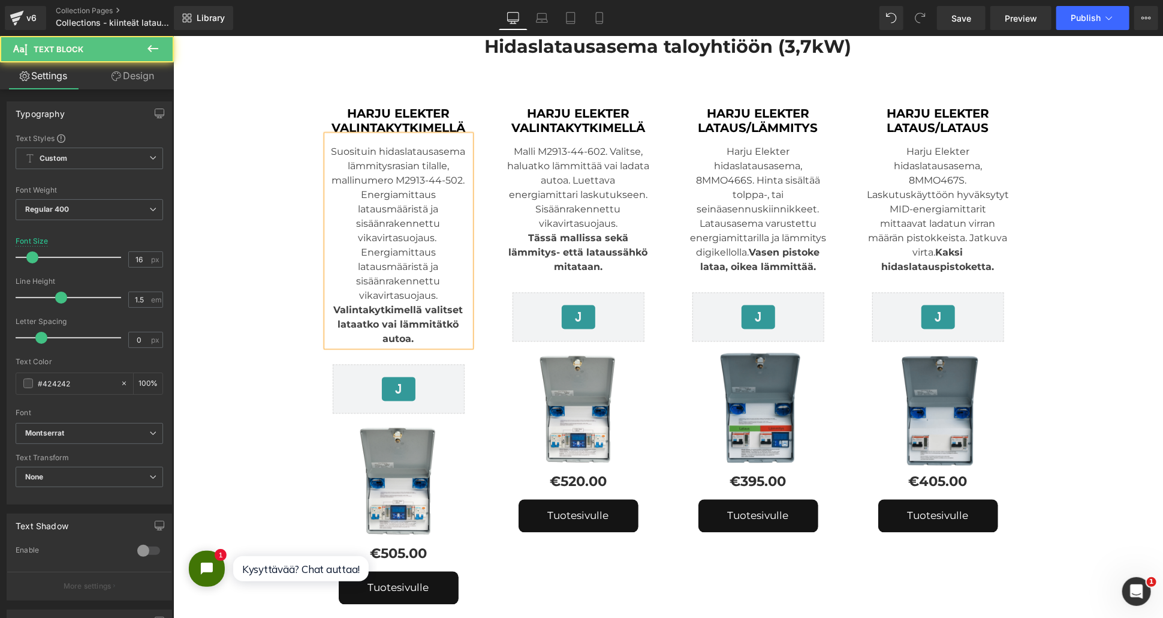
drag, startPoint x: 438, startPoint y: 279, endPoint x: 356, endPoint y: 239, distance: 91.2
click at [356, 239] on div "Suosituin hidaslatausasema lämmitysrasian tilalle, mallinumero M2913-44-502. En…" at bounding box center [398, 240] width 144 height 211
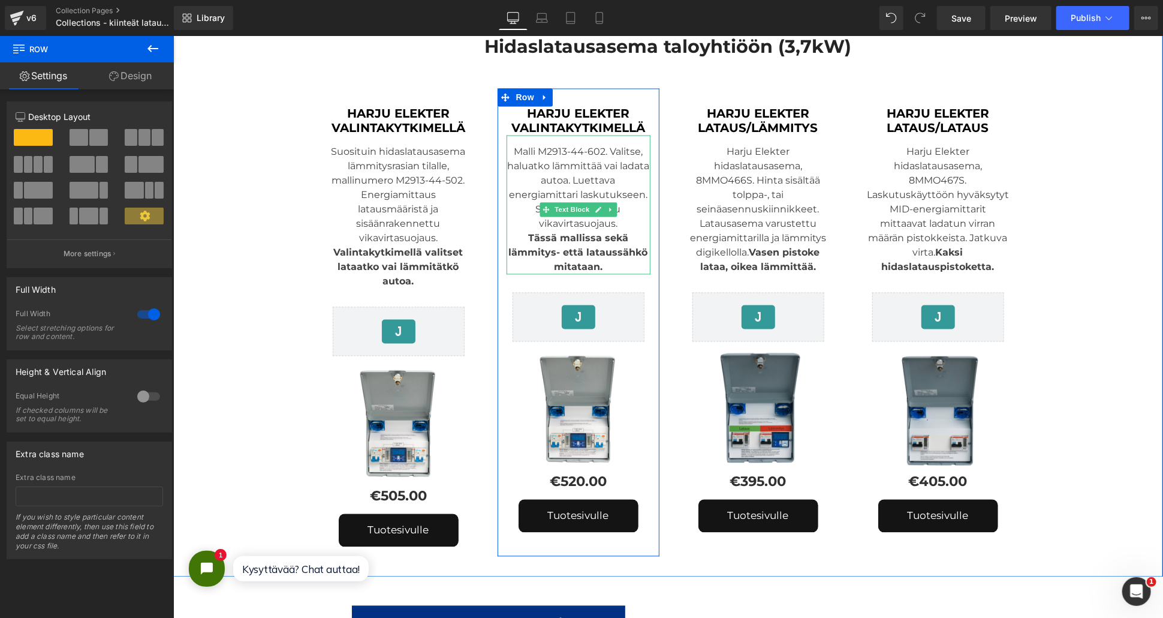
click at [562, 174] on div "Malli M2913-44-602. Valitse, haluatko lämmittää vai ladata autoa. Luettava ener…" at bounding box center [578, 204] width 144 height 139
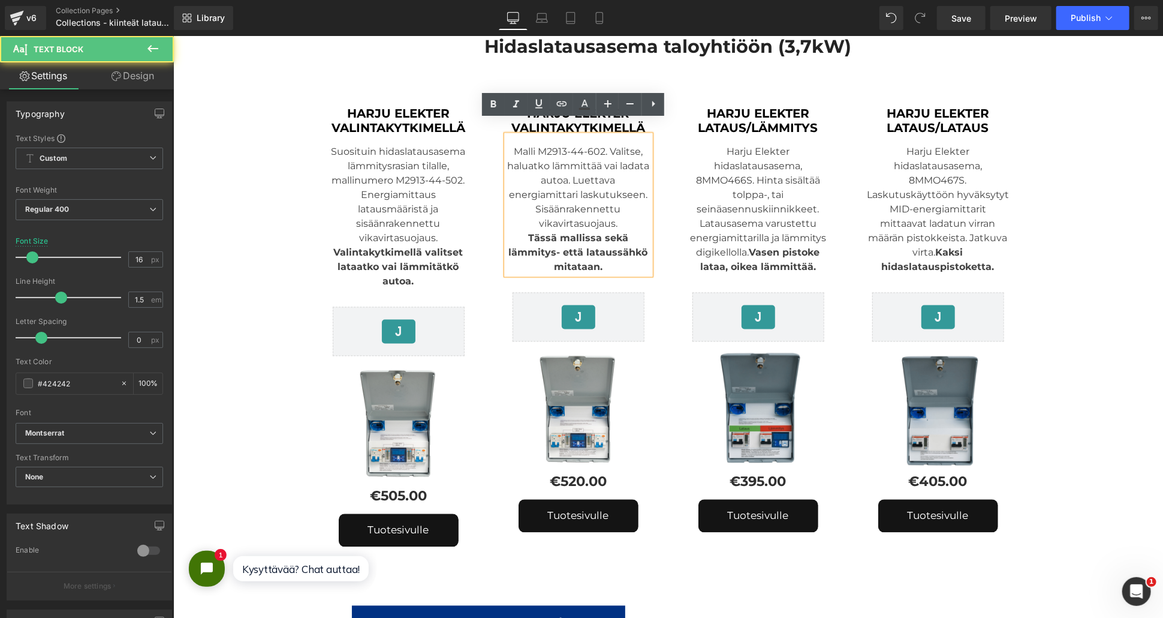
click at [602, 168] on div "Malli M2913-44-602. Valitse, haluatko lämmittää vai ladata autoa. Luettava ener…" at bounding box center [578, 204] width 144 height 139
drag, startPoint x: 603, startPoint y: 136, endPoint x: 532, endPoint y: 132, distance: 71.4
click at [532, 135] on div "Malli M2913-44-602. Valitse, haluatko lämmittää vai ladata autoa. Luettava ener…" at bounding box center [578, 204] width 144 height 139
copy div "M2913-44-602."
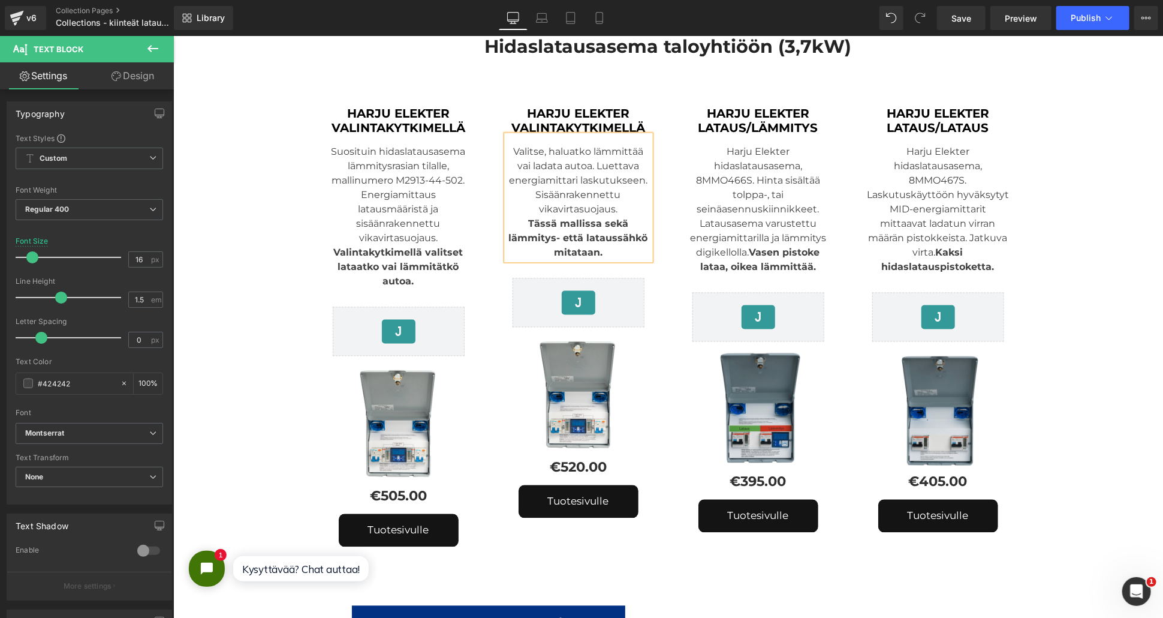
click at [588, 150] on div "Valitse, haluatko lämmittää vai ladata autoa. Luettava energiamittari laskutuks…" at bounding box center [578, 197] width 144 height 125
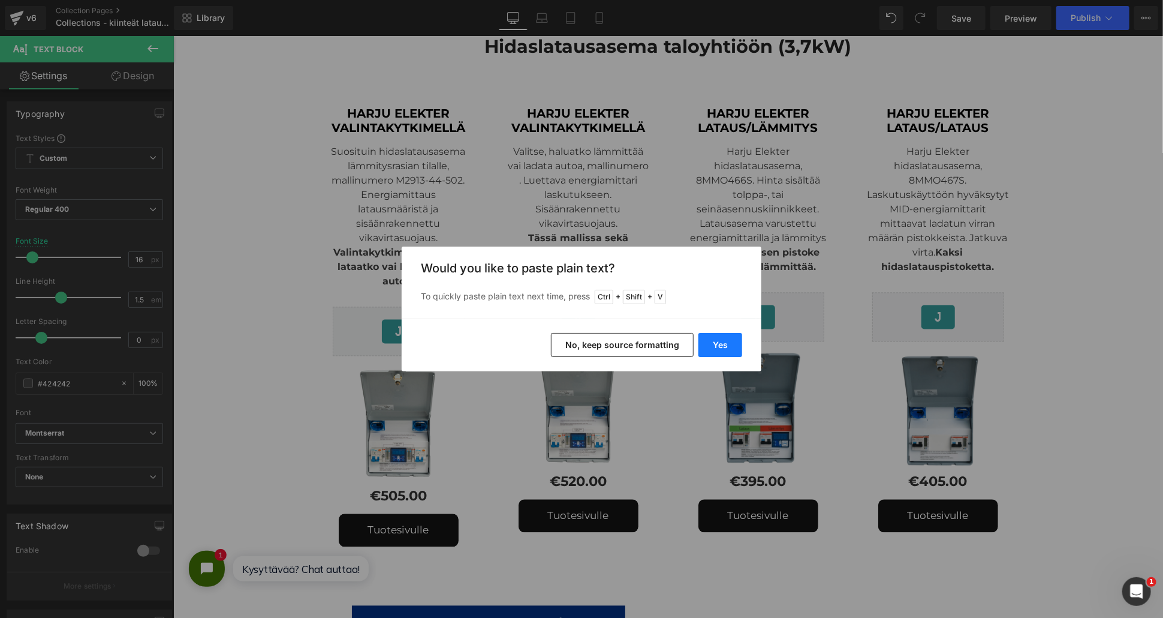
click at [717, 338] on button "Yes" at bounding box center [721, 345] width 44 height 24
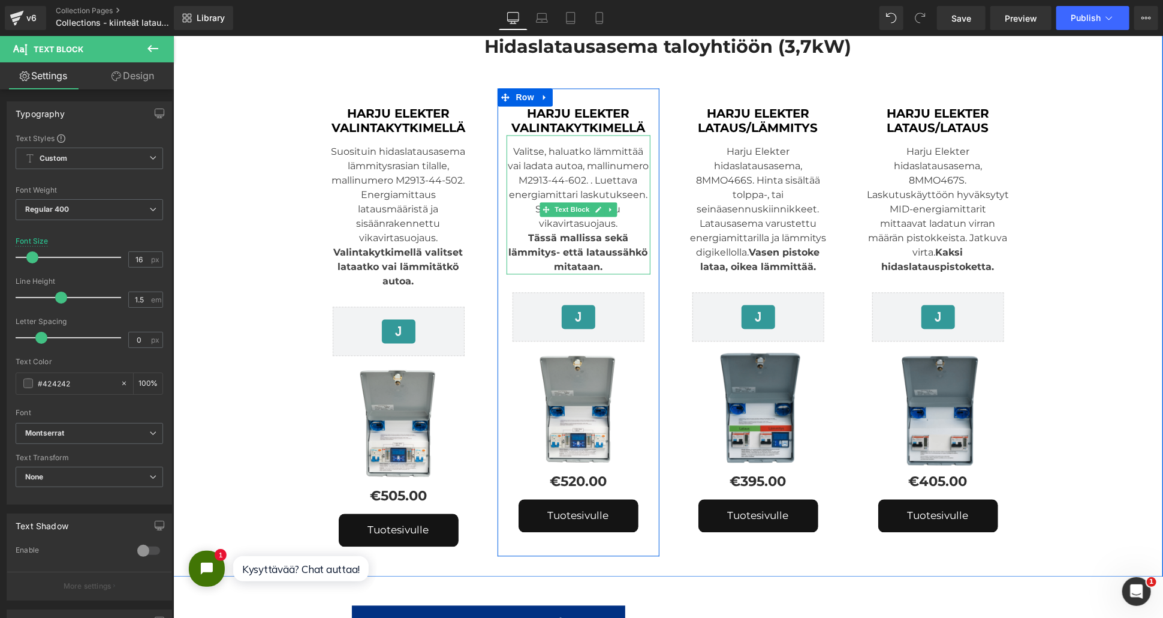
click at [585, 168] on div "Valitse, haluatko lämmittää vai ladata autoa, mallinumero M2913-44-602. . Luett…" at bounding box center [578, 204] width 144 height 139
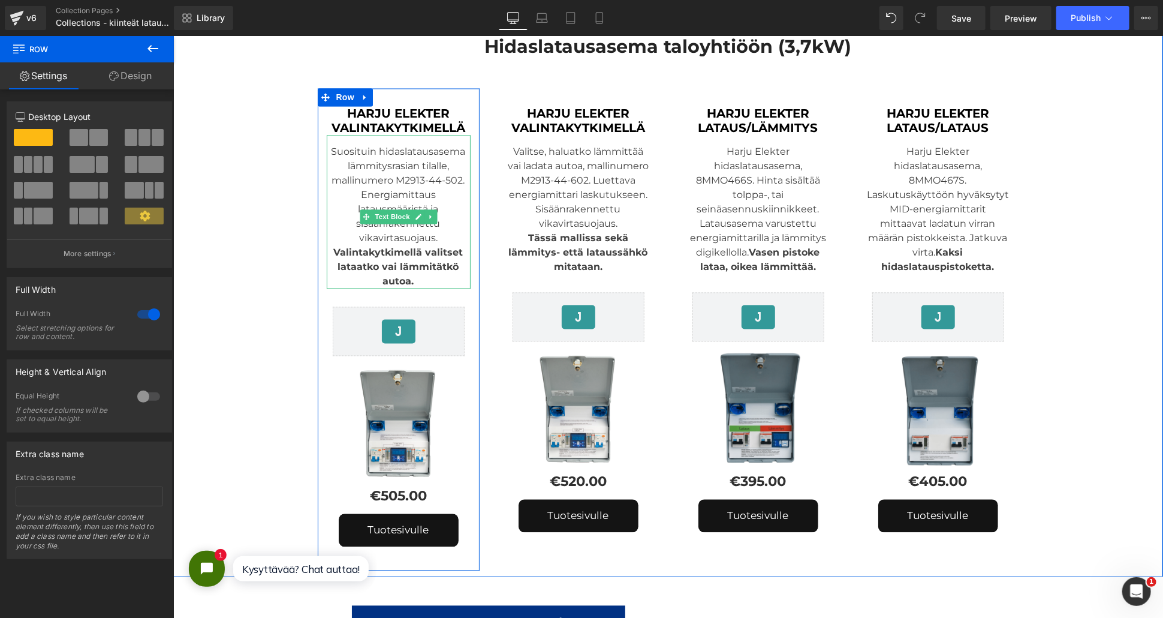
click at [407, 180] on div "Suosituin hidaslatausasema lämmitysrasian tilalle, mallinumero M2913-44-502. En…" at bounding box center [398, 211] width 144 height 153
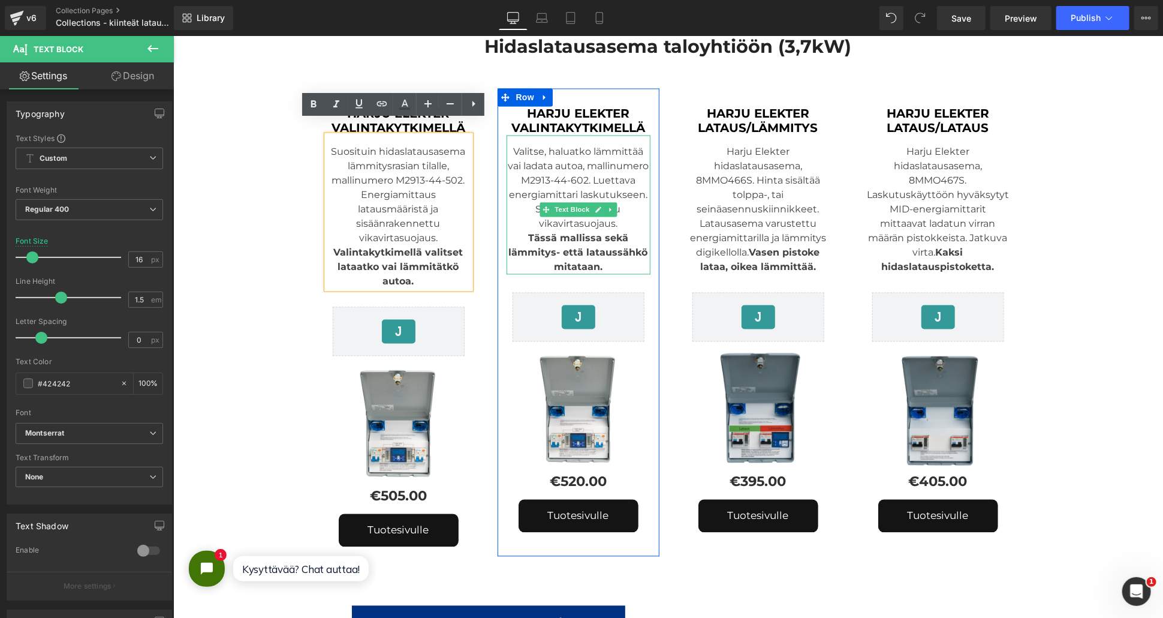
click at [593, 162] on div "Valitse, haluatko lämmittää vai ladata autoa, mallinumero M2913-44-602. Luettav…" at bounding box center [578, 204] width 144 height 139
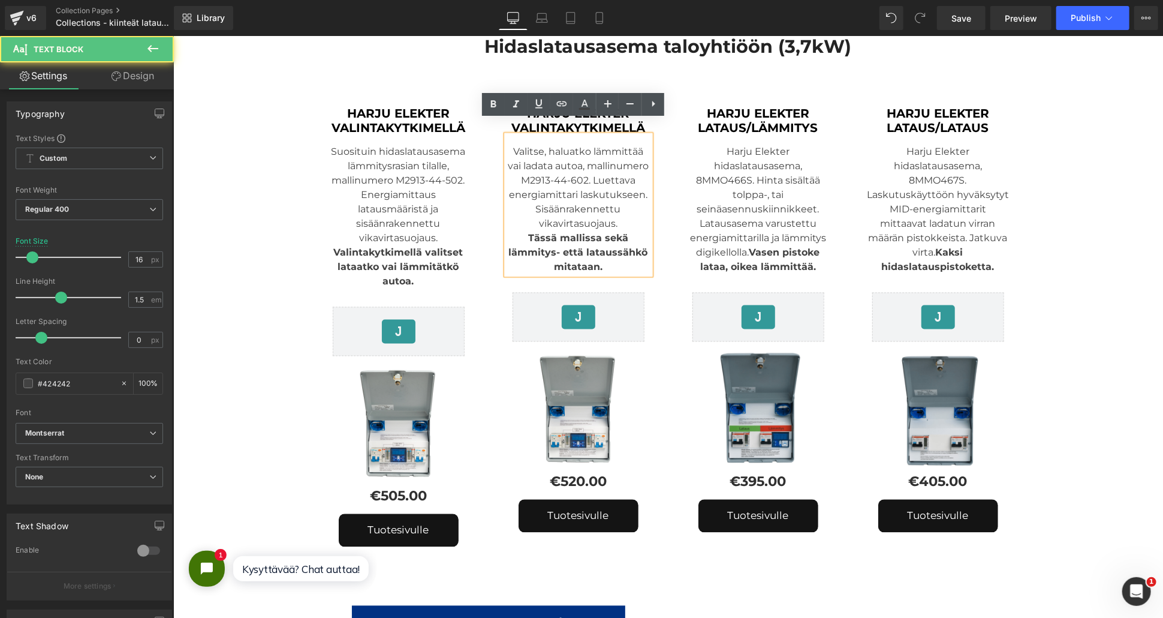
click at [589, 165] on div "Valitse, haluatko lämmittää vai ladata autoa, mallinumero M2913-44-602. Luettav…" at bounding box center [578, 204] width 144 height 139
click at [636, 179] on div "Valitse, haluatko lämmittää vai ladata autoa, mallinumero M2913-44-602. Luettav…" at bounding box center [578, 204] width 144 height 139
click at [574, 176] on div "Valitse, haluatko lämmittää vai ladata autoa, mallinumero M2913-44-602. Luettav…" at bounding box center [578, 204] width 144 height 139
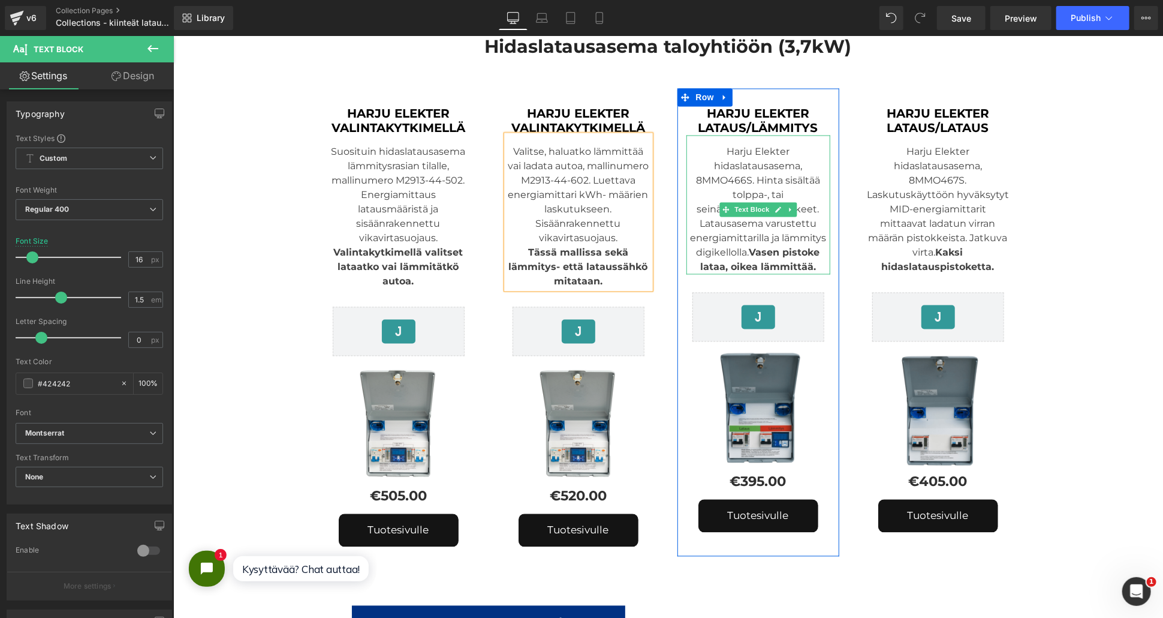
click at [757, 153] on div "Harju Elekter hidaslatausasema, 8MMO466S. Hinta sisältää tolppa-, tai seinäasen…" at bounding box center [758, 204] width 144 height 139
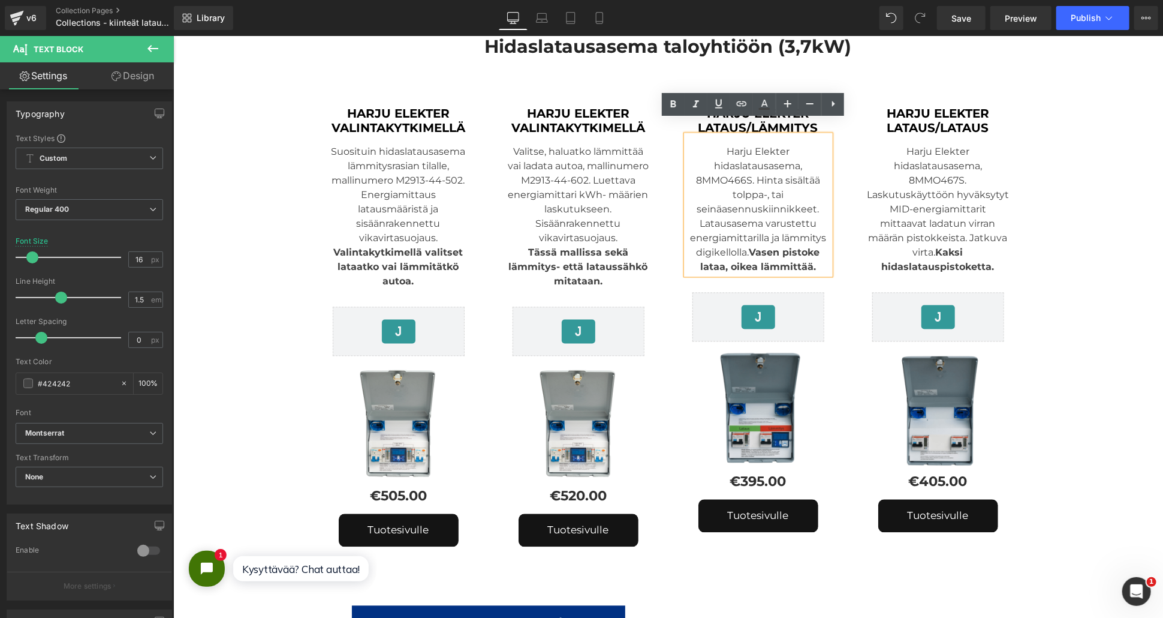
click at [813, 195] on div "Harju Elekter hidaslatausasema, 8MMO466S. Hinta sisältää tolppa-, tai seinäasen…" at bounding box center [758, 204] width 144 height 139
click at [755, 246] on strong "Vasen pistoke lataa, oikea lämmittää." at bounding box center [760, 259] width 120 height 26
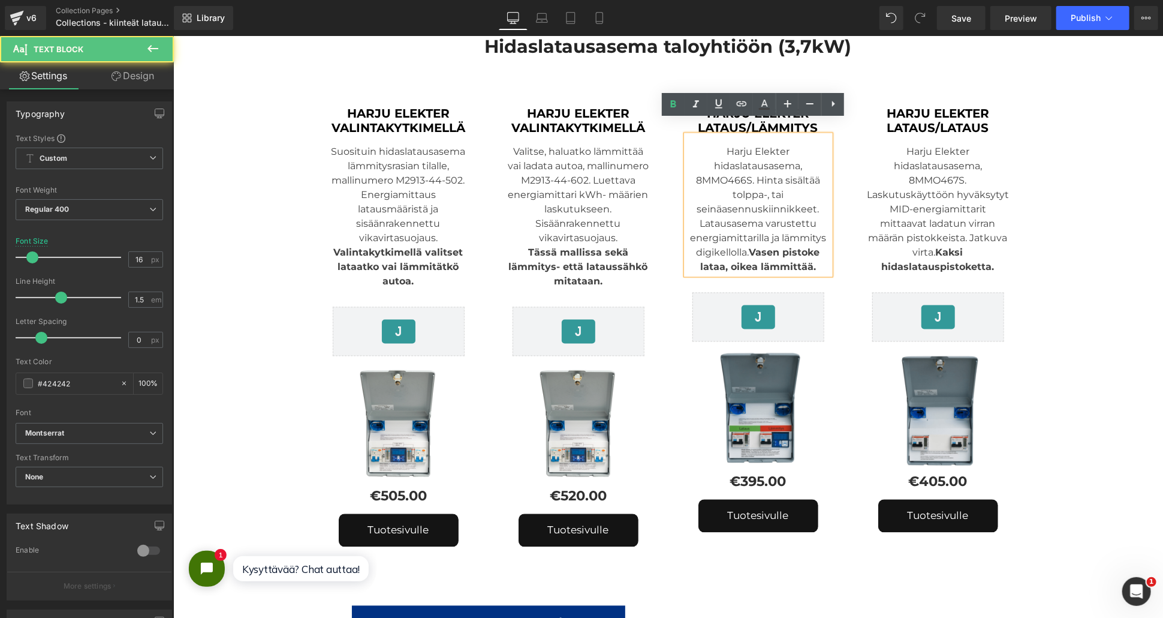
click at [746, 246] on strong "Vasen pistoke lataa, oikea lämmittää." at bounding box center [760, 259] width 120 height 26
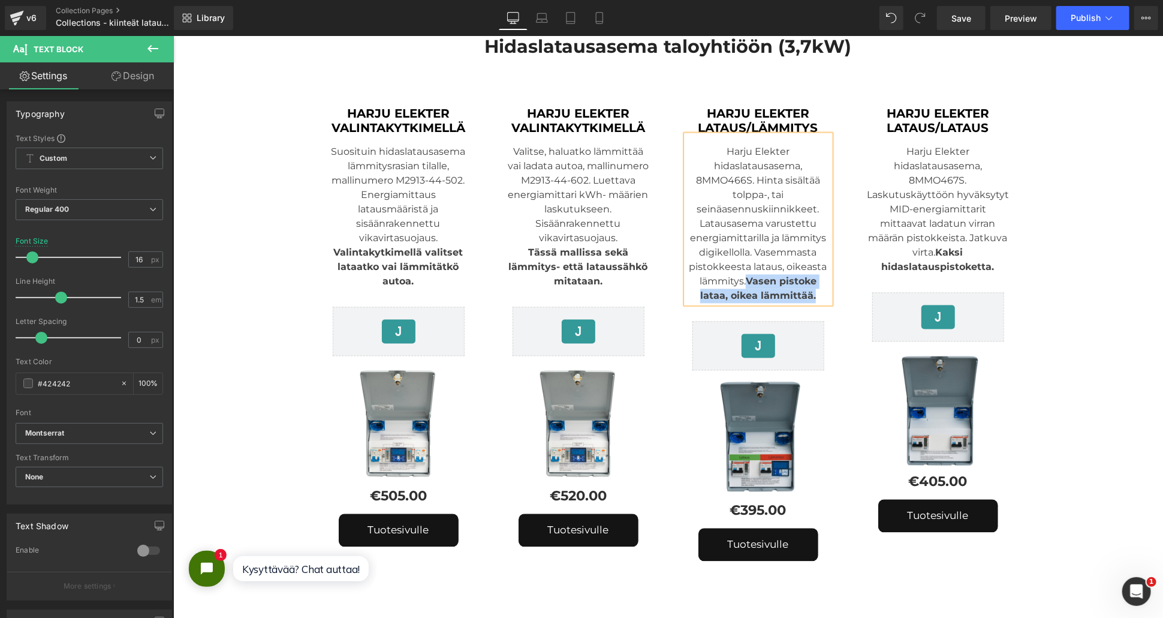
drag, startPoint x: 813, startPoint y: 283, endPoint x: 742, endPoint y: 271, distance: 71.8
click at [742, 271] on div "Latausasema varustettu energiamittarilla ja lämmitys digikellolla. Vasemmasta p…" at bounding box center [758, 259] width 144 height 86
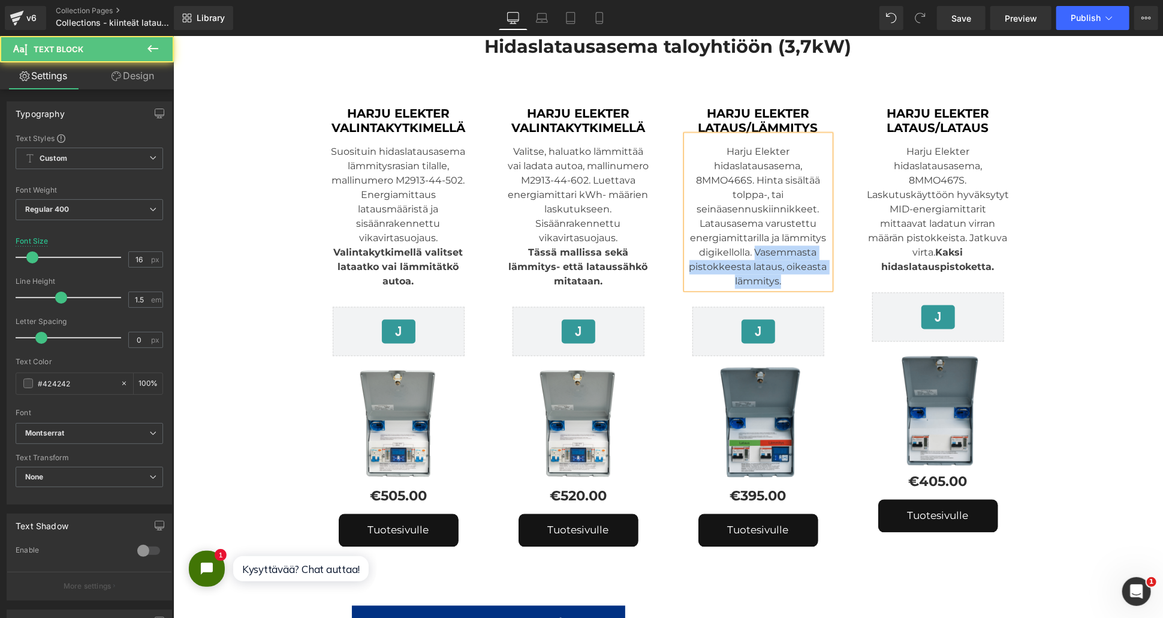
drag, startPoint x: 778, startPoint y: 266, endPoint x: 751, endPoint y: 239, distance: 38.2
click at [751, 239] on div "Latausasema varustettu energiamittarilla ja lämmitys digikellolla. Vasemmasta p…" at bounding box center [758, 252] width 144 height 72
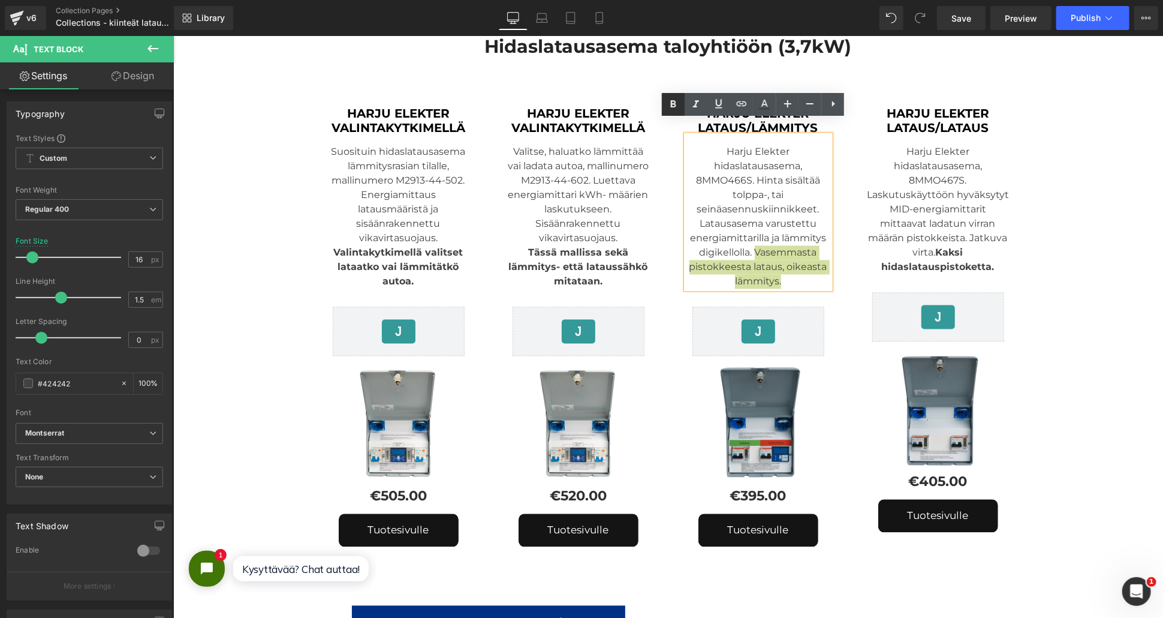
drag, startPoint x: 519, startPoint y: 84, endPoint x: 682, endPoint y: 109, distance: 165.0
click at [671, 101] on icon at bounding box center [673, 104] width 5 height 7
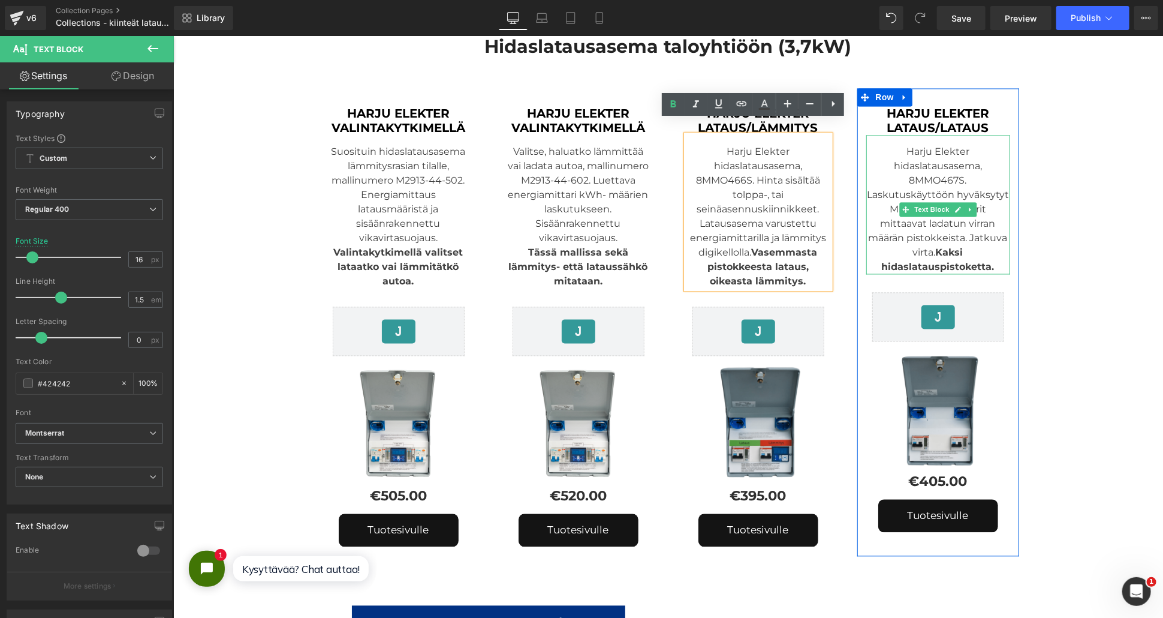
click at [964, 237] on div "Laskutuskäyttöön hyväksytyt MID-energiamittarit mittaavat ladatun virran määrän…" at bounding box center [938, 231] width 144 height 86
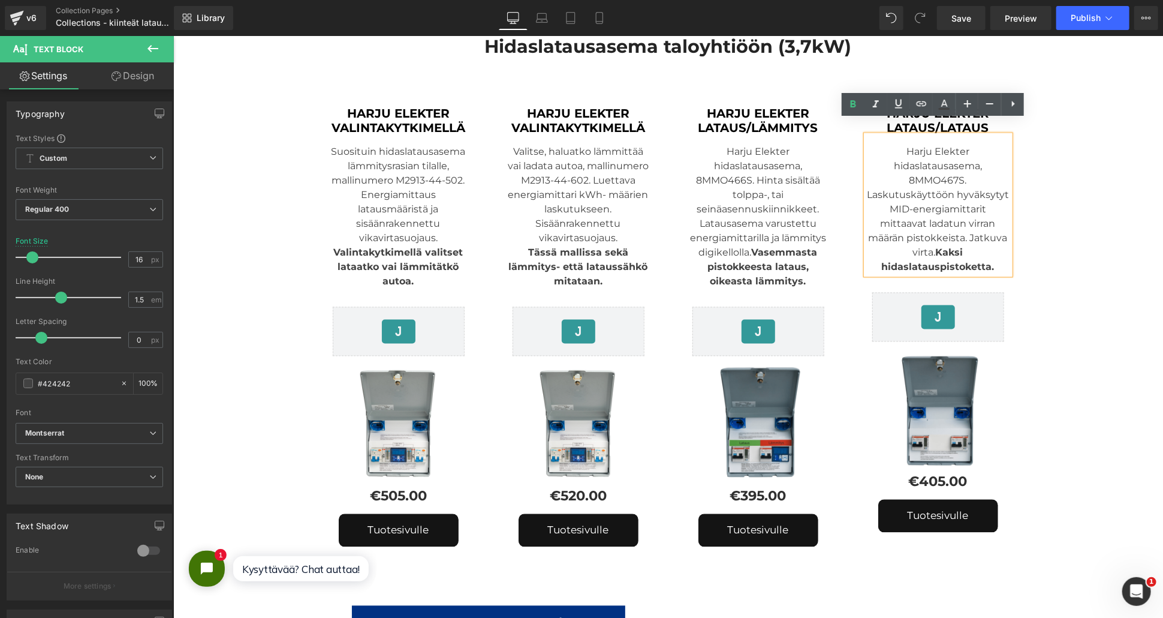
click at [949, 246] on strong "Kaksi hidaslatauspistoketta." at bounding box center [937, 259] width 113 height 26
click at [959, 247] on strong "Kaksi hidaslatauspistoketta." at bounding box center [937, 259] width 113 height 26
drag, startPoint x: 986, startPoint y: 252, endPoint x: 933, endPoint y: 237, distance: 54.7
click at [933, 246] on strong "Kaksi hidaslatauspistoketta." at bounding box center [937, 259] width 113 height 26
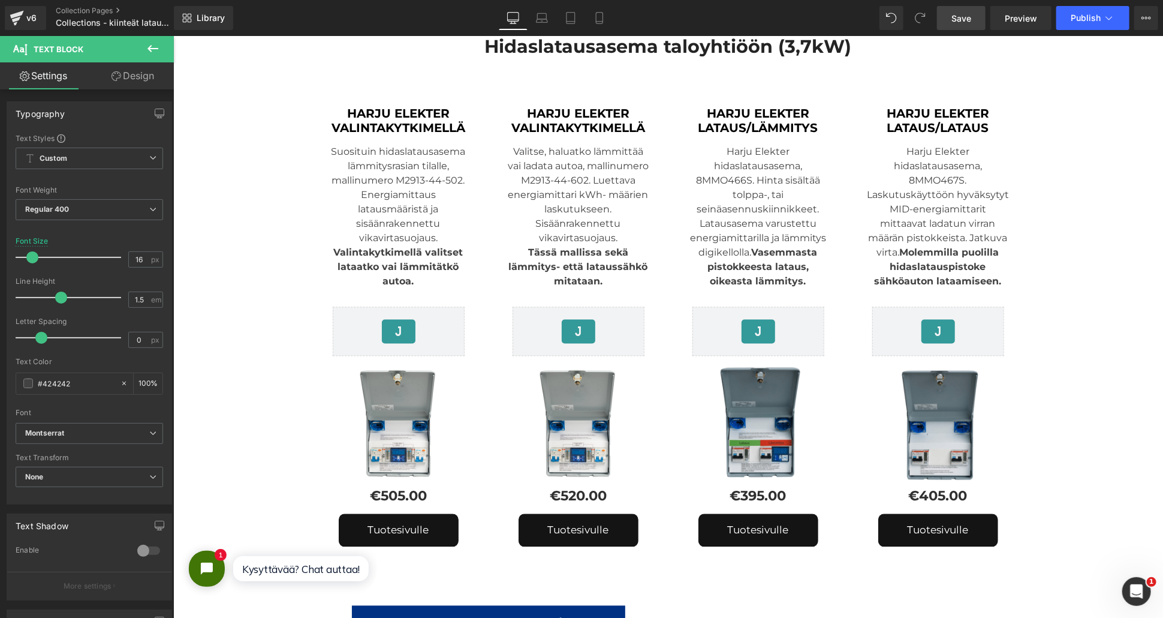
drag, startPoint x: 969, startPoint y: 20, endPoint x: 890, endPoint y: 189, distance: 186.4
click at [969, 20] on span "Save" at bounding box center [962, 18] width 20 height 13
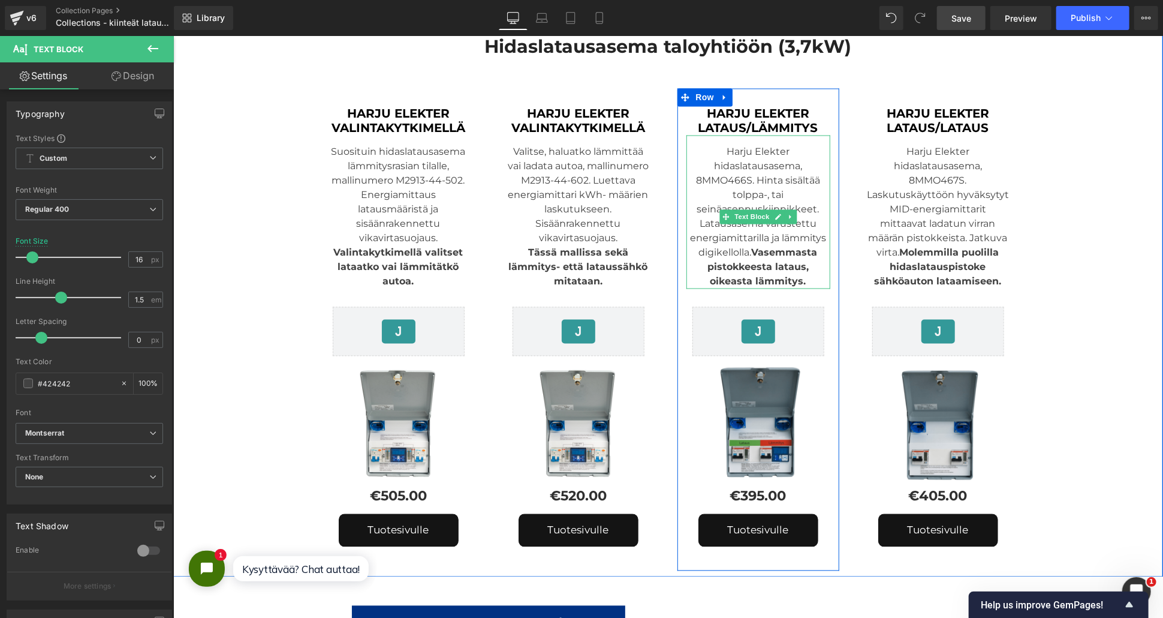
click at [757, 176] on div "Harju Elekter hidaslatausasema, 8MMO466S. Hinta sisältää tolppa-, tai seinäasen…" at bounding box center [758, 211] width 144 height 153
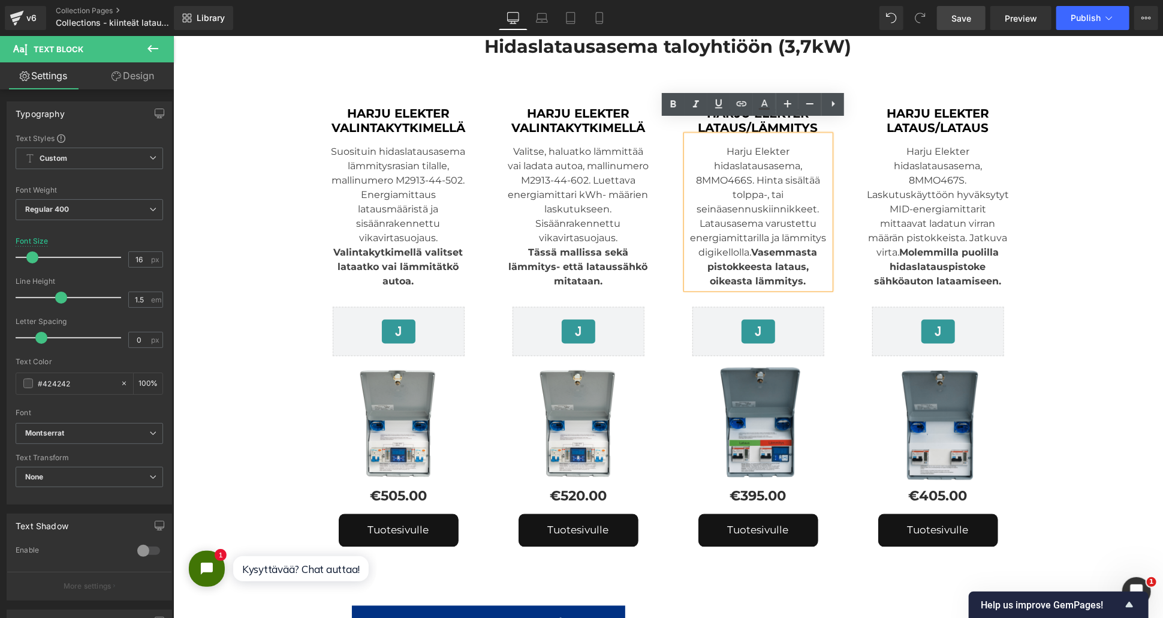
click at [800, 152] on div "Harju Elekter hidaslatausasema, 8MMO466S. Hinta sisältää tolppa-, tai seinäasen…" at bounding box center [758, 211] width 144 height 153
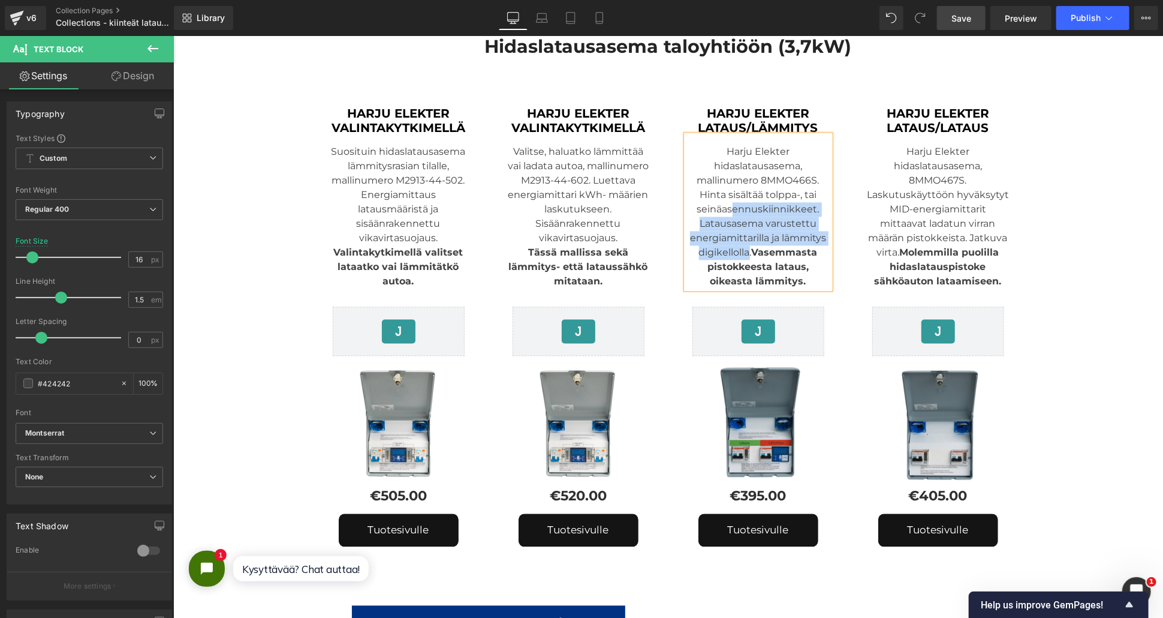
drag, startPoint x: 742, startPoint y: 236, endPoint x: 726, endPoint y: 201, distance: 38.1
click at [726, 216] on div "Latausasema varustettu energiamittarilla ja lämmitys digikellolla. Vasemmasta p…" at bounding box center [758, 252] width 144 height 72
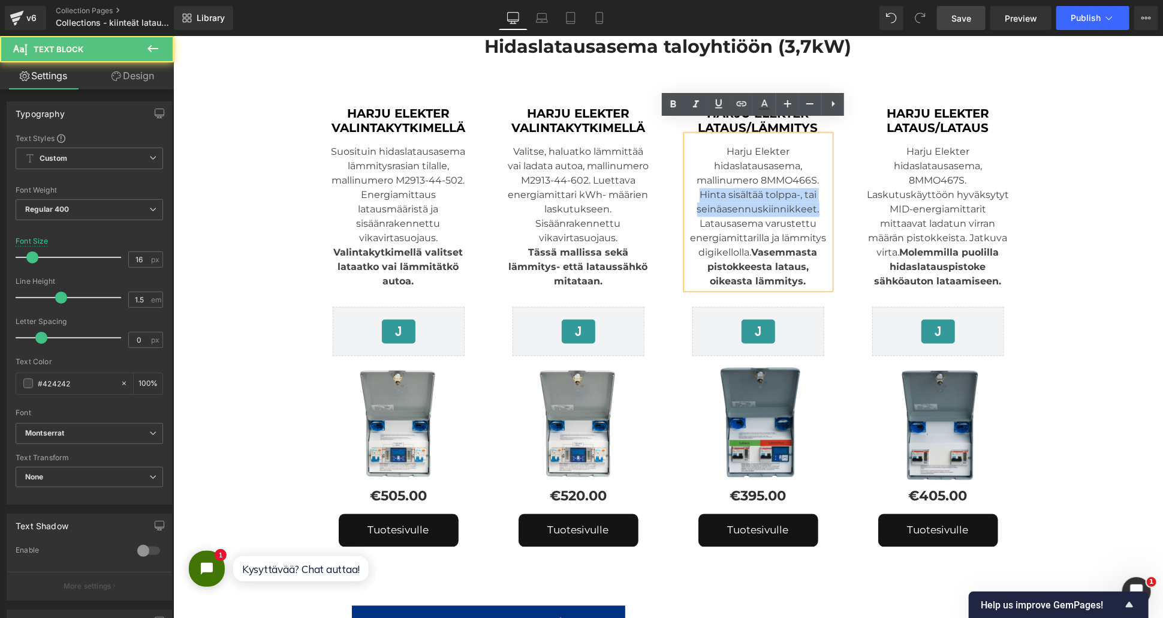
drag, startPoint x: 814, startPoint y: 192, endPoint x: 693, endPoint y: 183, distance: 121.5
click at [693, 183] on div "Harju Elekter hidaslatausasema, mallinumero 8MMO466S. Hinta sisältää tolppa-, t…" at bounding box center [758, 211] width 144 height 153
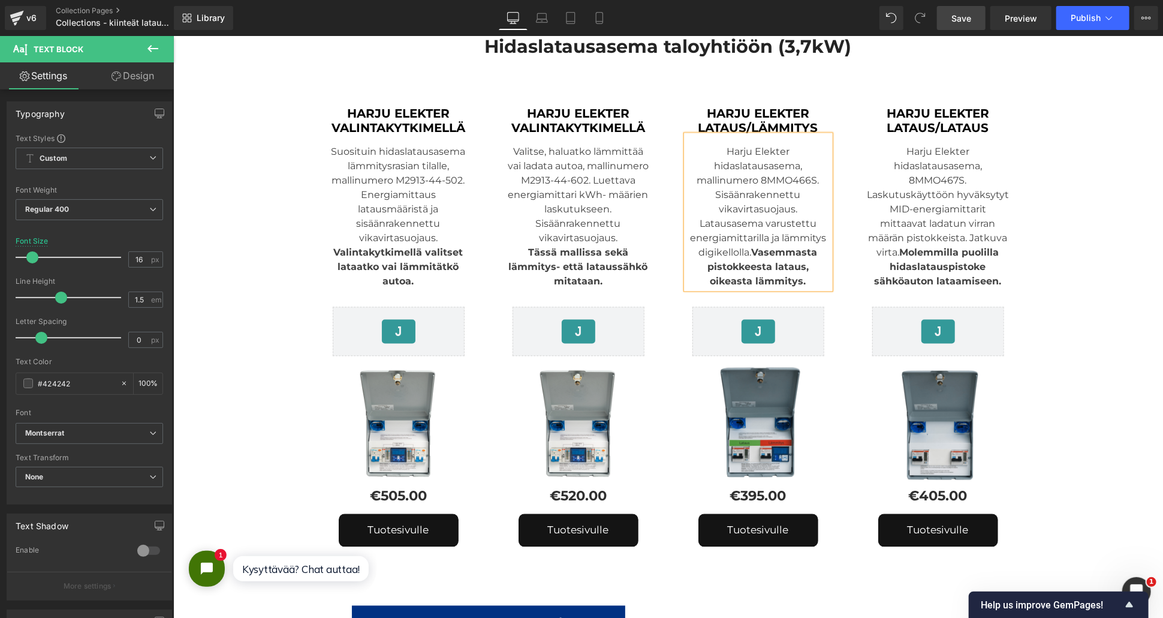
click at [962, 23] on span "Save" at bounding box center [962, 18] width 20 height 13
click at [964, 28] on link "Save" at bounding box center [961, 18] width 49 height 24
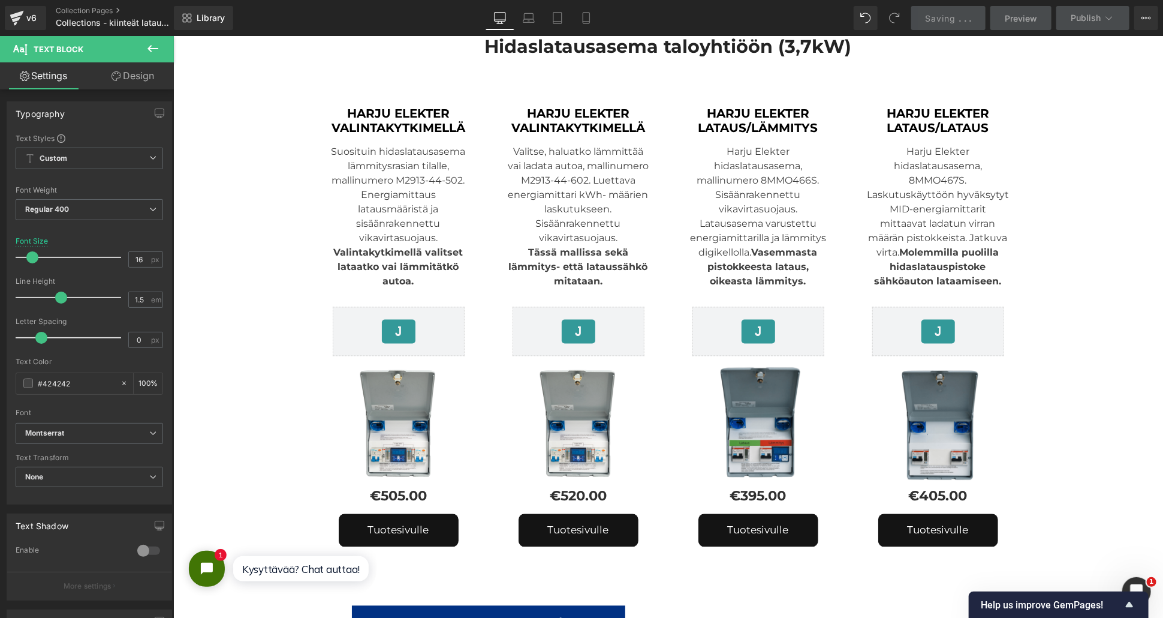
scroll to position [133, 0]
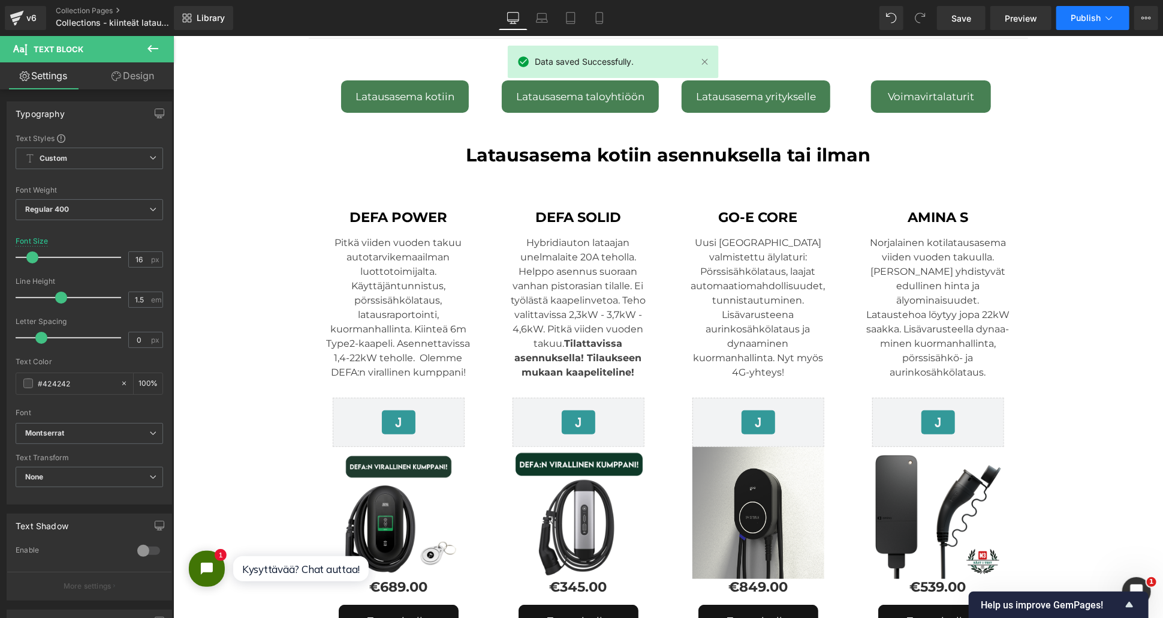
click at [1092, 16] on span "Publish" at bounding box center [1086, 18] width 30 height 10
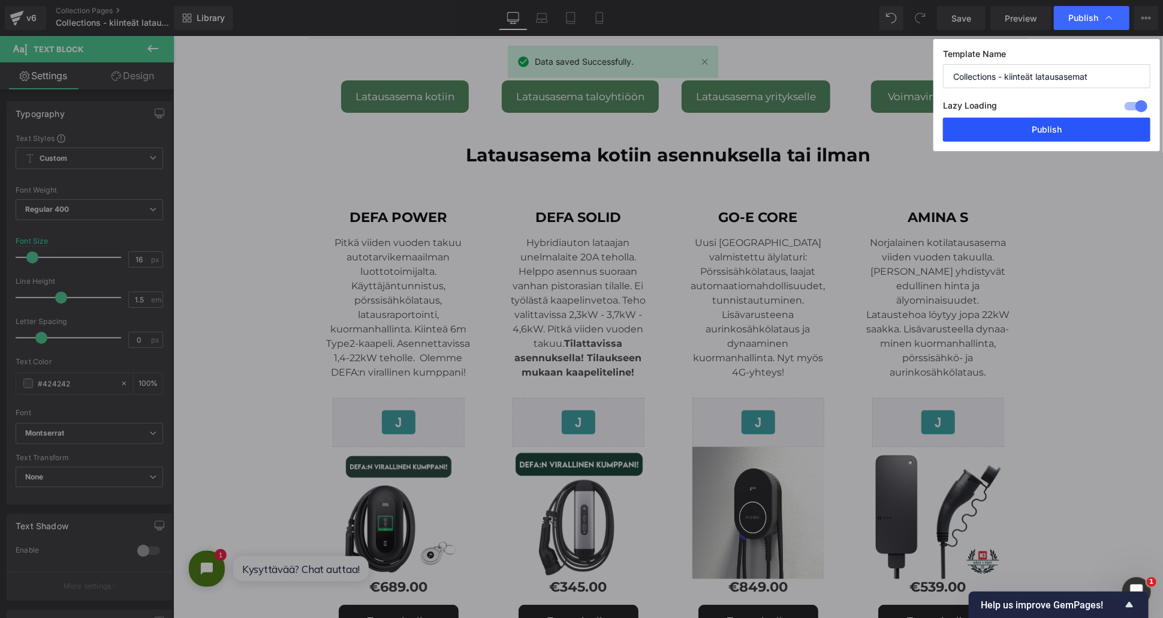
click at [1021, 133] on button "Publish" at bounding box center [1046, 130] width 207 height 24
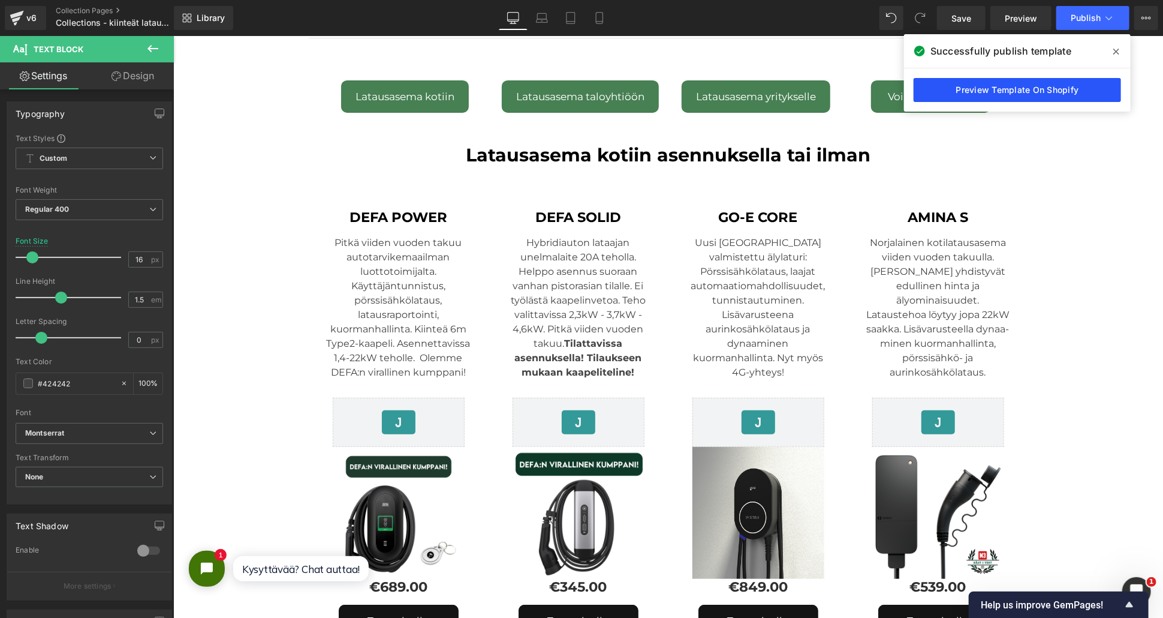
click at [1009, 95] on link "Preview Template On Shopify" at bounding box center [1017, 90] width 207 height 24
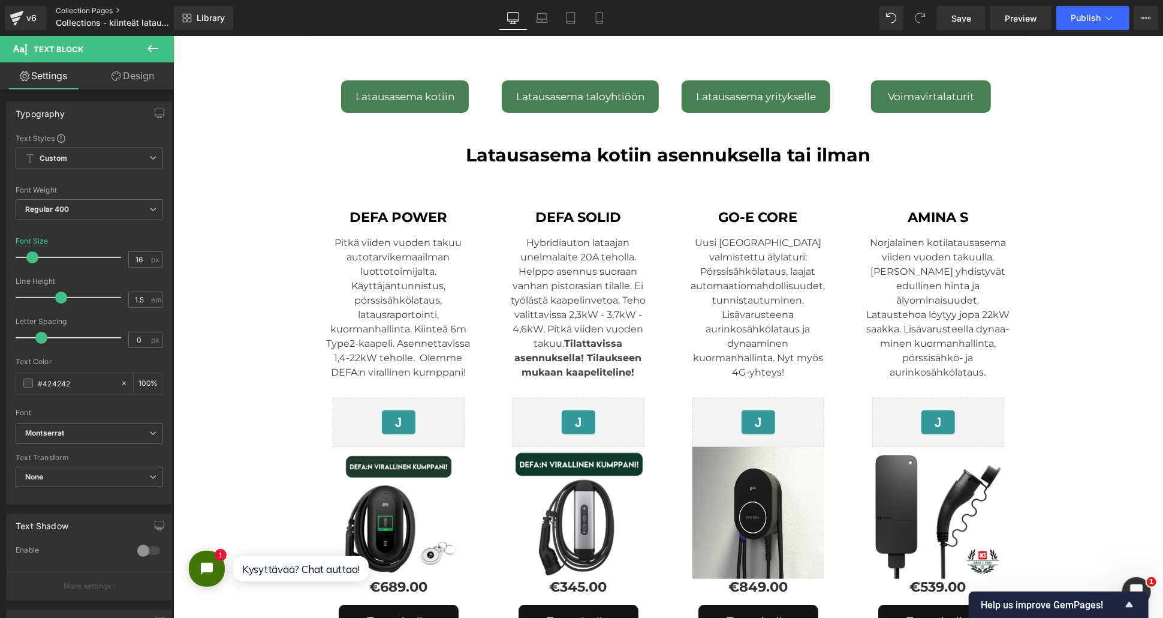
click at [88, 12] on link "Collection Pages" at bounding box center [125, 11] width 138 height 10
